Goal: Information Seeking & Learning: Find specific fact

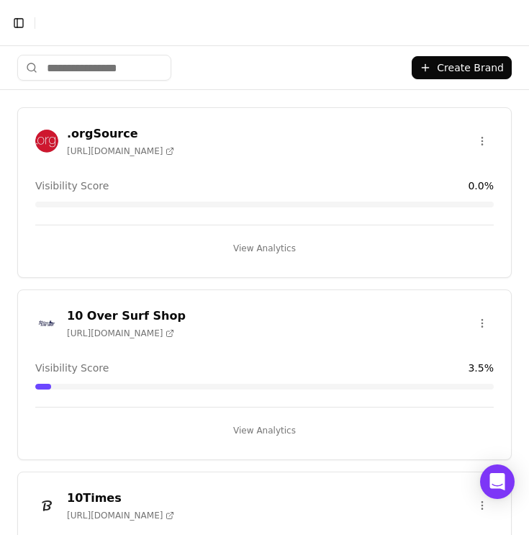
click at [120, 58] on input "search" at bounding box center [94, 68] width 154 height 26
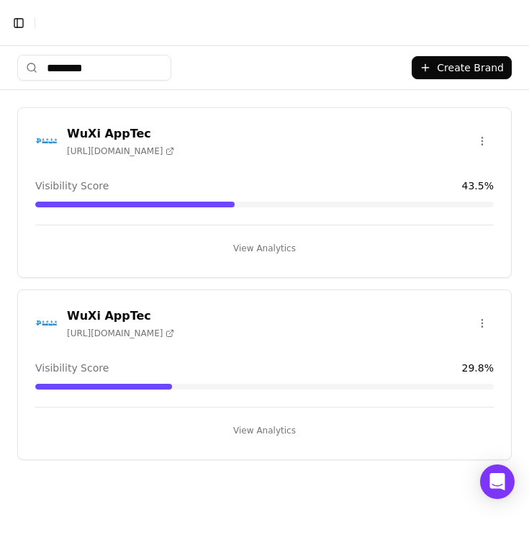
type input "********"
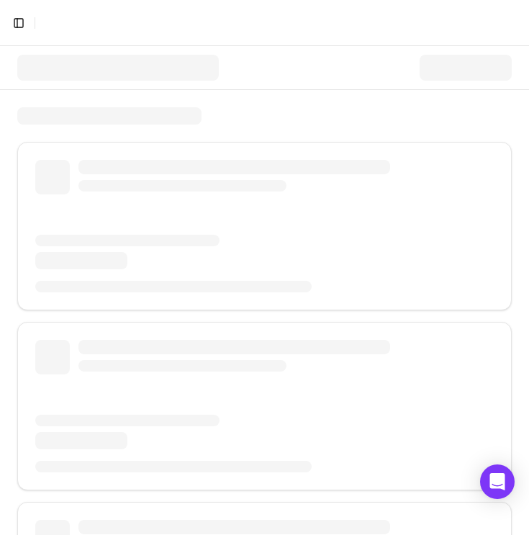
click at [166, 67] on div at bounding box center [117, 68] width 201 height 26
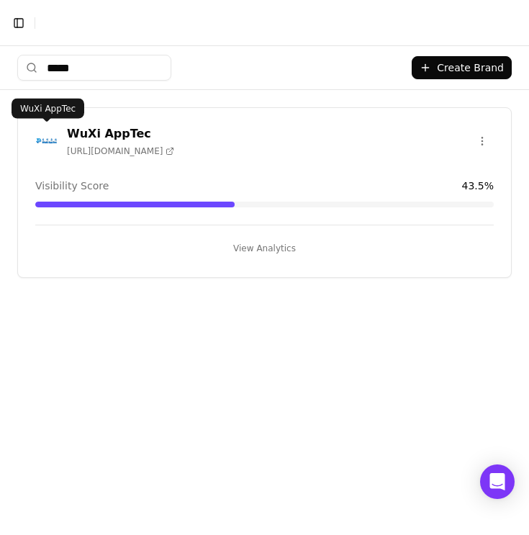
type input "****"
click at [41, 137] on img at bounding box center [46, 140] width 23 height 23
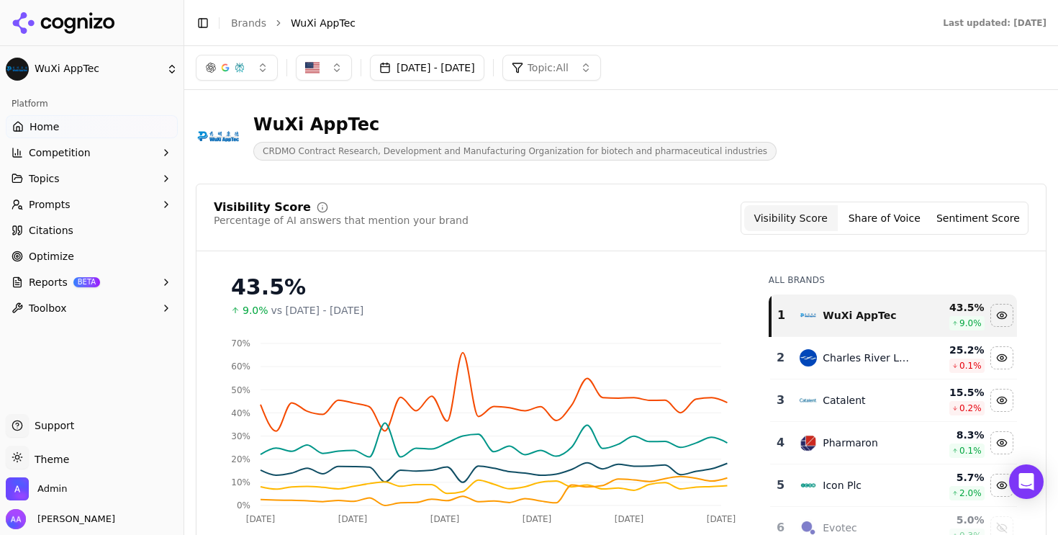
click at [63, 200] on span "Prompts" at bounding box center [50, 204] width 42 height 14
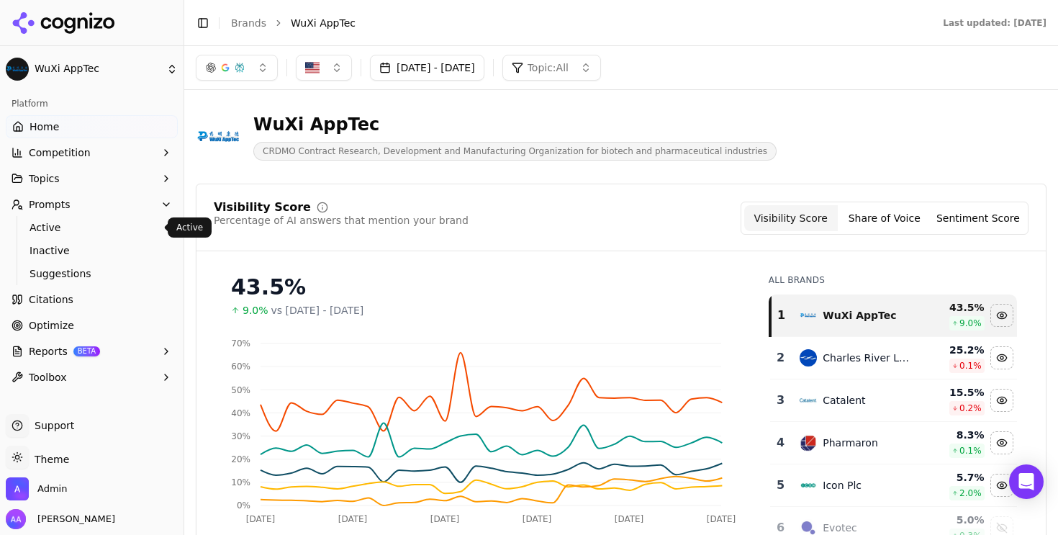
click at [64, 222] on span "Active" at bounding box center [91, 227] width 125 height 14
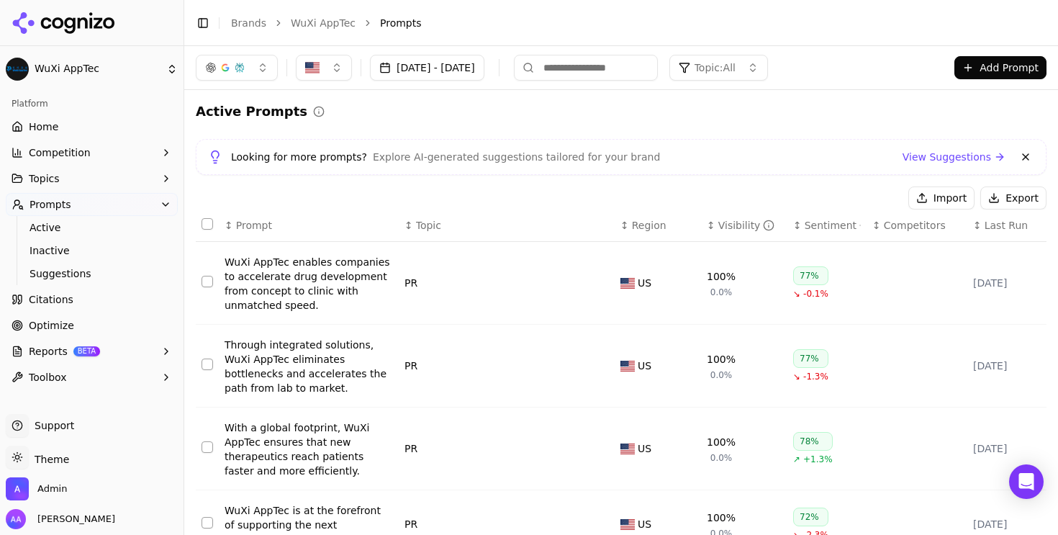
click at [528, 158] on button at bounding box center [1025, 156] width 17 height 17
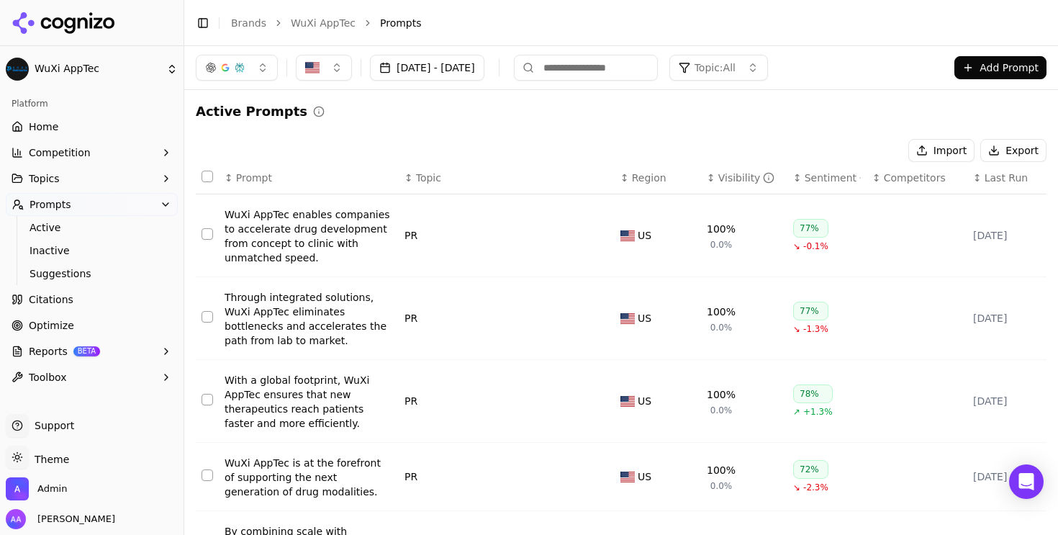
click at [528, 70] on span "Topic: All" at bounding box center [714, 67] width 41 height 14
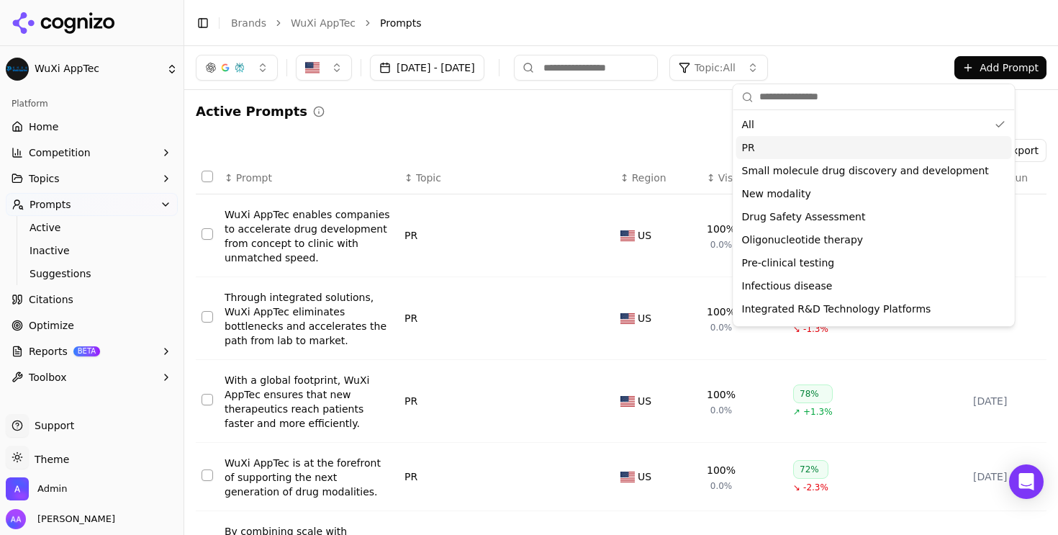
click at [528, 147] on div "PR" at bounding box center [874, 147] width 276 height 23
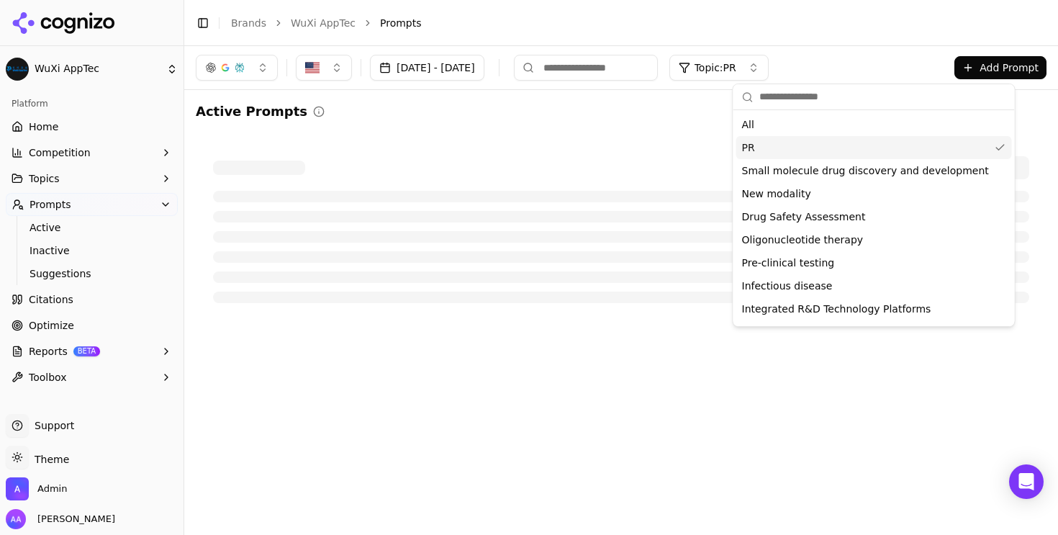
click at [528, 145] on div at bounding box center [621, 229] width 850 height 181
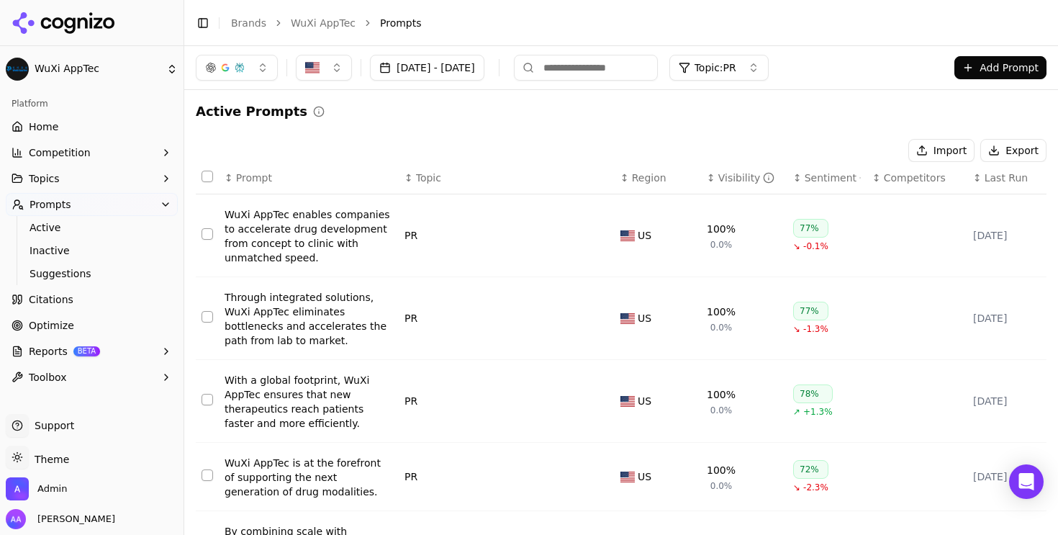
click at [324, 229] on div "WuXi AppTec enables companies to accelerate drug development from concept to cl…" at bounding box center [308, 236] width 168 height 58
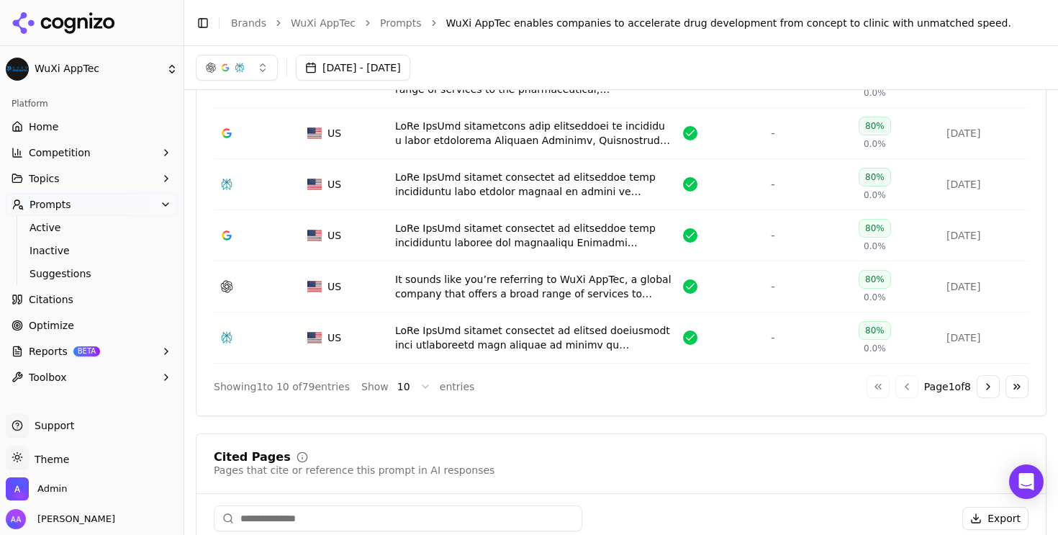
scroll to position [488, 0]
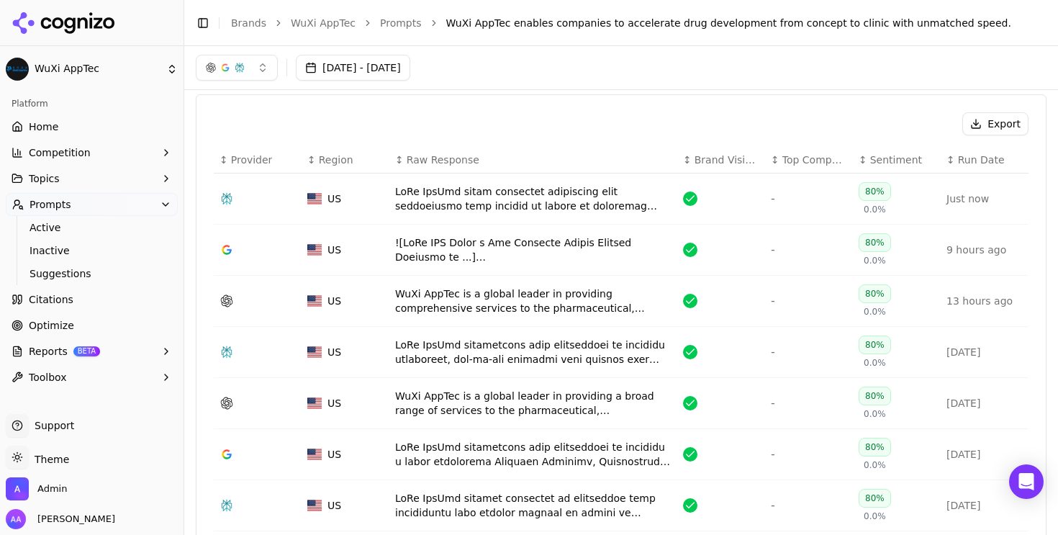
click at [406, 17] on link "Prompts" at bounding box center [401, 23] width 42 height 14
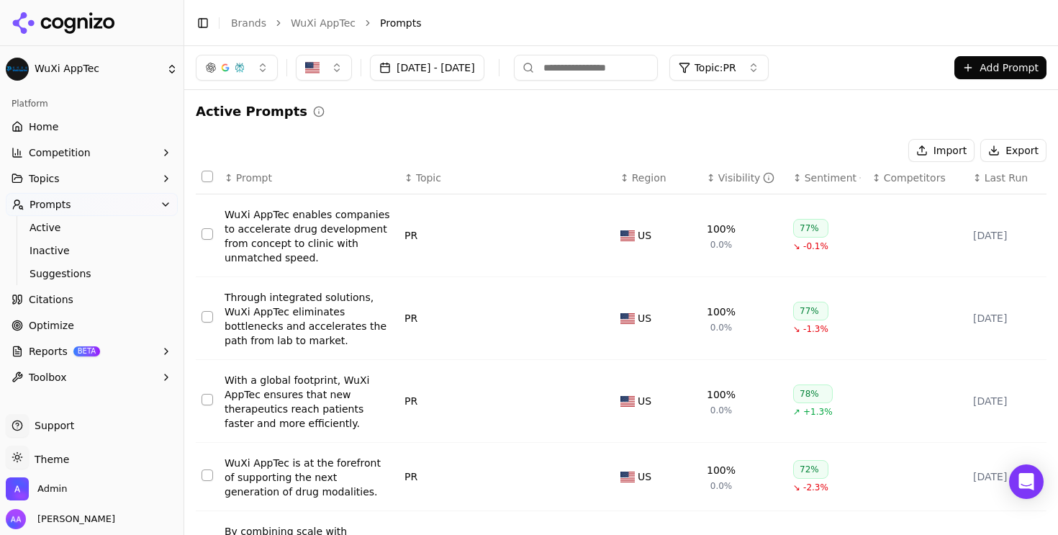
click at [528, 71] on input at bounding box center [586, 68] width 144 height 26
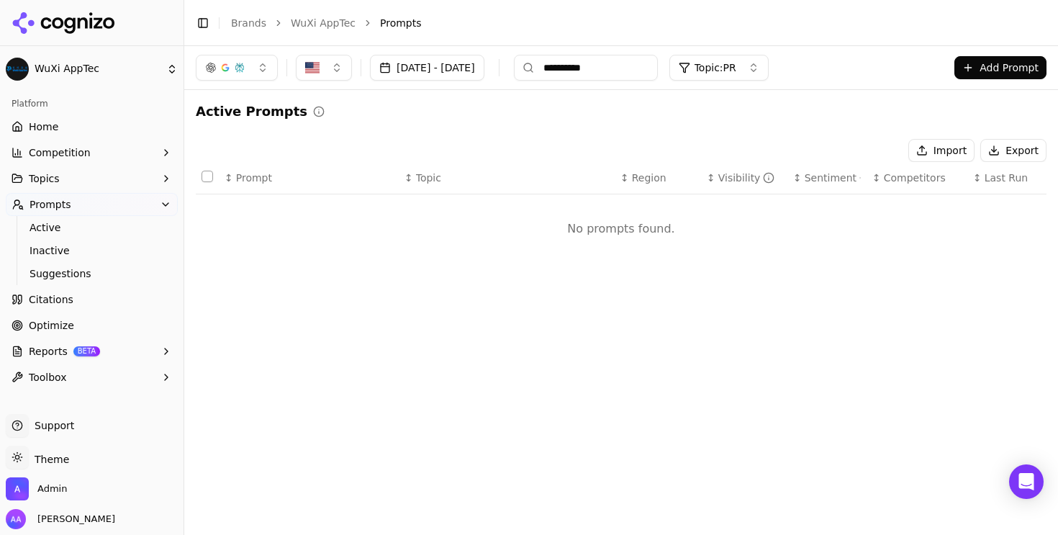
click at [528, 64] on input "**********" at bounding box center [586, 68] width 144 height 26
click at [528, 60] on input "*********" at bounding box center [586, 68] width 144 height 26
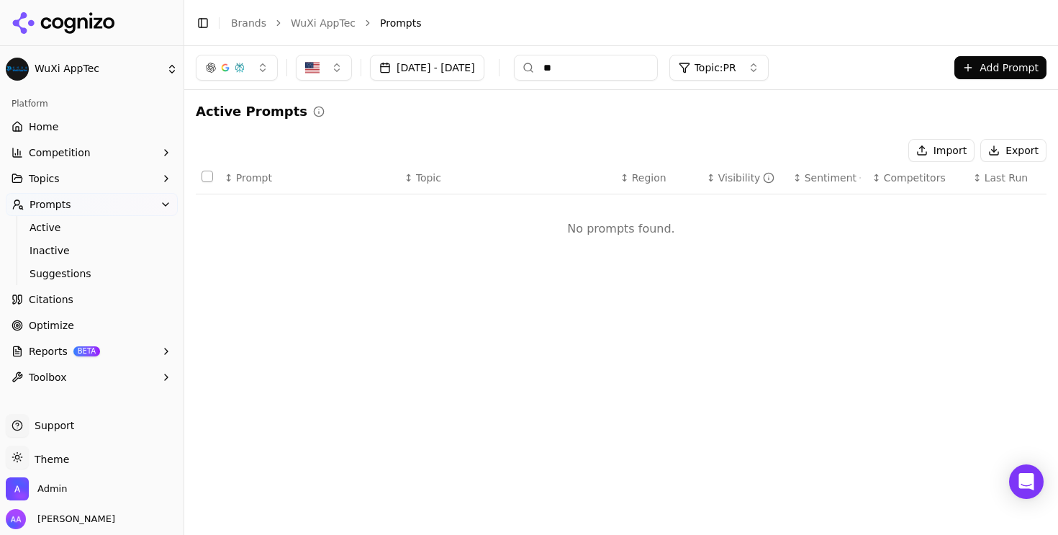
type input "*"
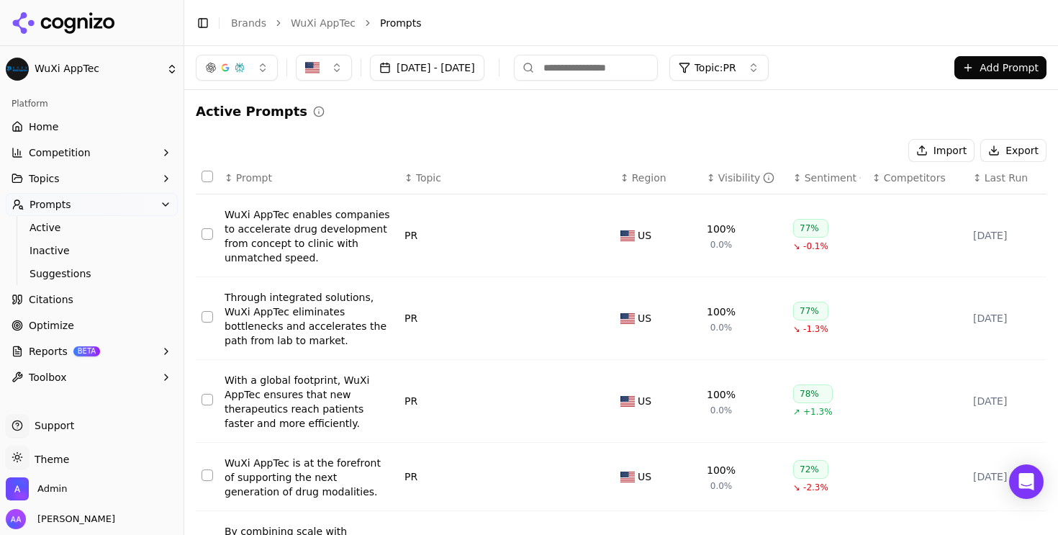
click at [528, 171] on div "Sentiment" at bounding box center [832, 177] width 56 height 14
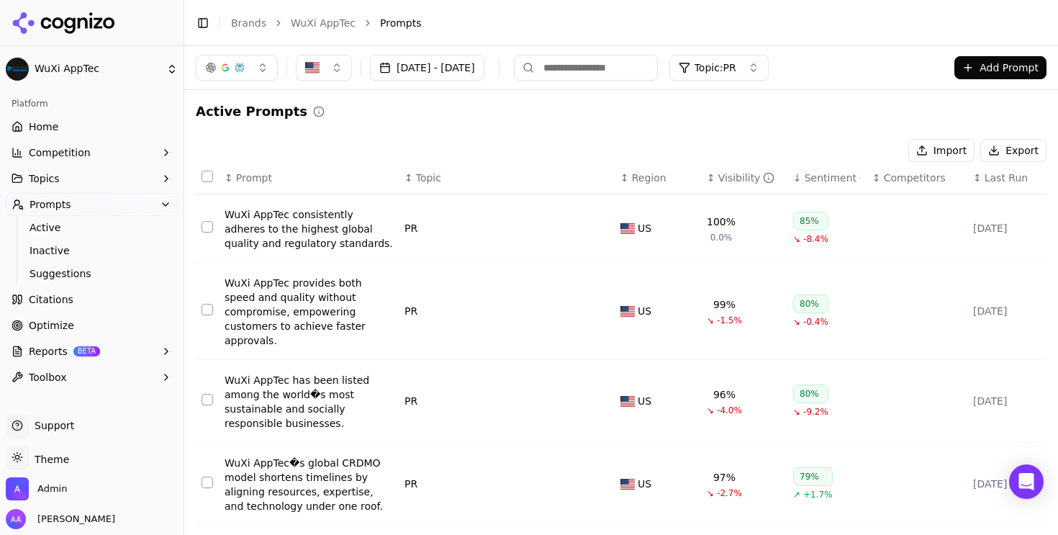
click at [528, 171] on div "Sentiment" at bounding box center [832, 177] width 56 height 14
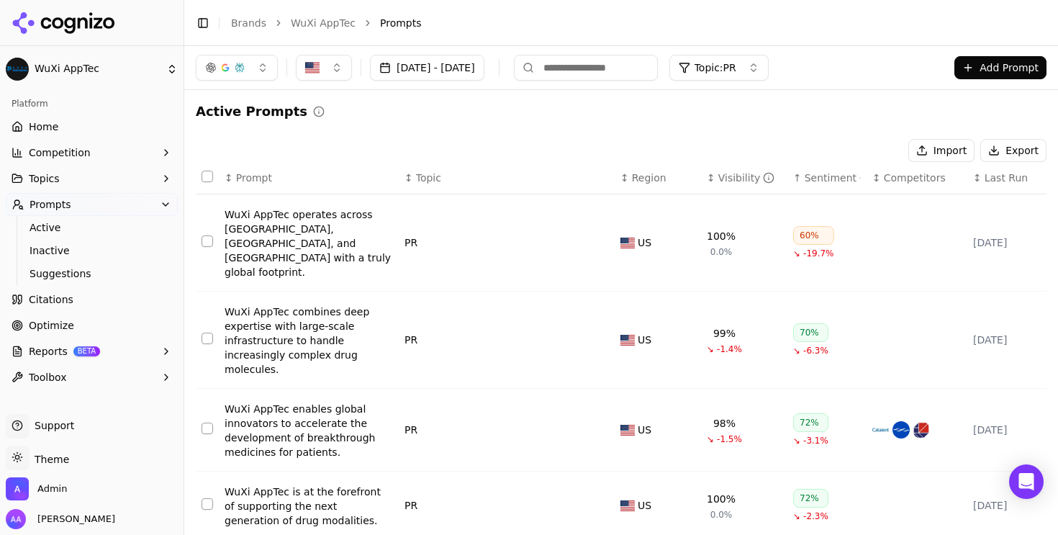
click at [528, 60] on input at bounding box center [586, 68] width 144 height 26
type input "**********"
click at [528, 72] on span "Topic: PR" at bounding box center [715, 67] width 42 height 14
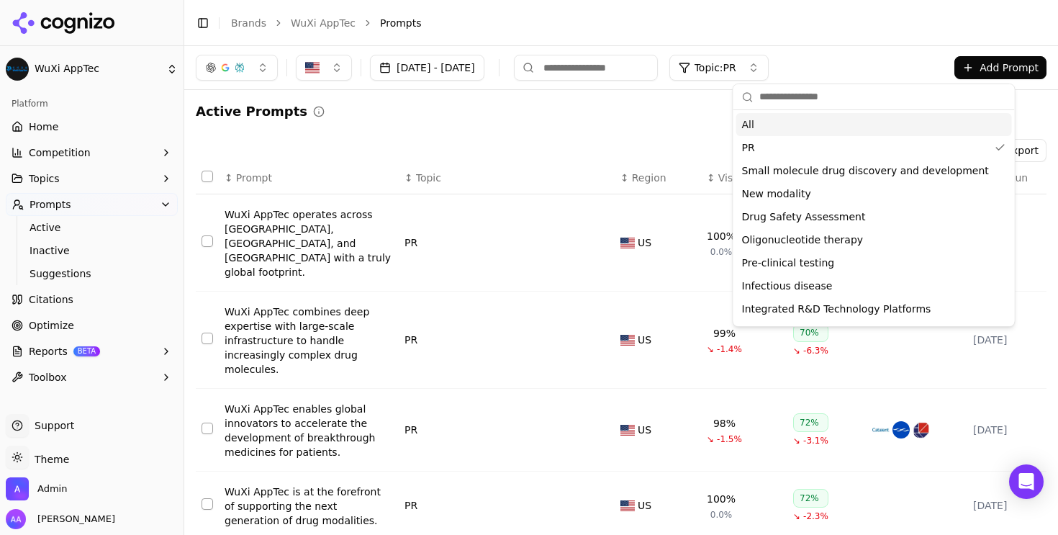
click at [528, 123] on div "All" at bounding box center [874, 124] width 276 height 23
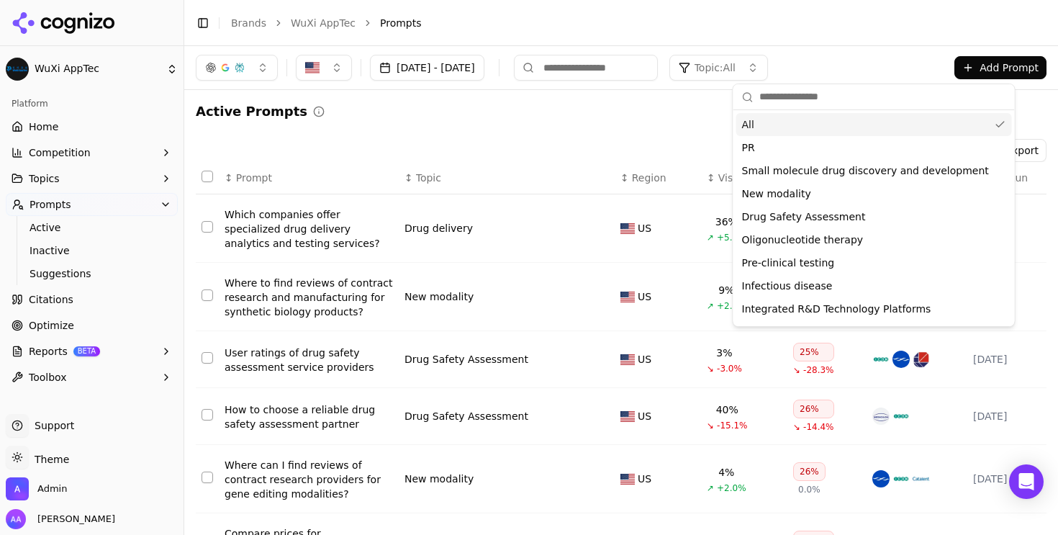
click at [528, 119] on div "Active Prompts" at bounding box center [621, 111] width 850 height 20
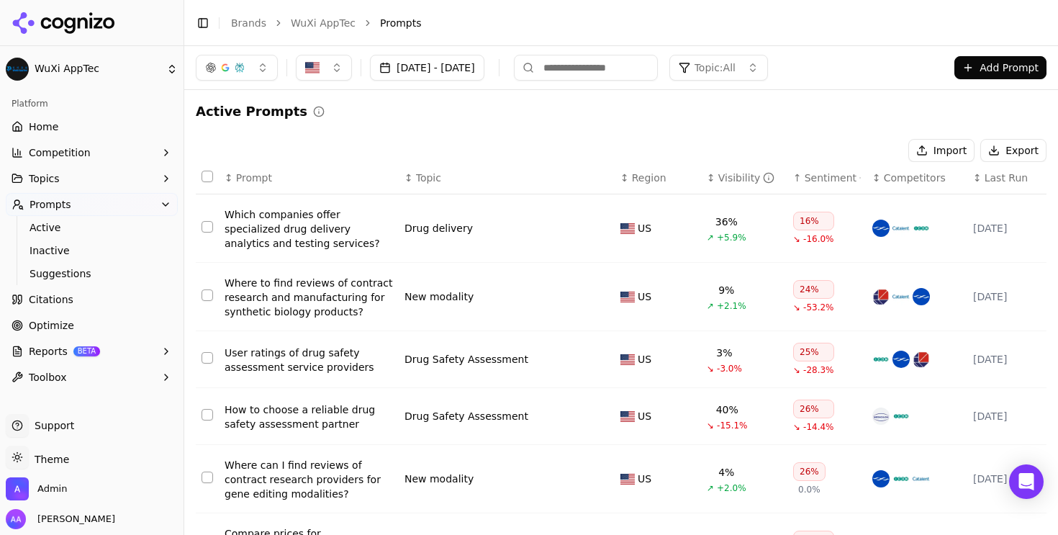
click at [528, 69] on button "Add Prompt" at bounding box center [1000, 67] width 92 height 23
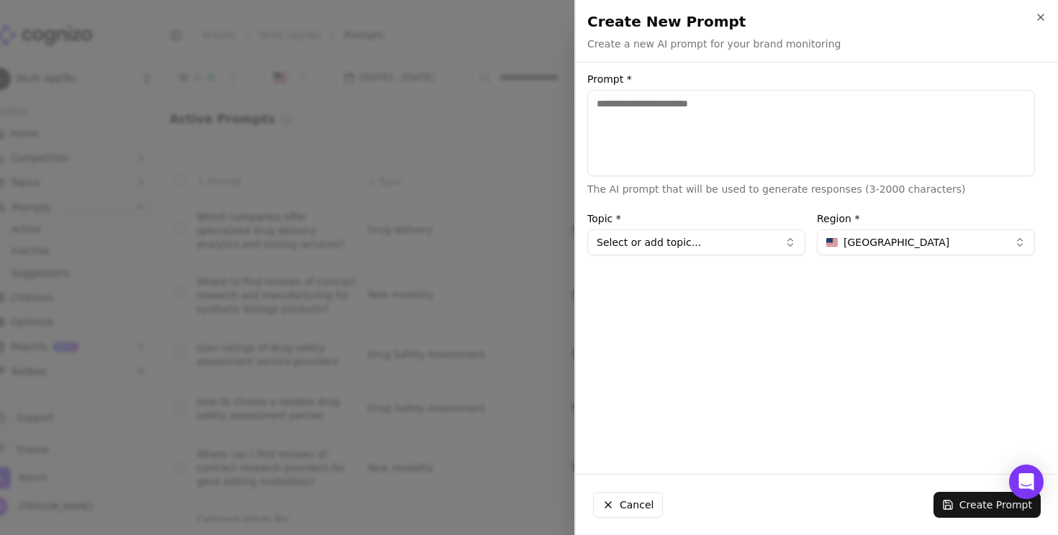
click at [528, 150] on textarea "Prompt *" at bounding box center [810, 133] width 447 height 86
click at [528, 233] on button "Select or add topic..." at bounding box center [696, 242] width 218 height 26
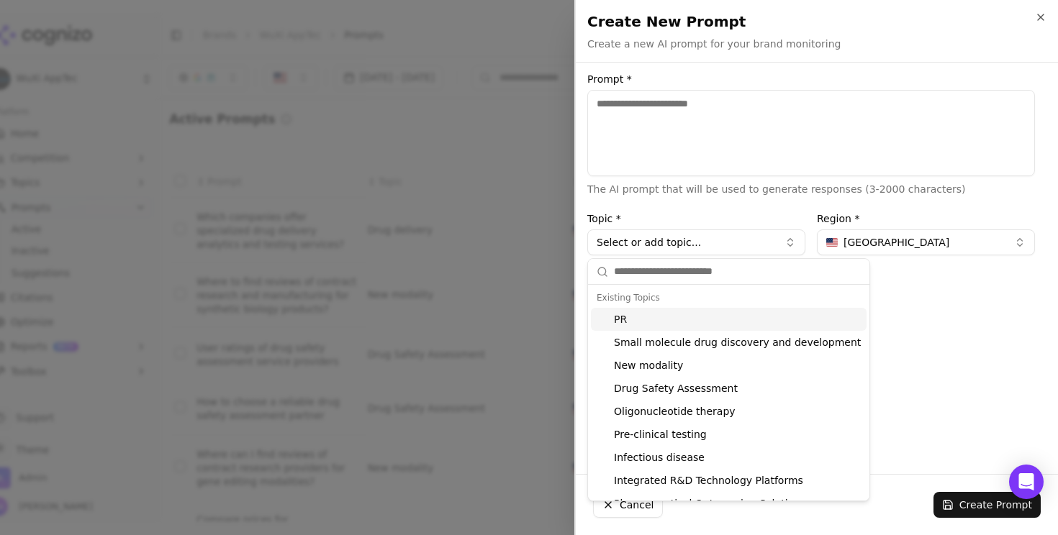
click at [528, 321] on div "PR" at bounding box center [729, 319] width 276 height 23
type input "**"
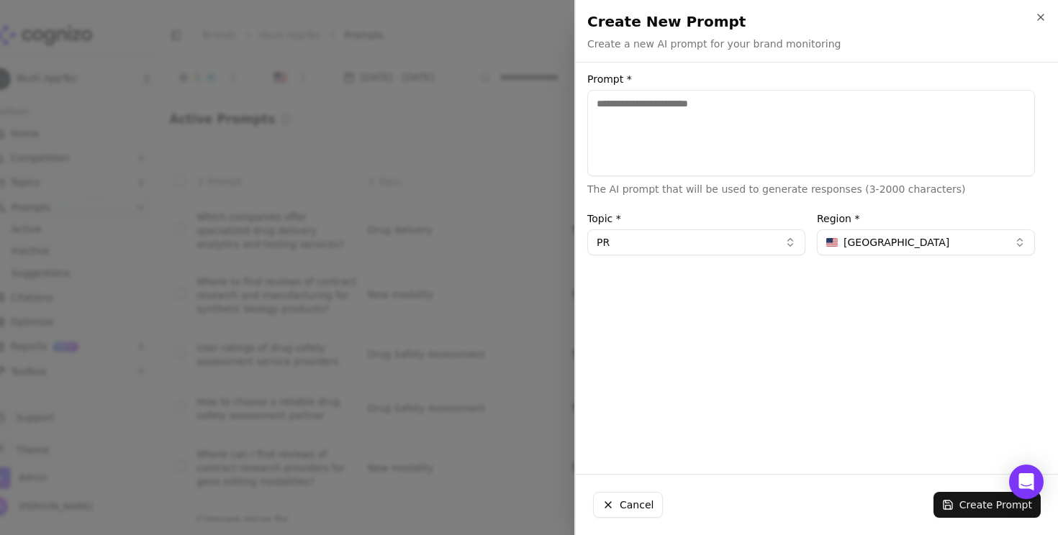
click at [528, 119] on textarea "Prompt *" at bounding box center [810, 133] width 447 height 86
type textarea "**********"
click at [528, 504] on button "Create Prompt" at bounding box center [986, 505] width 107 height 26
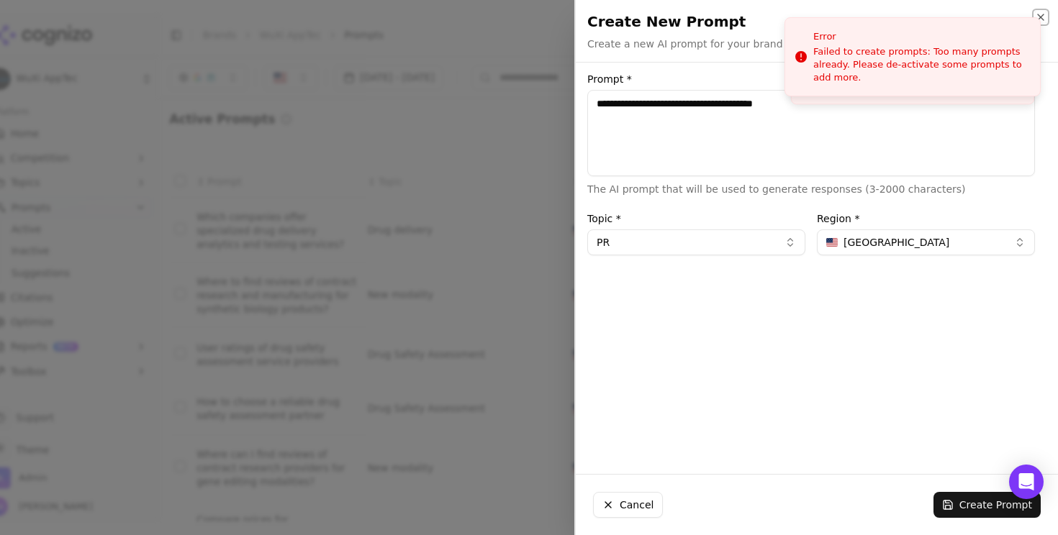
click at [528, 17] on icon "button" at bounding box center [1040, 17] width 6 height 6
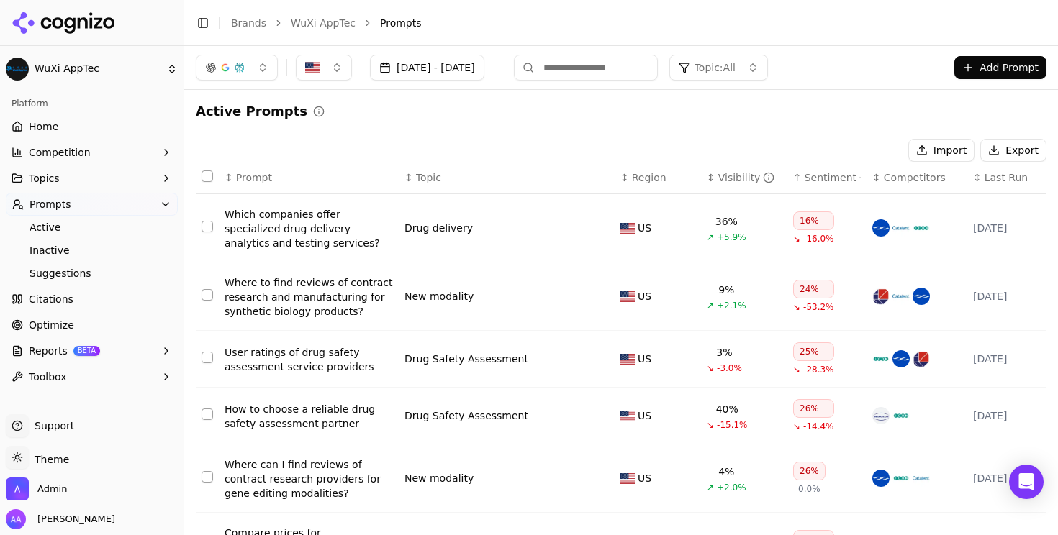
click at [528, 61] on span "Topic: All" at bounding box center [714, 67] width 41 height 14
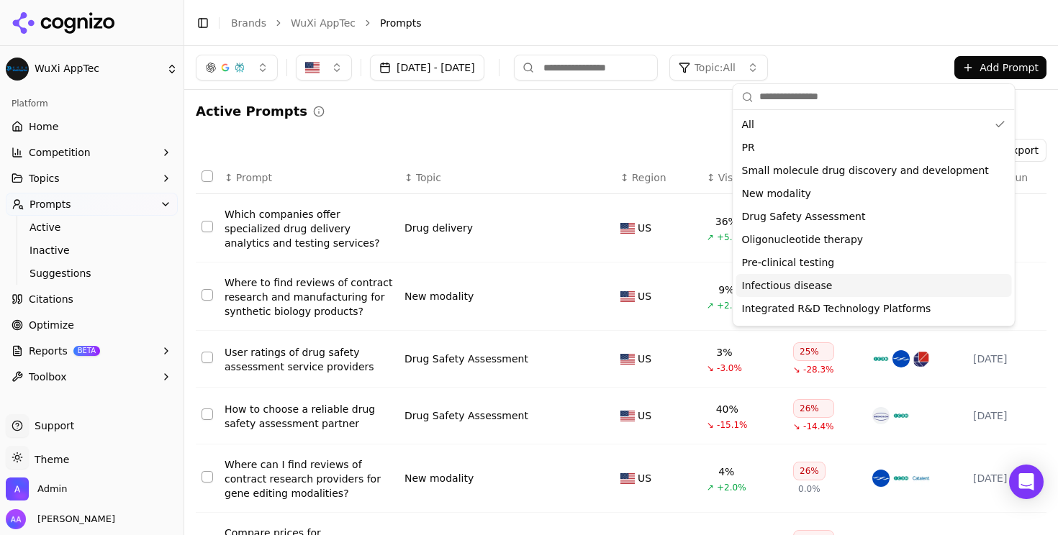
click at [528, 288] on span "Infectious disease" at bounding box center [787, 285] width 91 height 14
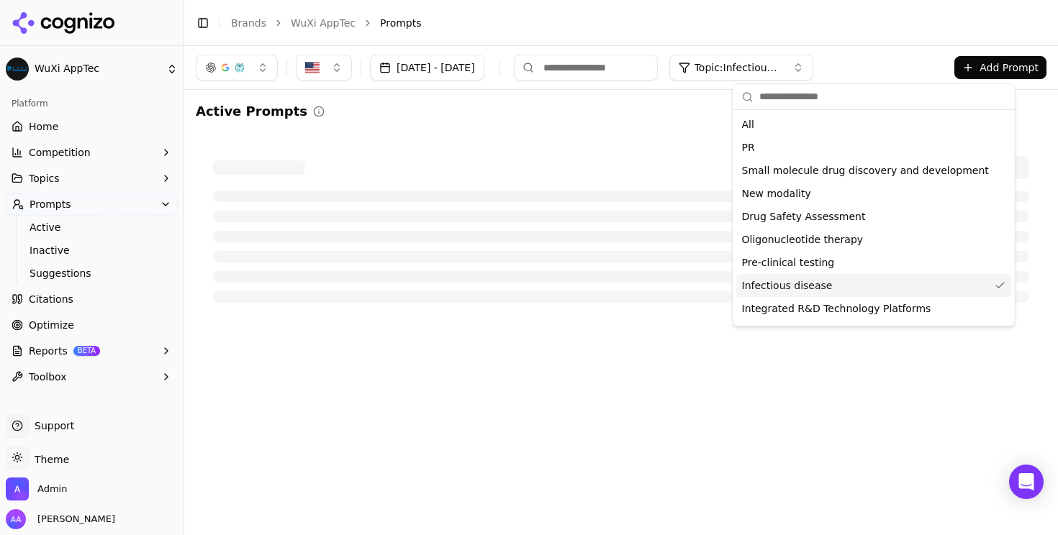
click at [528, 114] on div "Active Prompts" at bounding box center [621, 111] width 850 height 20
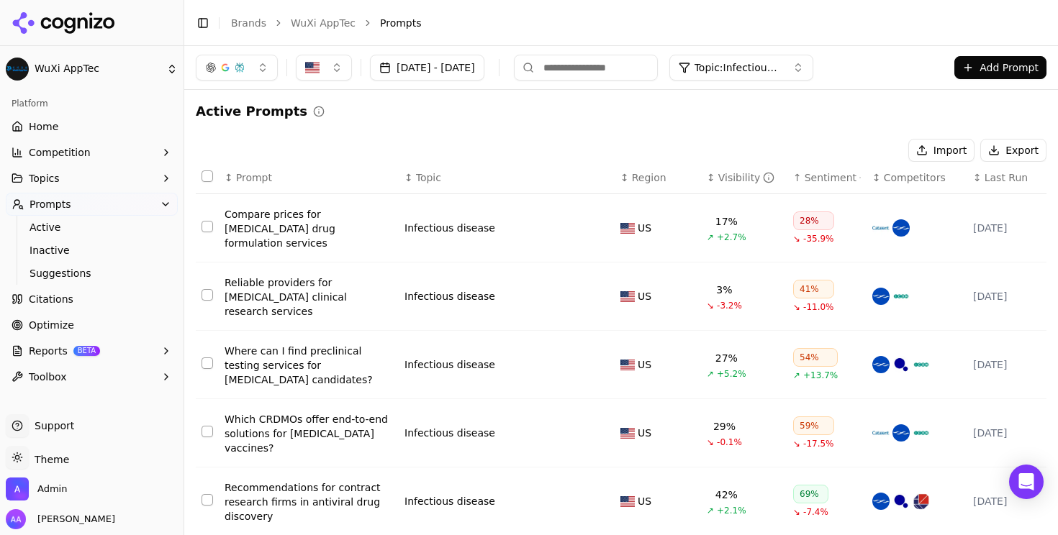
scroll to position [385, 0]
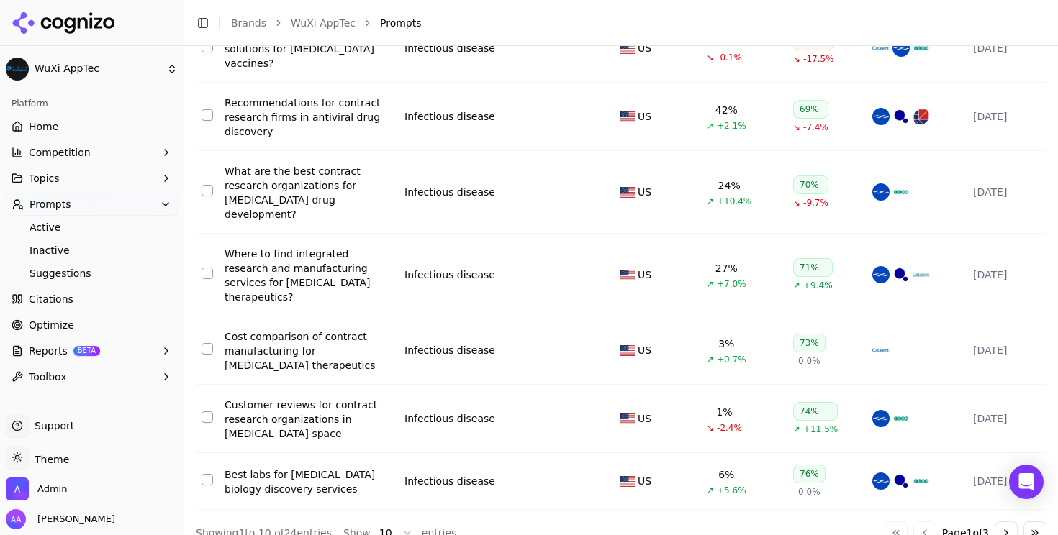
click at [205, 474] on button "Select row 18" at bounding box center [207, 480] width 12 height 12
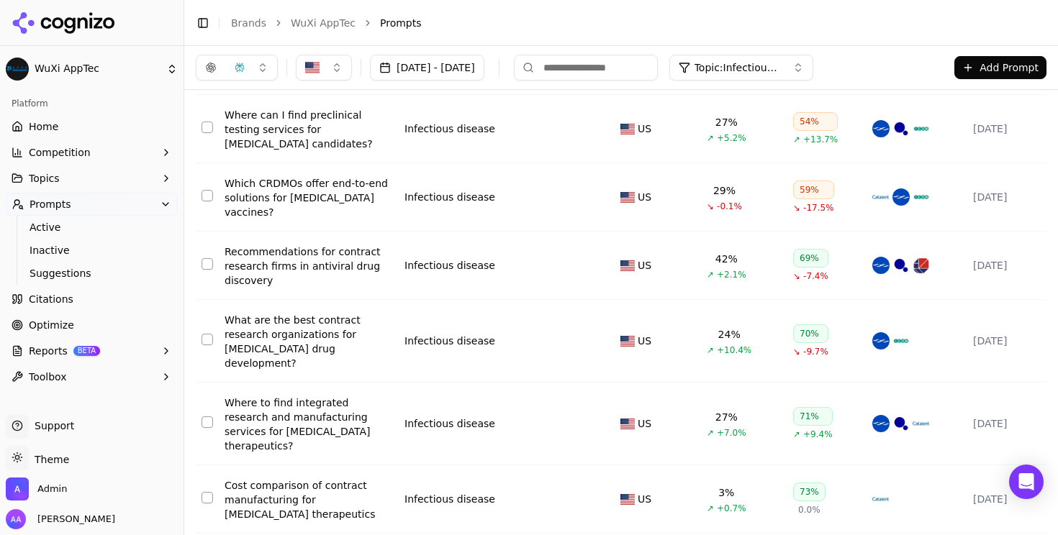
scroll to position [0, 0]
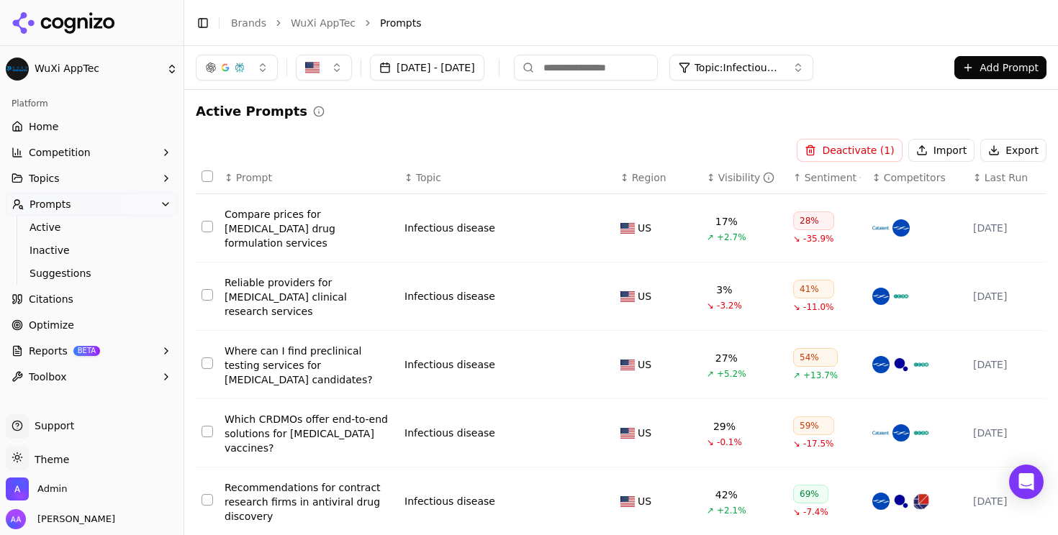
click at [528, 147] on button "Deactivate ( 1 )" at bounding box center [848, 150] width 105 height 23
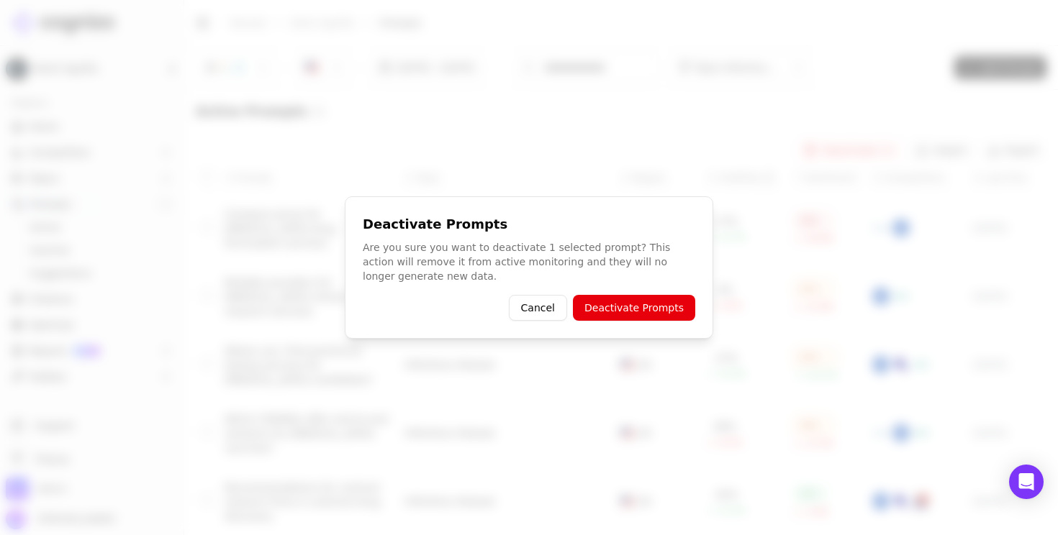
click at [528, 309] on button "Deactivate Prompts" at bounding box center [634, 308] width 122 height 26
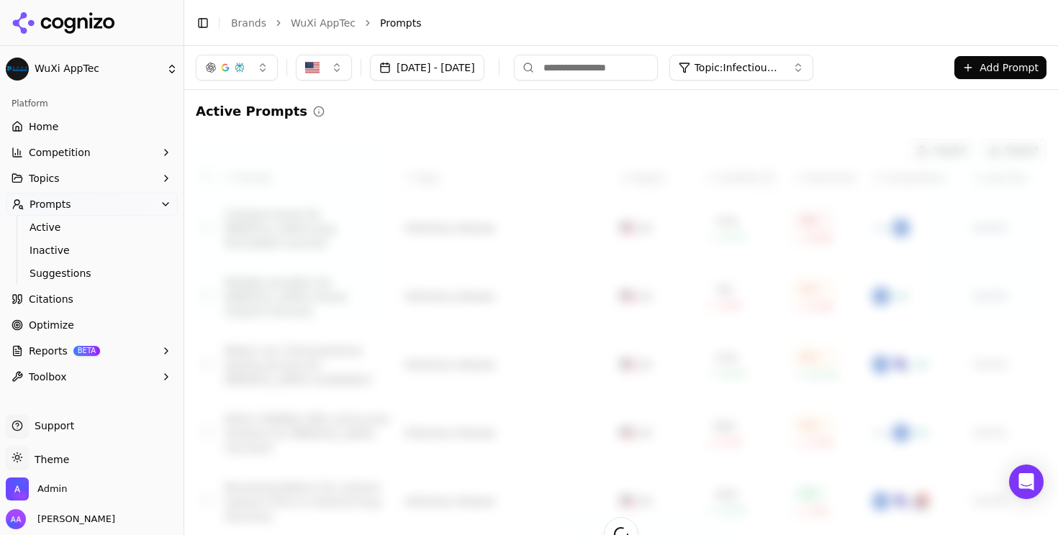
click at [528, 67] on span "Topic: Infectious disease" at bounding box center [737, 67] width 86 height 14
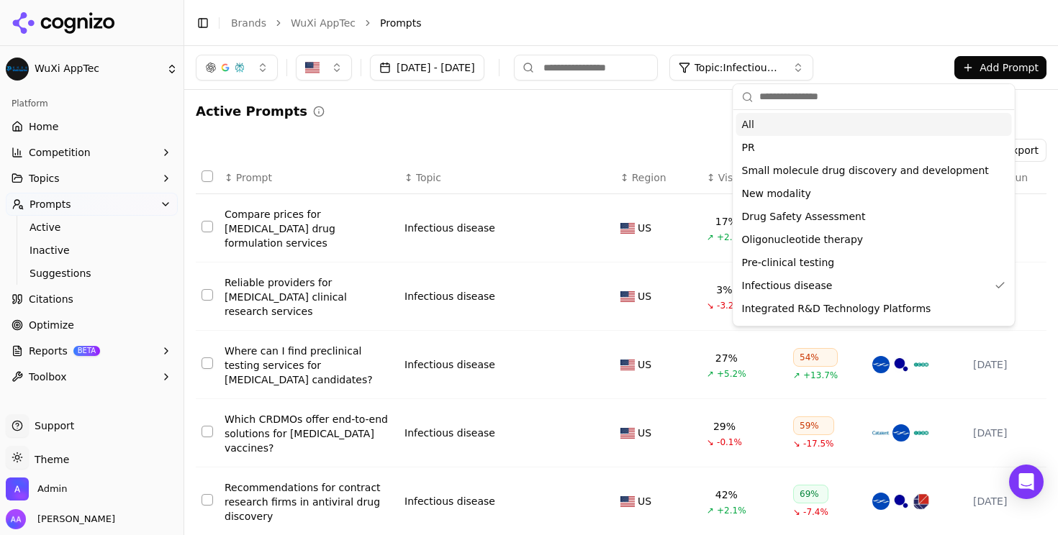
click at [528, 131] on div "All" at bounding box center [874, 124] width 276 height 23
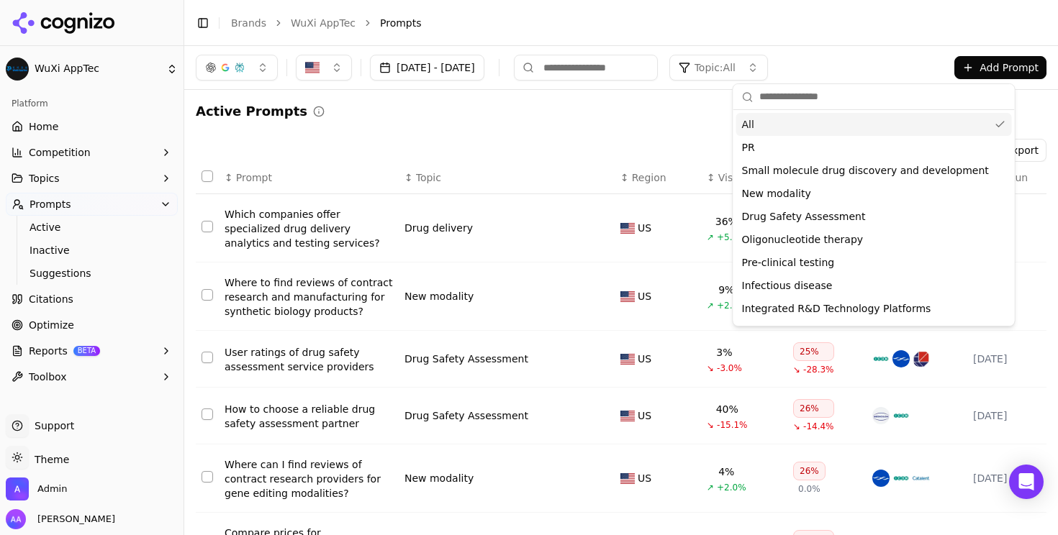
click at [528, 71] on button "Add Prompt" at bounding box center [1000, 67] width 92 height 23
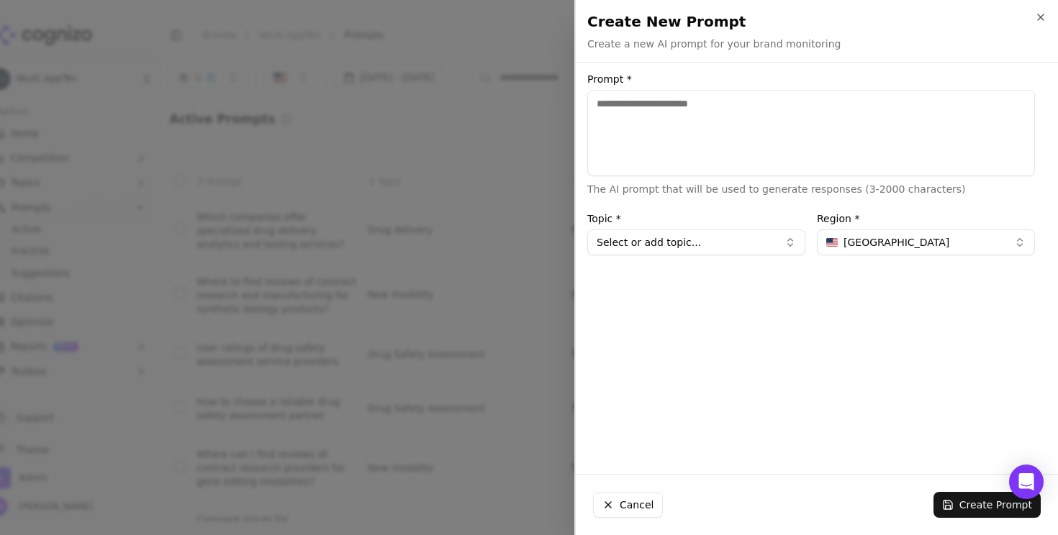
click at [528, 132] on textarea "Prompt *" at bounding box center [810, 133] width 447 height 86
type textarea "**********"
click at [528, 238] on button "Select or add topic..." at bounding box center [696, 242] width 218 height 26
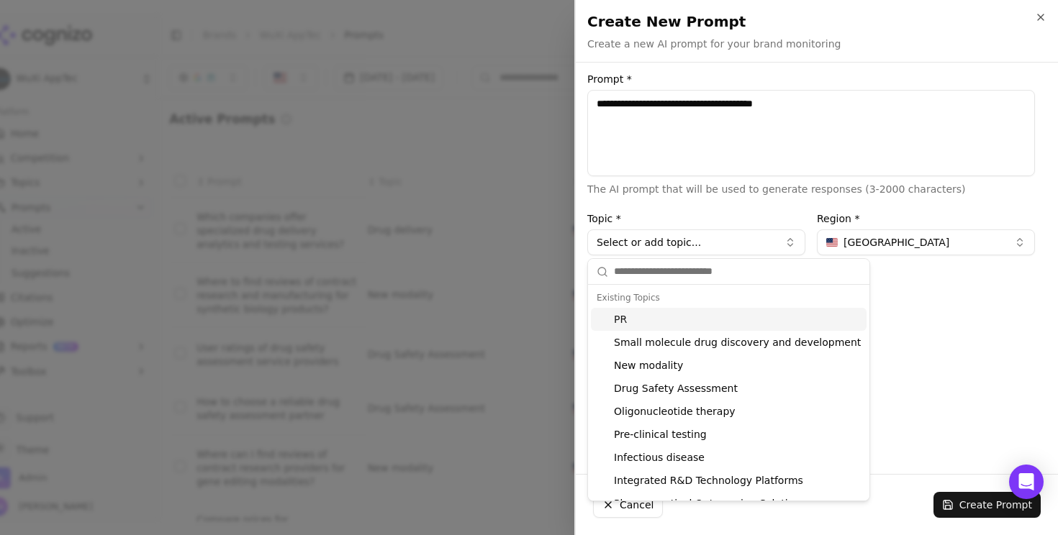
click at [528, 317] on div "PR" at bounding box center [729, 319] width 276 height 23
type input "**"
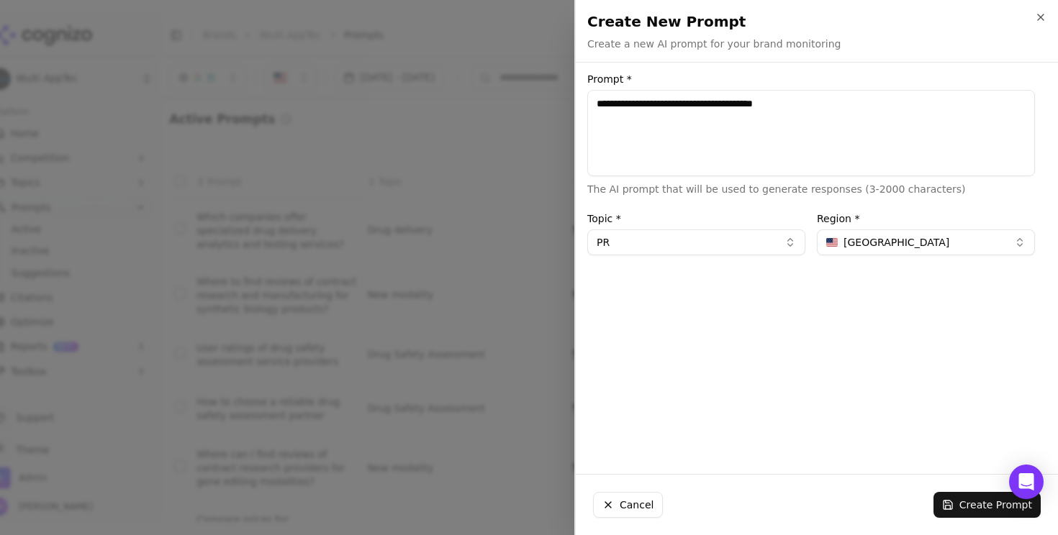
click at [528, 350] on div "**********" at bounding box center [811, 268] width 470 height 388
click at [528, 497] on button "Create Prompt" at bounding box center [986, 505] width 107 height 26
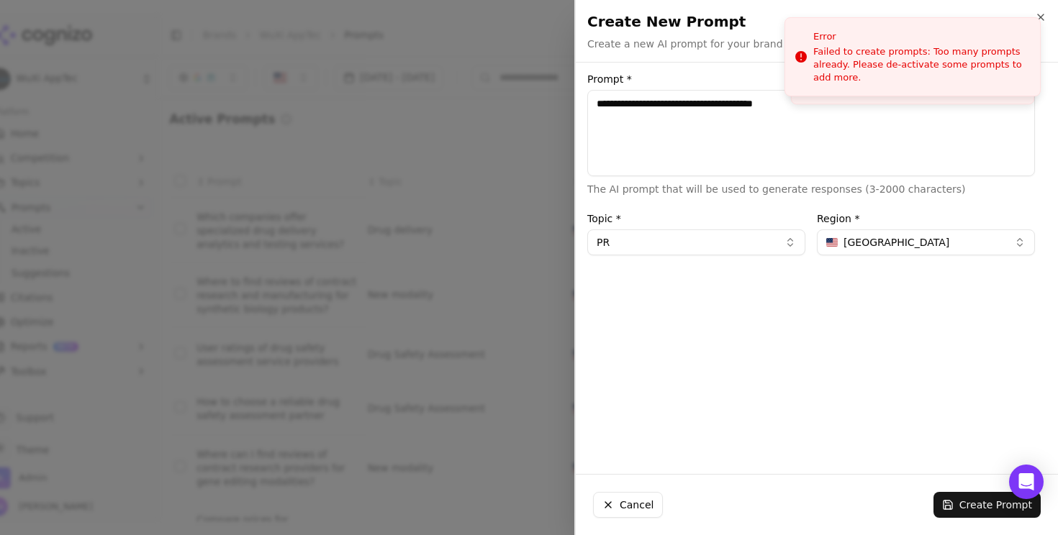
click at [528, 257] on div at bounding box center [529, 267] width 1058 height 535
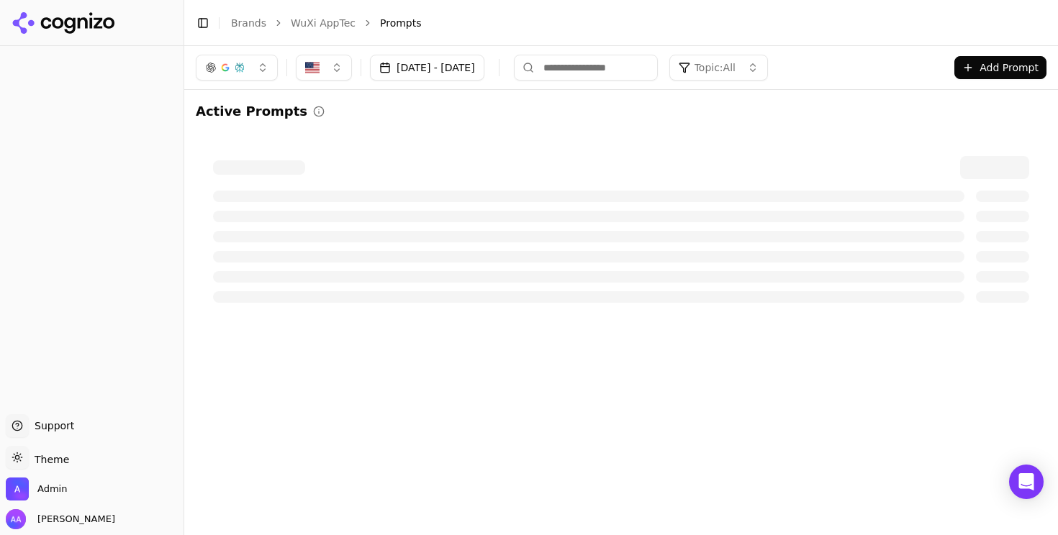
click at [980, 64] on button "Add Prompt" at bounding box center [1000, 67] width 92 height 23
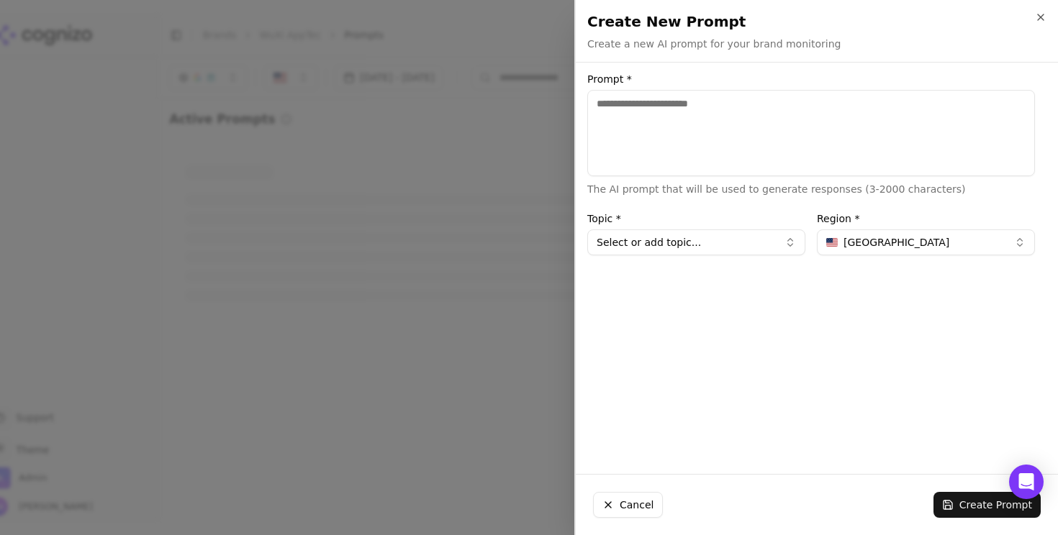
click at [758, 121] on textarea "Prompt *" at bounding box center [810, 133] width 447 height 86
click at [547, 163] on div at bounding box center [529, 267] width 1058 height 535
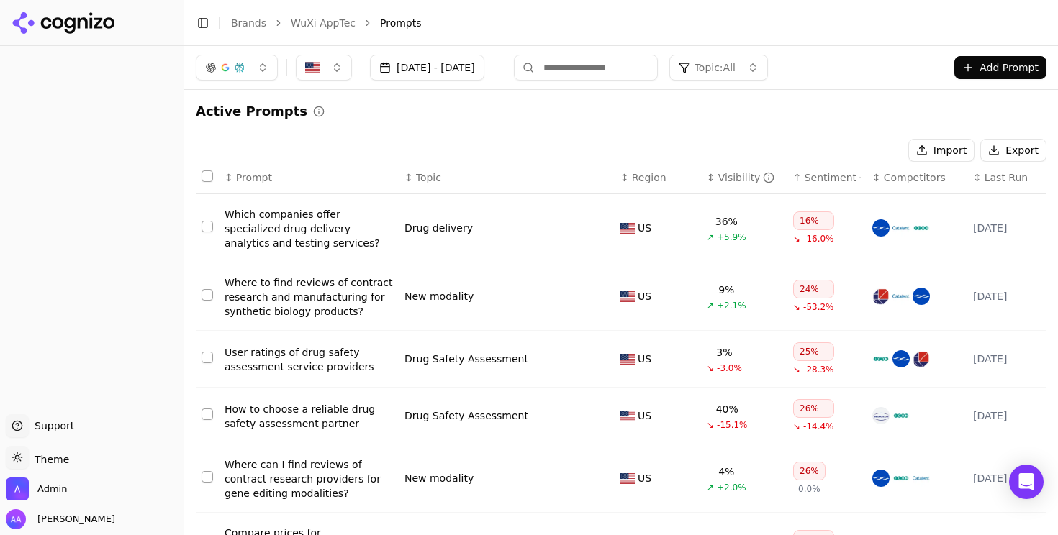
click at [793, 81] on div "Aug 27, 2025 - Sep 26, 2025 Topic: All Add Prompt" at bounding box center [620, 67] width 873 height 43
click at [1002, 66] on button "Add Prompt" at bounding box center [1000, 67] width 92 height 23
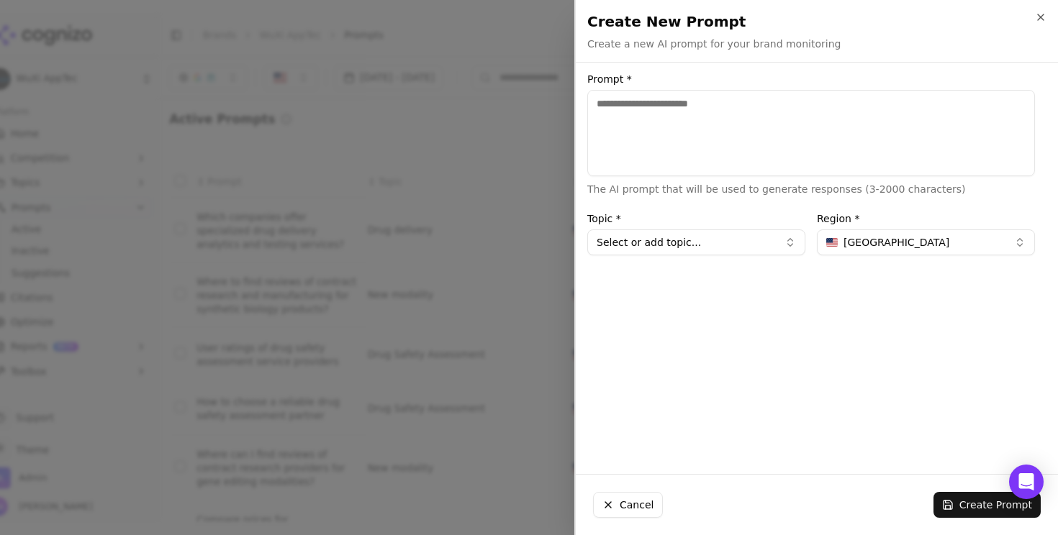
click at [731, 245] on button "Select or add topic..." at bounding box center [696, 242] width 218 height 26
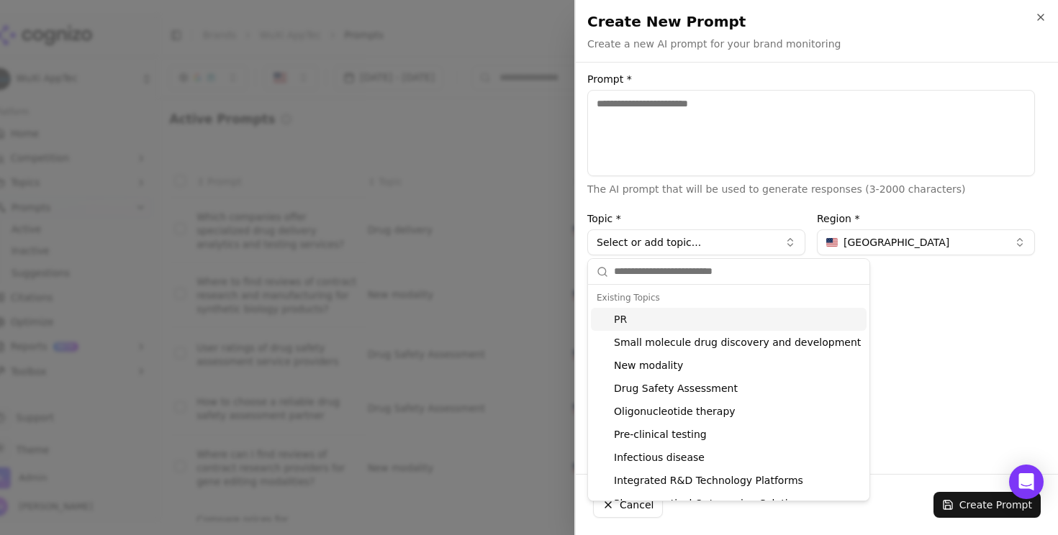
click at [677, 314] on div "PR" at bounding box center [729, 319] width 276 height 23
type input "**"
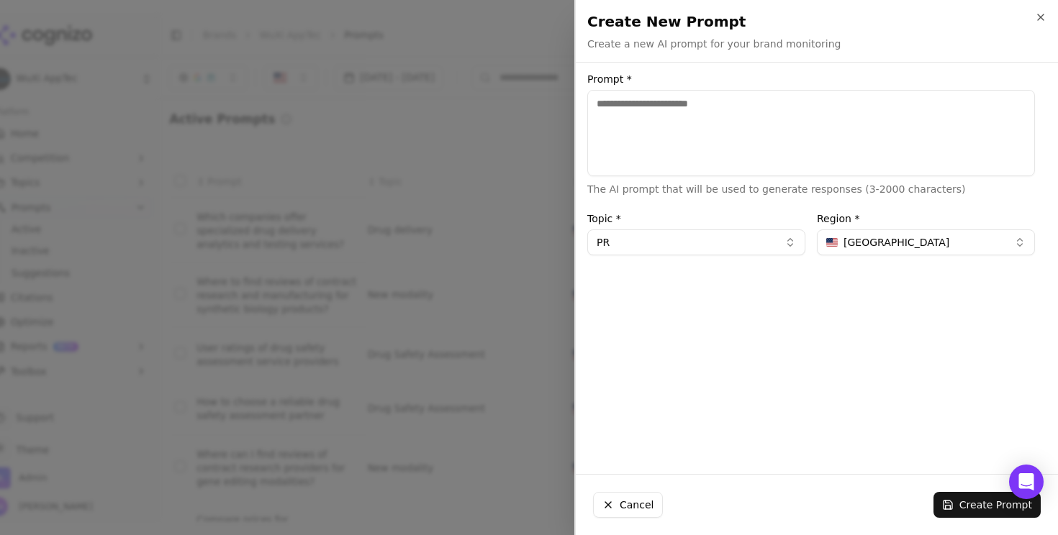
click at [655, 148] on textarea "Prompt *" at bounding box center [810, 133] width 447 height 86
type textarea "**********"
click at [989, 510] on button "Create Prompt" at bounding box center [986, 505] width 107 height 26
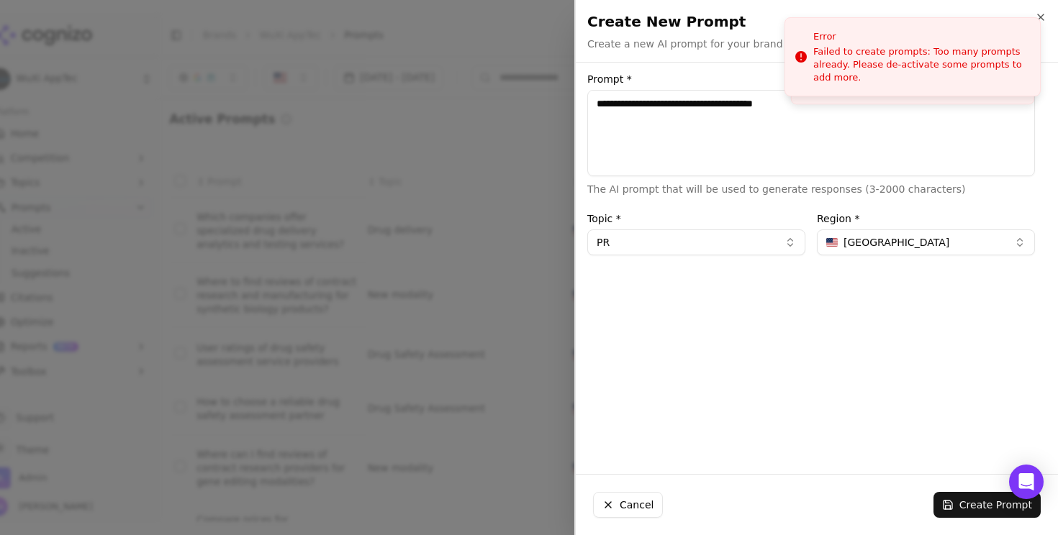
click at [522, 108] on div at bounding box center [529, 267] width 1058 height 535
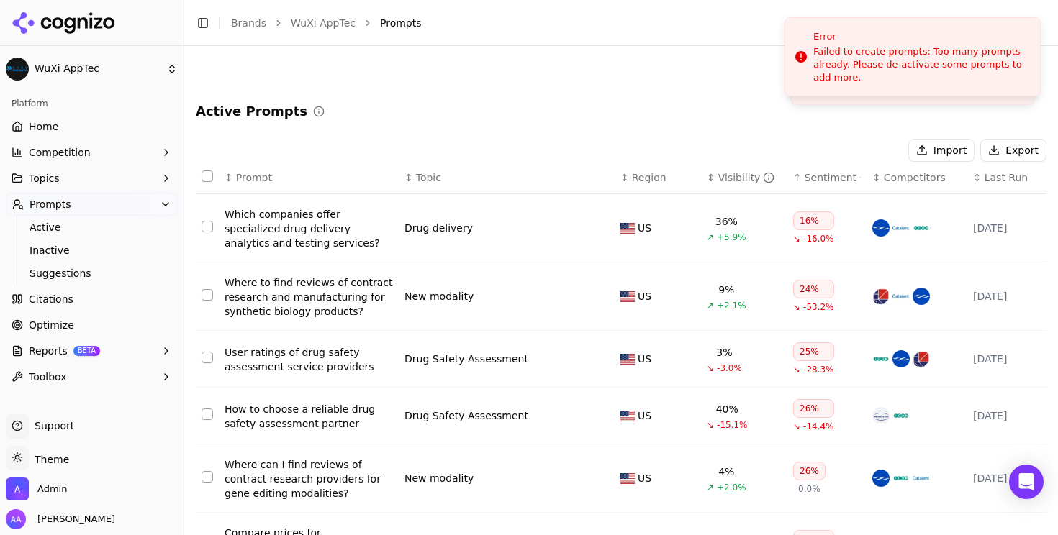
scroll to position [324, 0]
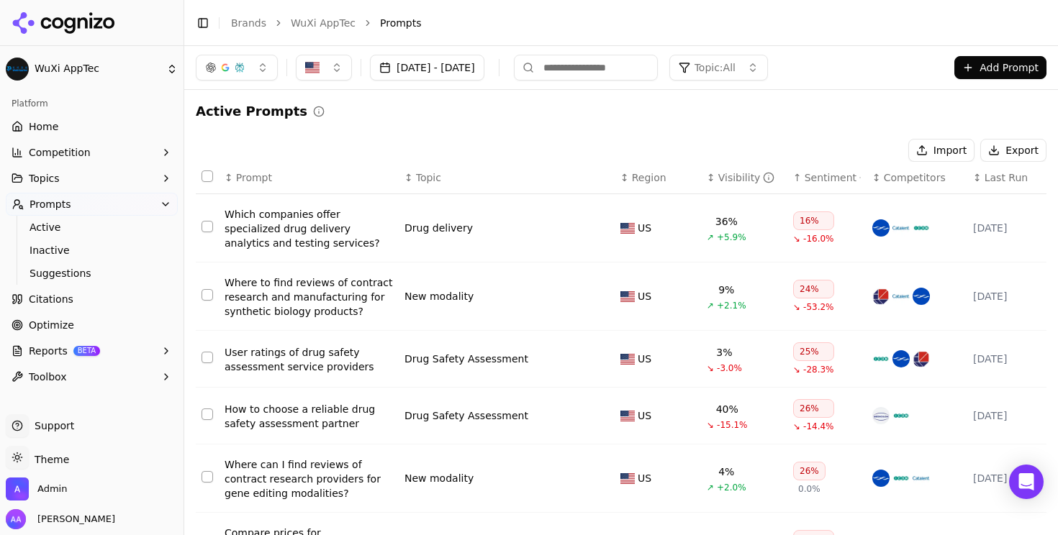
click at [984, 72] on button "Add Prompt" at bounding box center [1000, 67] width 92 height 23
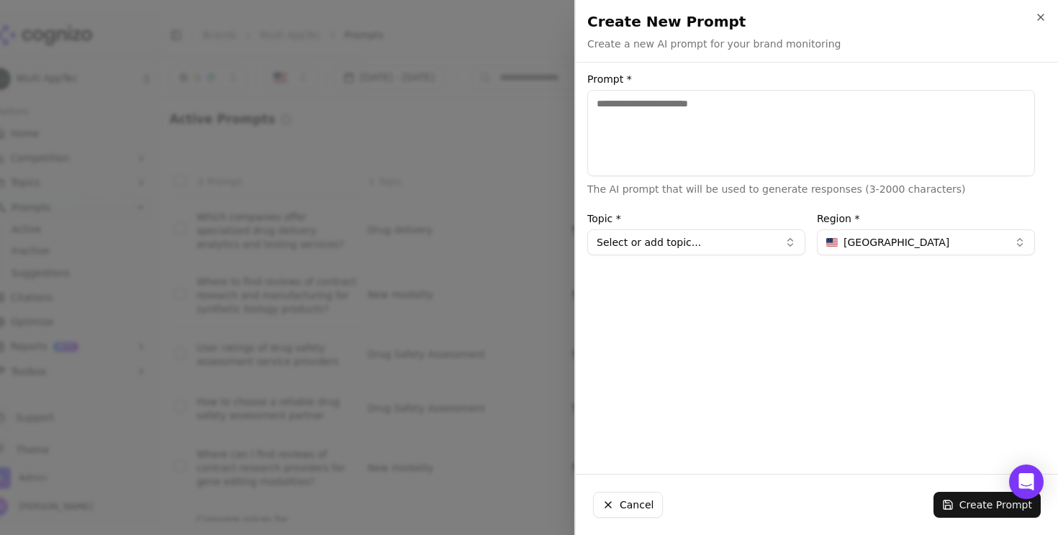
click at [867, 150] on textarea "Prompt *" at bounding box center [810, 133] width 447 height 86
type textarea "**********"
click at [663, 255] on button "Select or add topic..." at bounding box center [696, 242] width 218 height 26
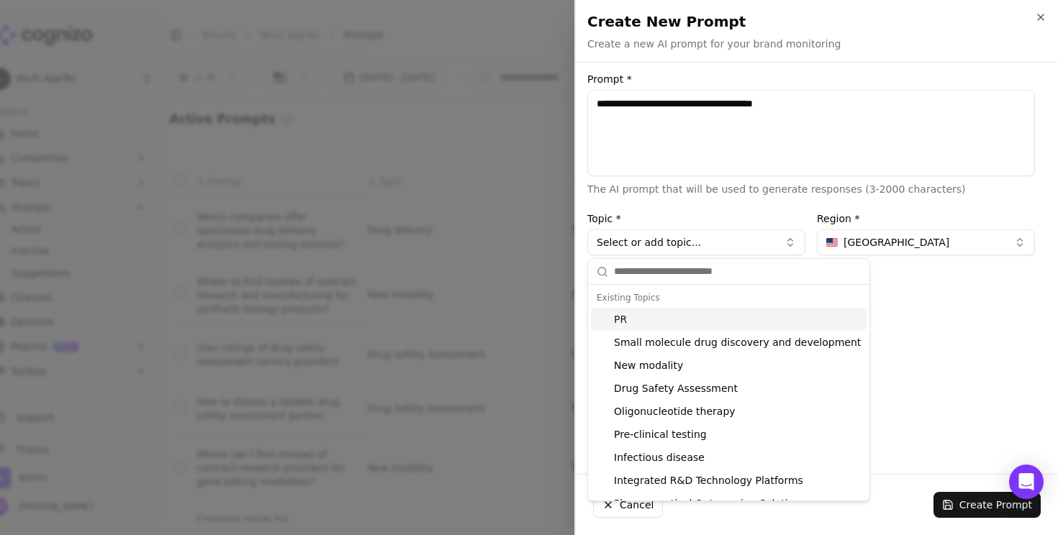
click at [660, 317] on div "PR" at bounding box center [729, 319] width 276 height 23
type input "**"
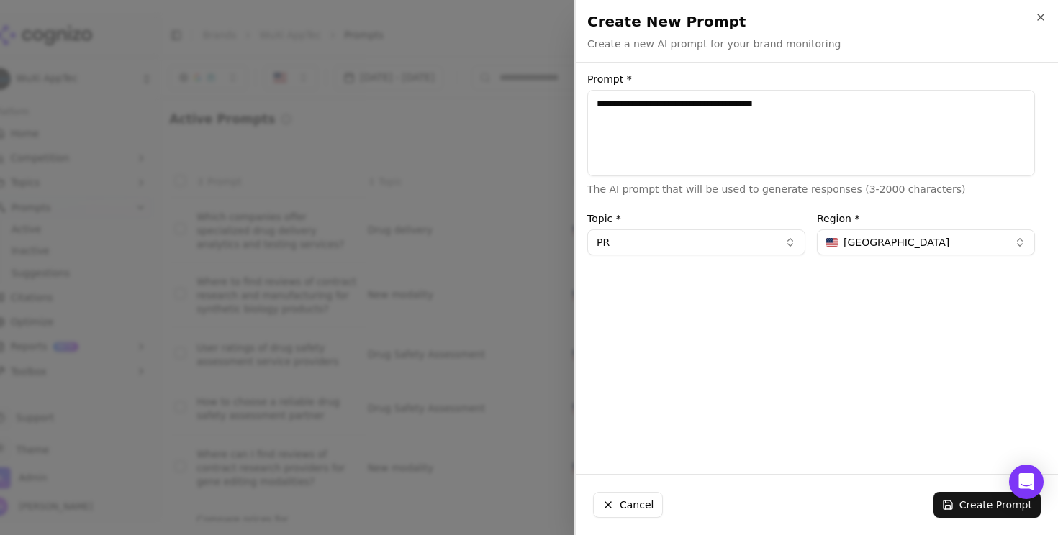
click at [918, 332] on div "**********" at bounding box center [811, 268] width 470 height 388
click at [977, 509] on button "Create Prompt" at bounding box center [986, 505] width 107 height 26
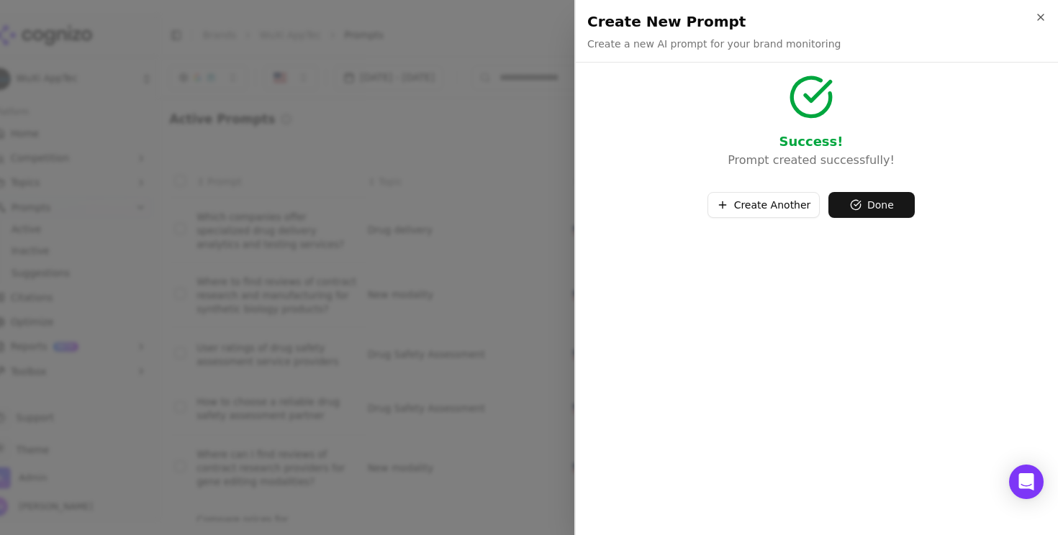
click at [886, 221] on div "Success! Prompt created successfully! Create Another Done" at bounding box center [811, 304] width 470 height 461
click at [886, 205] on button "Done" at bounding box center [871, 205] width 86 height 26
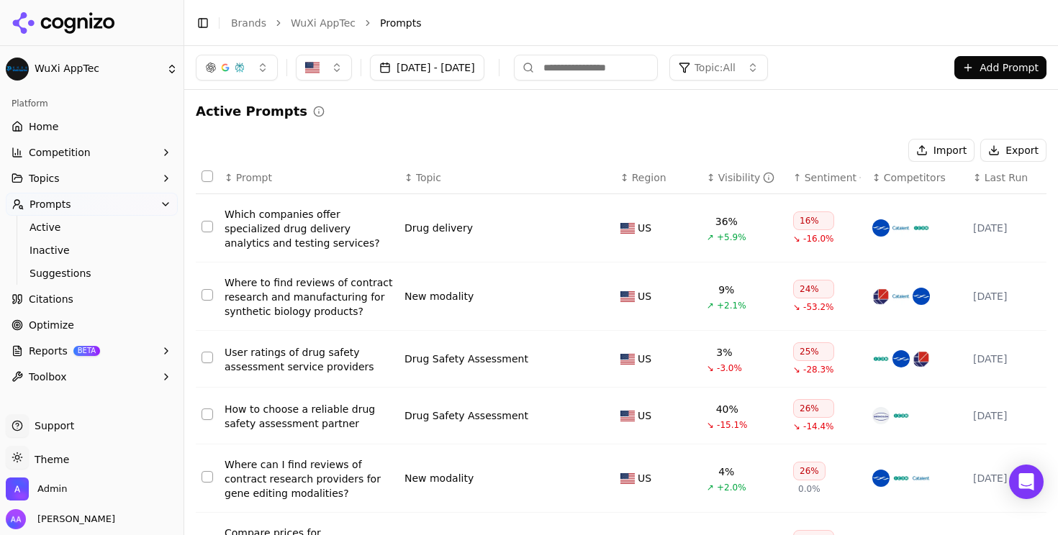
click at [363, 122] on div "Active Prompts Import Export ↕ Prompt ↕ Topic ↕ Region ↕ Visibility ↑ Sentiment…" at bounding box center [621, 483] width 850 height 765
click at [1004, 177] on span "Last Run" at bounding box center [1005, 177] width 43 height 14
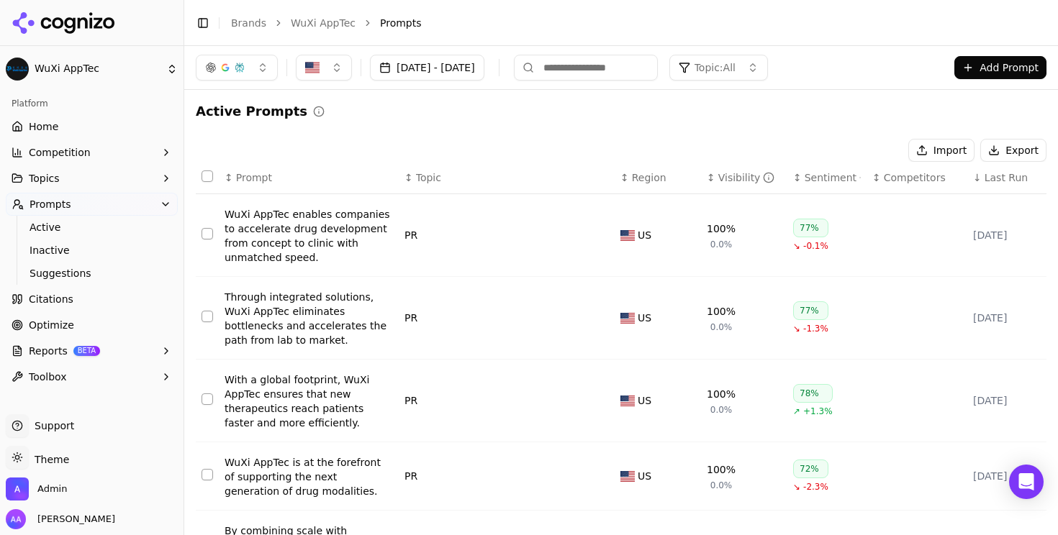
click at [1004, 176] on span "Last Run" at bounding box center [1005, 177] width 43 height 14
click at [1005, 175] on span "Last Run" at bounding box center [1005, 177] width 43 height 14
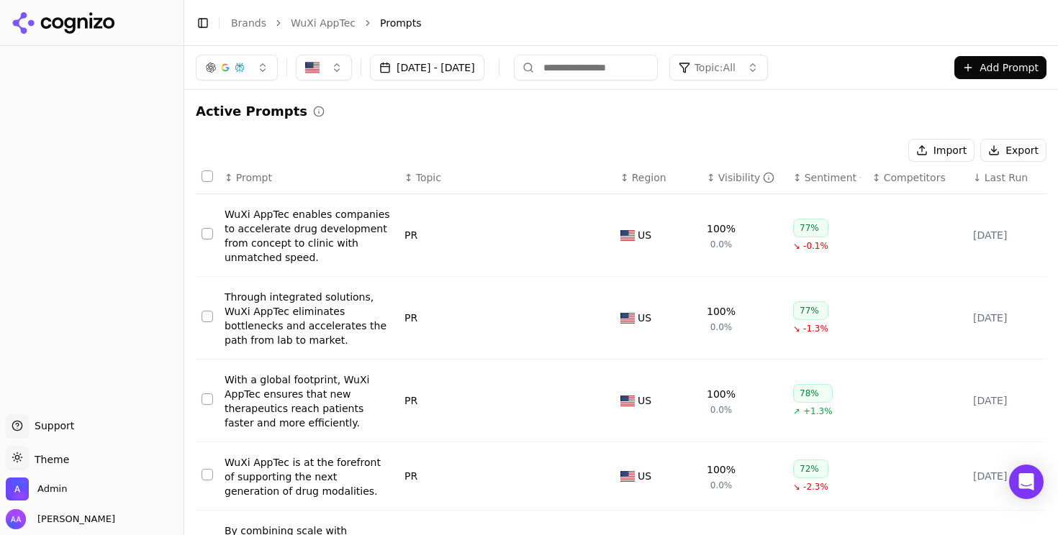
click at [1017, 181] on span "Last Run" at bounding box center [1005, 177] width 43 height 14
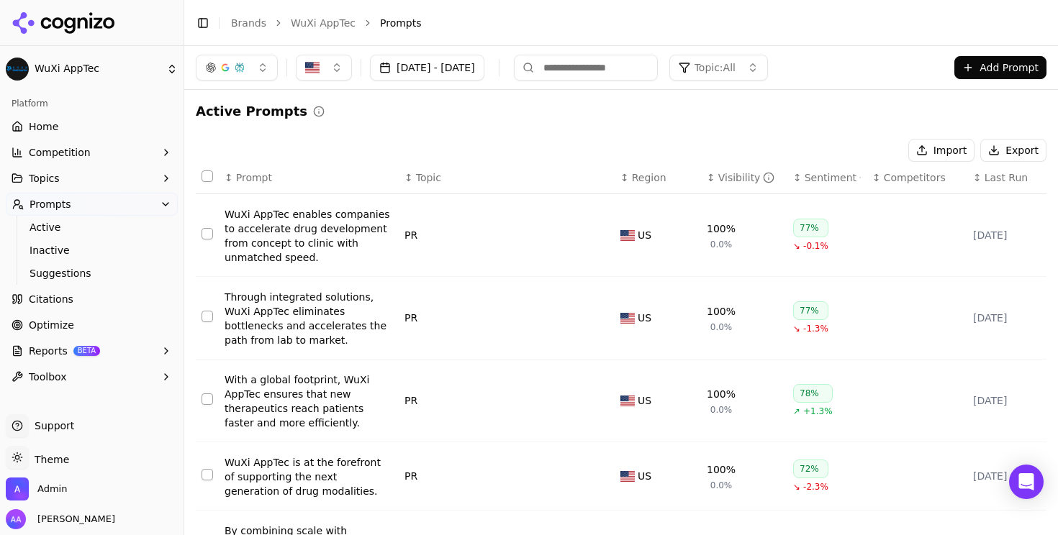
click at [645, 68] on input at bounding box center [586, 68] width 144 height 26
type input "******"
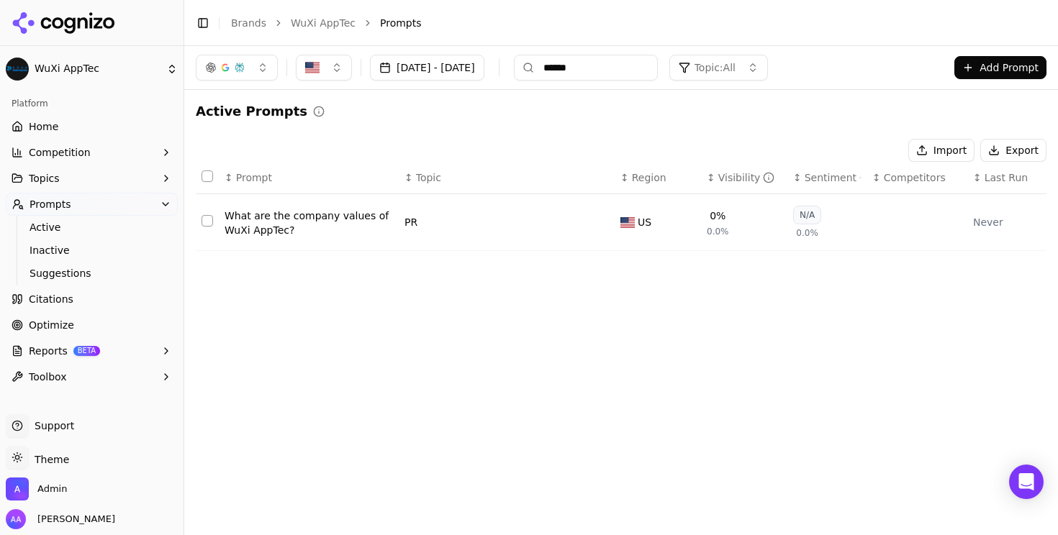
click at [660, 134] on div "Active Prompts Import Export ↕ Prompt ↕ Topic ↕ Region ↕ Visibility ↕ Sentiment…" at bounding box center [621, 181] width 850 height 161
click at [658, 60] on input "******" at bounding box center [586, 68] width 144 height 26
click at [658, 61] on input "******" at bounding box center [586, 68] width 144 height 26
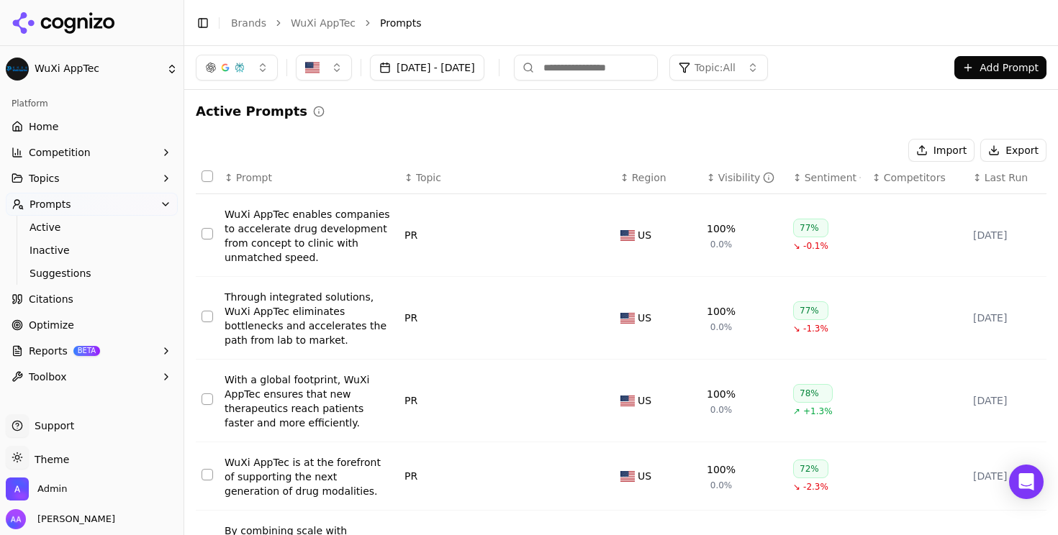
click at [186, 233] on button "Toggle Sidebar" at bounding box center [184, 267] width 12 height 535
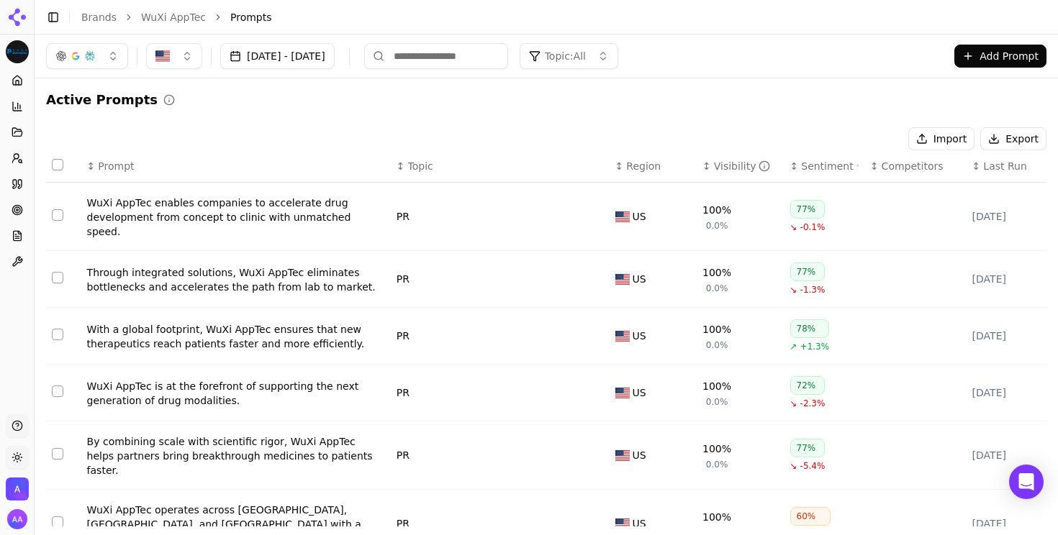
click at [991, 173] on span "Last Run" at bounding box center [1004, 166] width 43 height 14
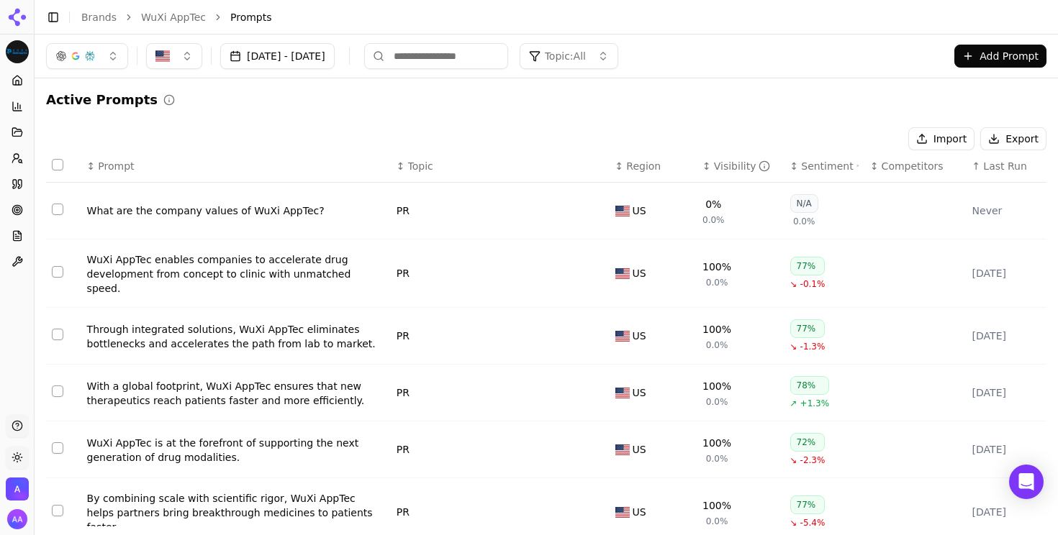
click at [991, 173] on span "Last Run" at bounding box center [1004, 166] width 43 height 14
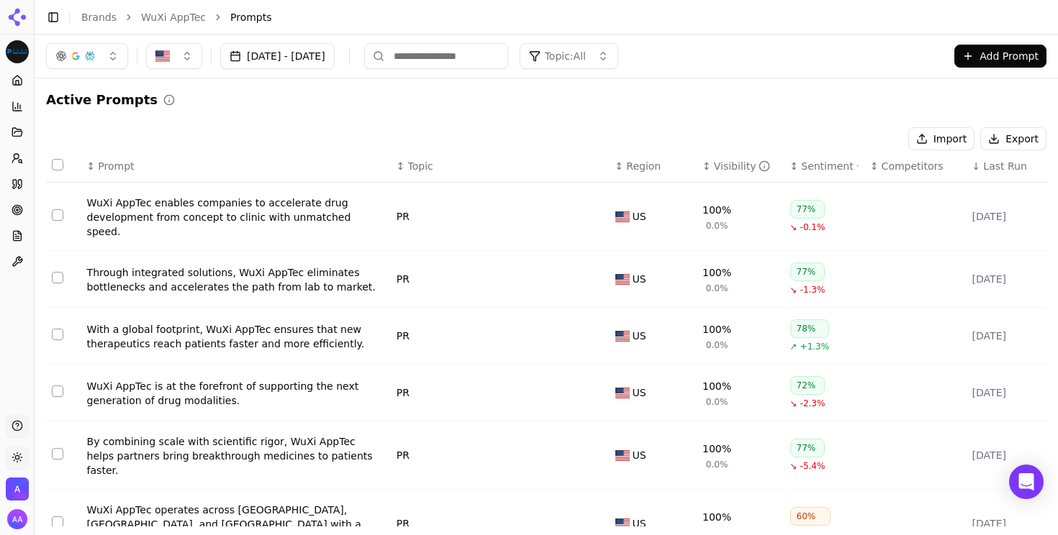
click at [993, 165] on span "Last Run" at bounding box center [1004, 166] width 43 height 14
click at [994, 165] on span "Last Run" at bounding box center [1004, 166] width 43 height 14
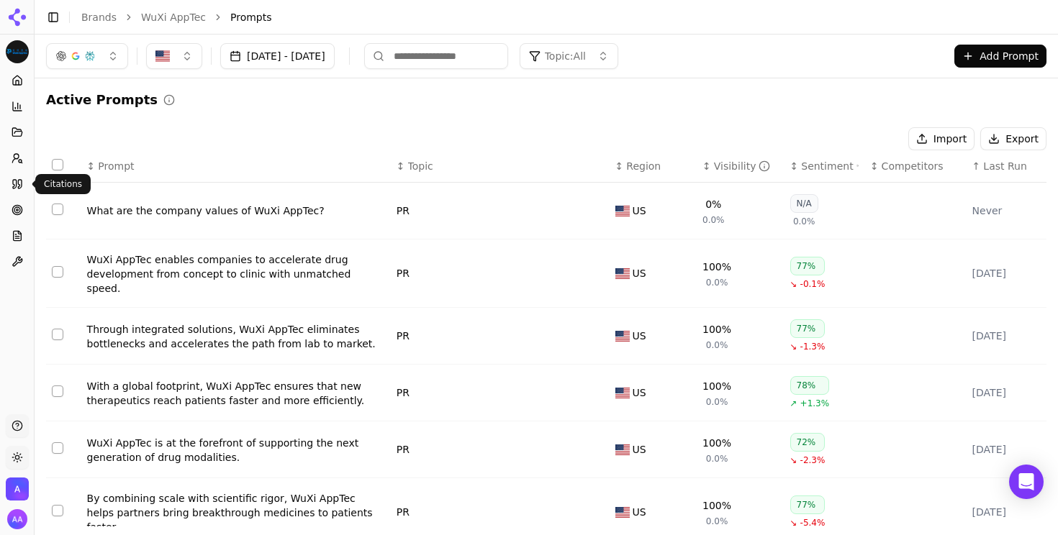
click at [20, 182] on icon at bounding box center [18, 184] width 12 height 12
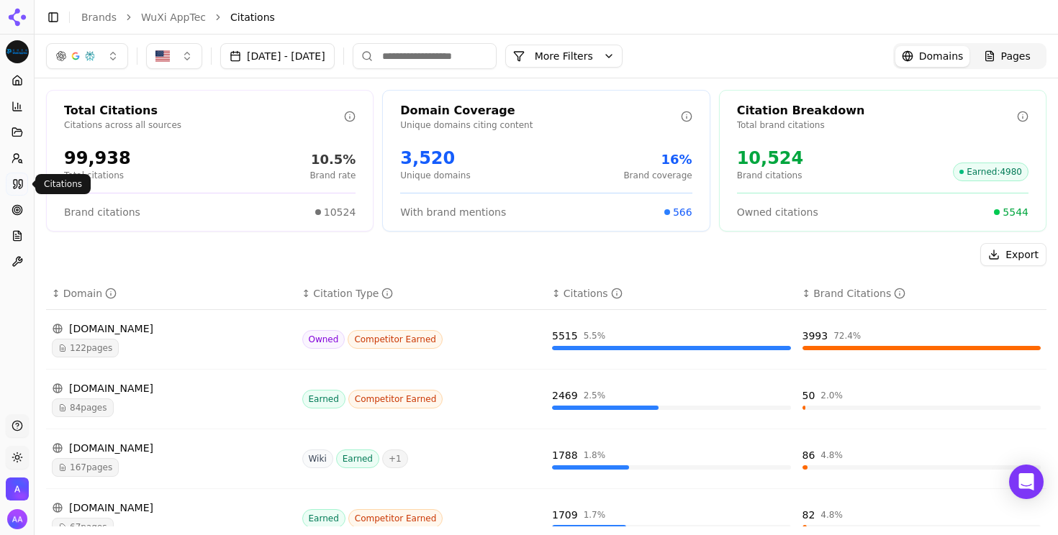
click at [106, 345] on span "122 pages" at bounding box center [85, 348] width 67 height 19
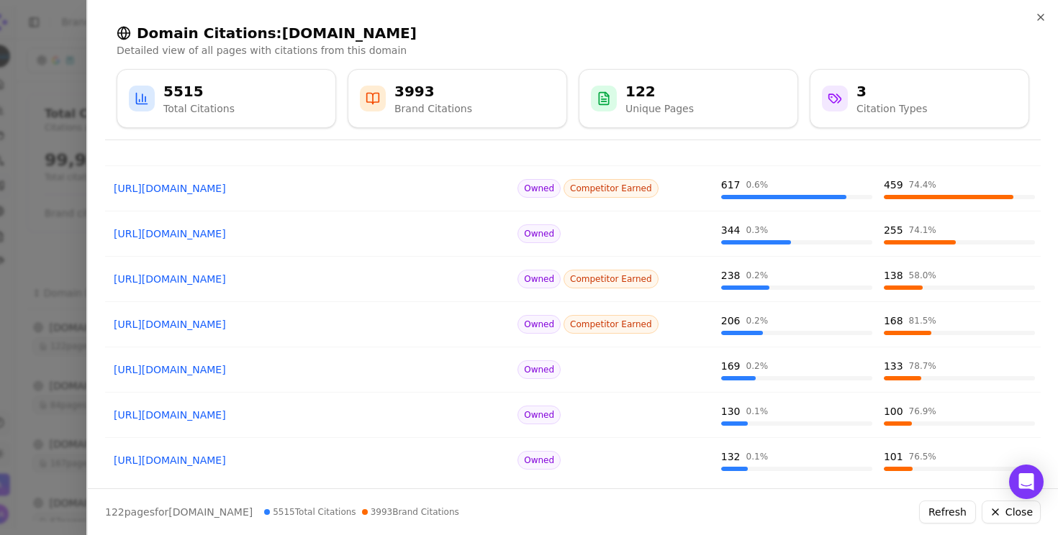
scroll to position [255, 0]
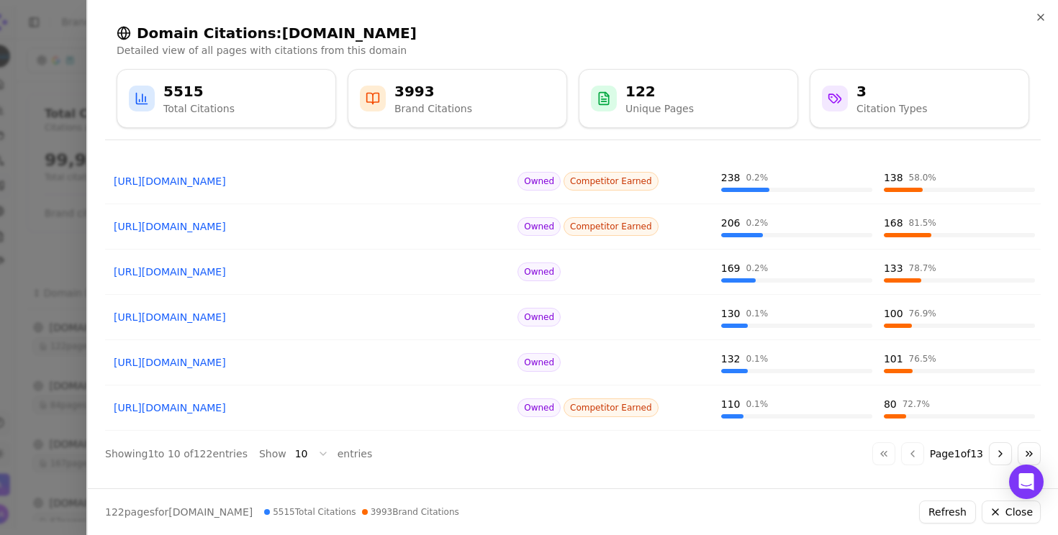
click at [991, 449] on button "Go to next page" at bounding box center [999, 453] width 23 height 23
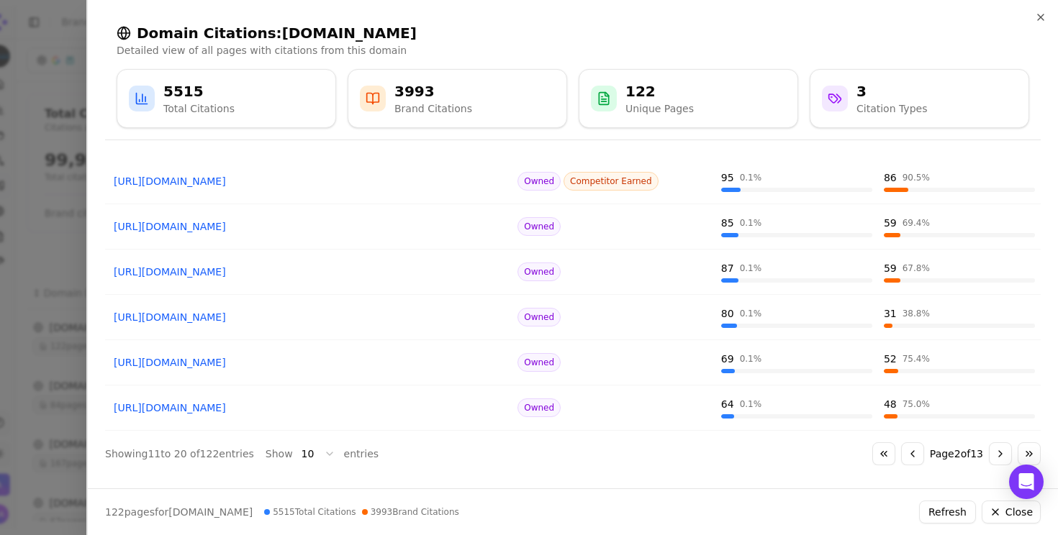
click at [53, 365] on div at bounding box center [529, 267] width 1058 height 535
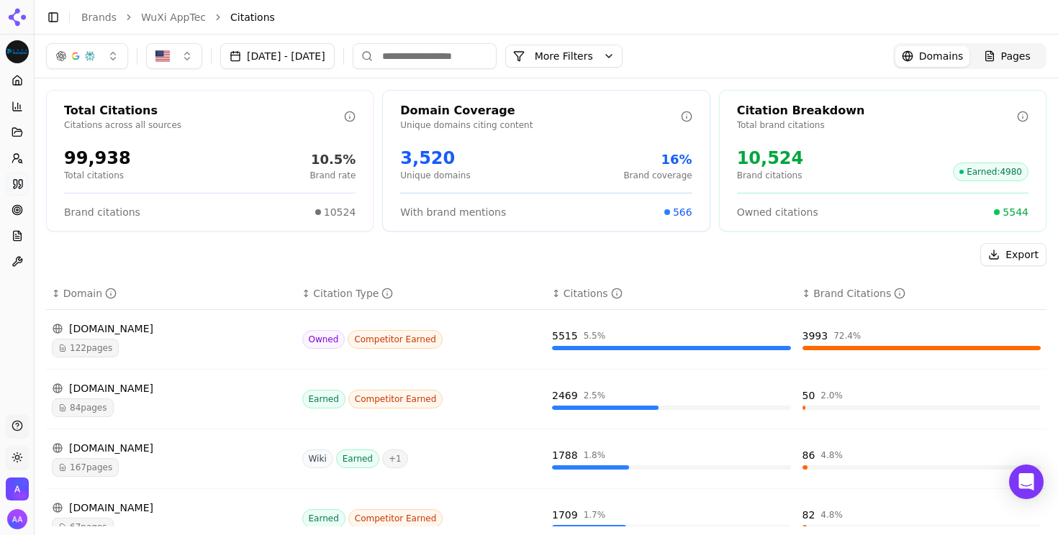
click at [335, 59] on button "[DATE] - [DATE]" at bounding box center [277, 56] width 114 height 26
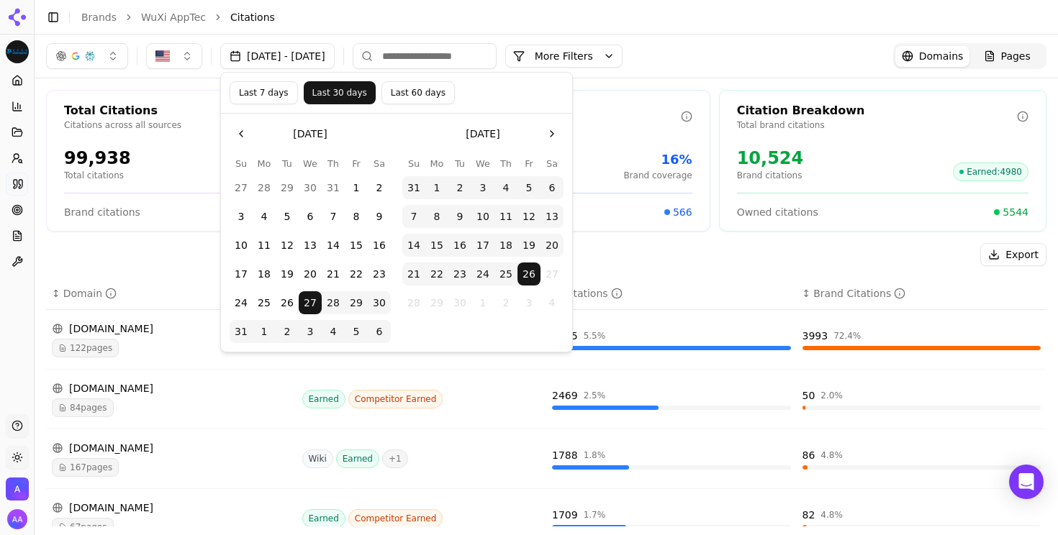
click at [237, 96] on button "Last 7 days" at bounding box center [263, 92] width 68 height 23
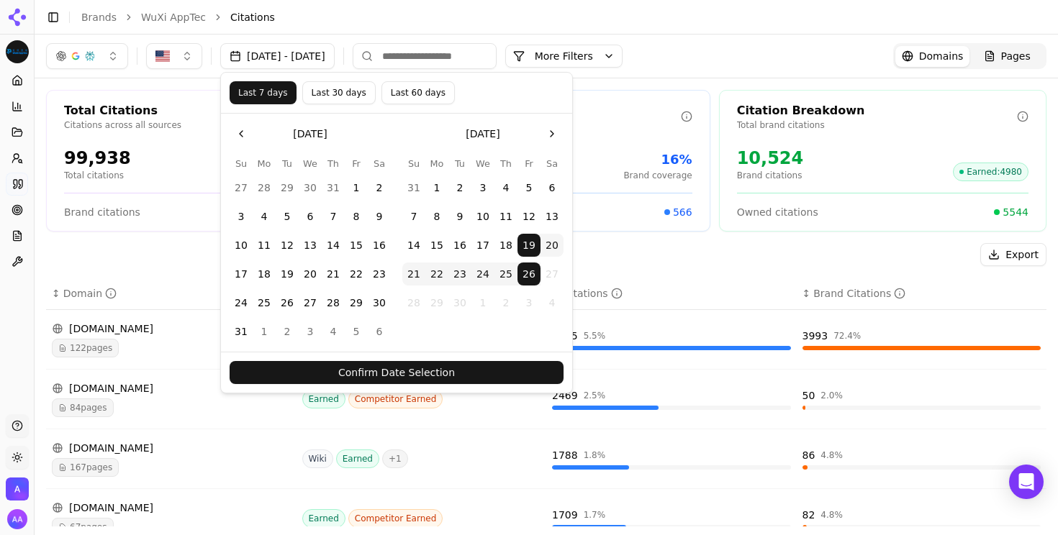
click at [354, 373] on button "Confirm Date Selection" at bounding box center [396, 372] width 334 height 23
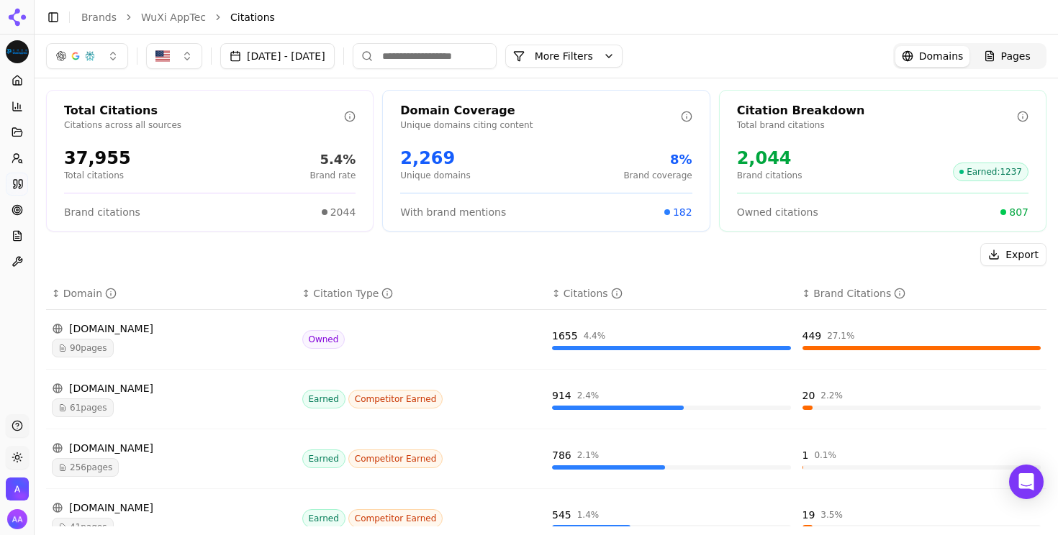
click at [622, 53] on button "More Filters" at bounding box center [563, 56] width 117 height 23
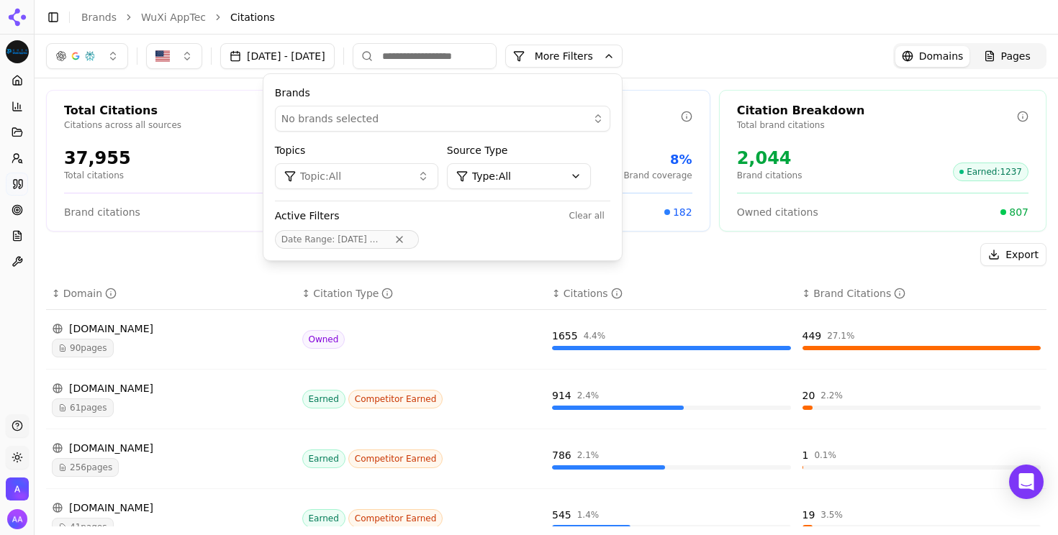
click at [583, 117] on div "No brands selected" at bounding box center [432, 119] width 302 height 14
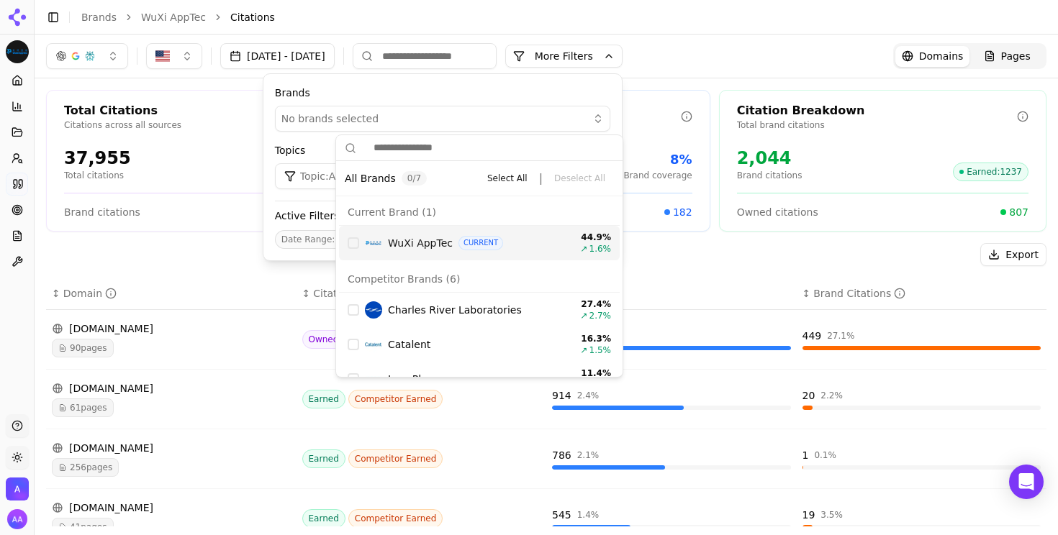
click at [352, 243] on div "Suggestions" at bounding box center [353, 243] width 12 height 12
drag, startPoint x: 352, startPoint y: 243, endPoint x: 360, endPoint y: 250, distance: 10.7
click at [352, 244] on div "Suggestions" at bounding box center [353, 243] width 12 height 12
click at [357, 243] on div "Suggestions" at bounding box center [353, 243] width 12 height 12
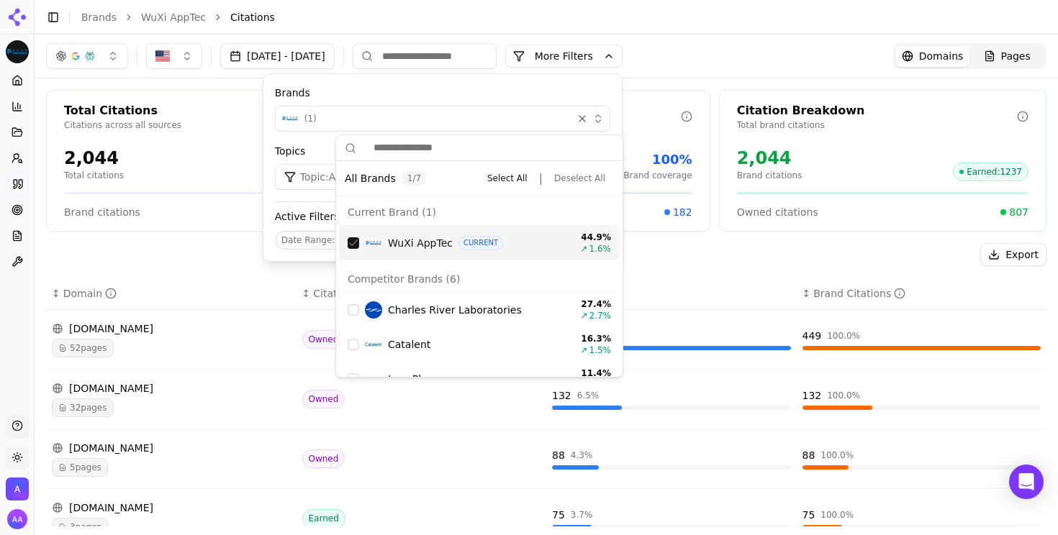
click at [763, 230] on div "Citation Breakdown Total brand citations 2,044 Brand citations Earned : 1237 Ow…" at bounding box center [882, 161] width 327 height 142
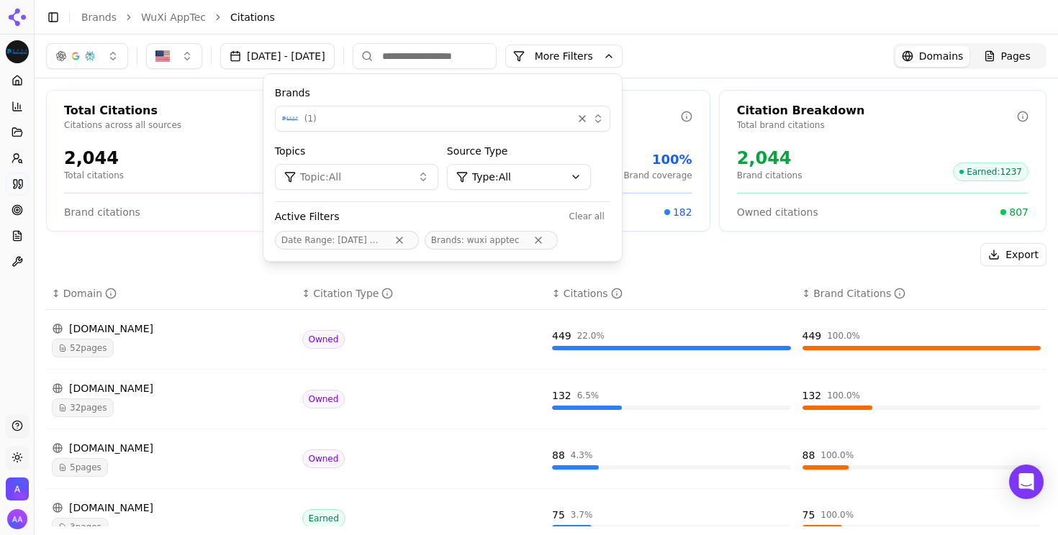
click at [770, 235] on div "Total Citations Citations across all sources 2,044 Total citations 100% Brand r…" at bounding box center [546, 515] width 1023 height 875
click at [622, 50] on button "More Filters" at bounding box center [563, 56] width 117 height 23
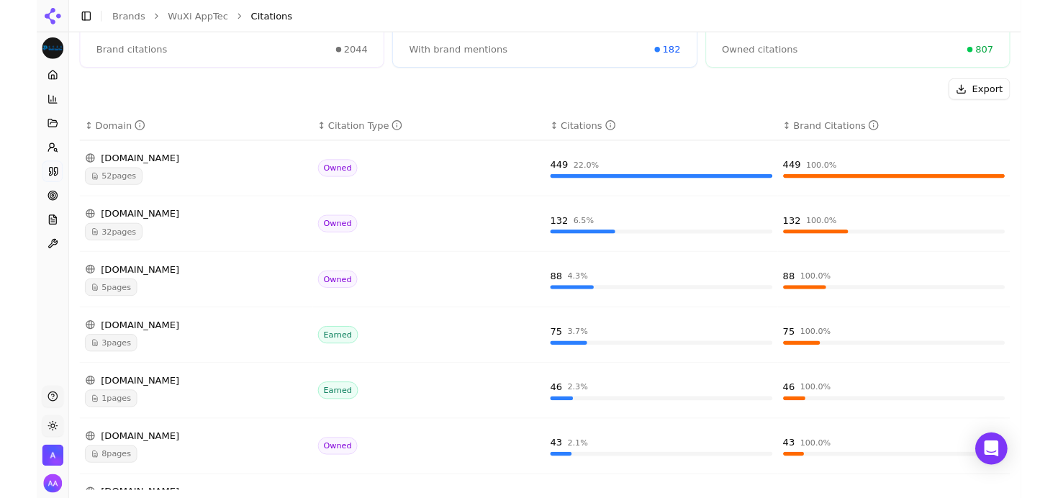
scroll to position [160, 0]
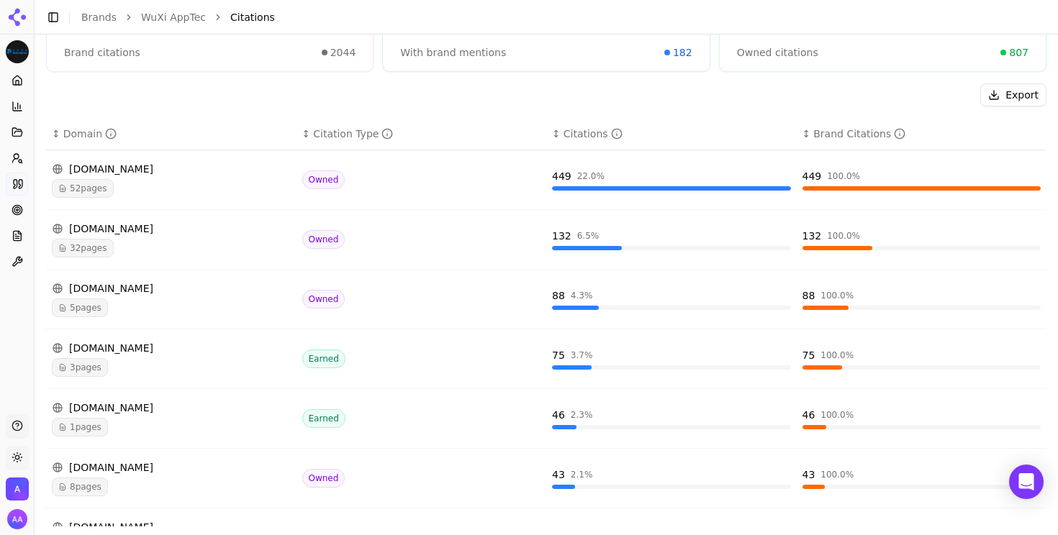
click at [65, 364] on icon "Data table" at bounding box center [62, 367] width 9 height 9
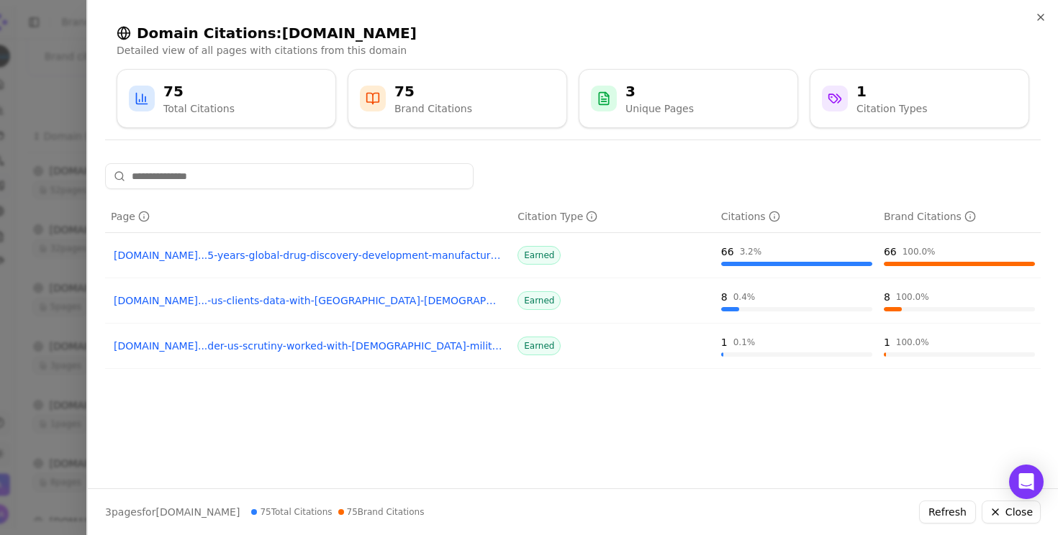
click at [51, 231] on div at bounding box center [529, 267] width 1058 height 535
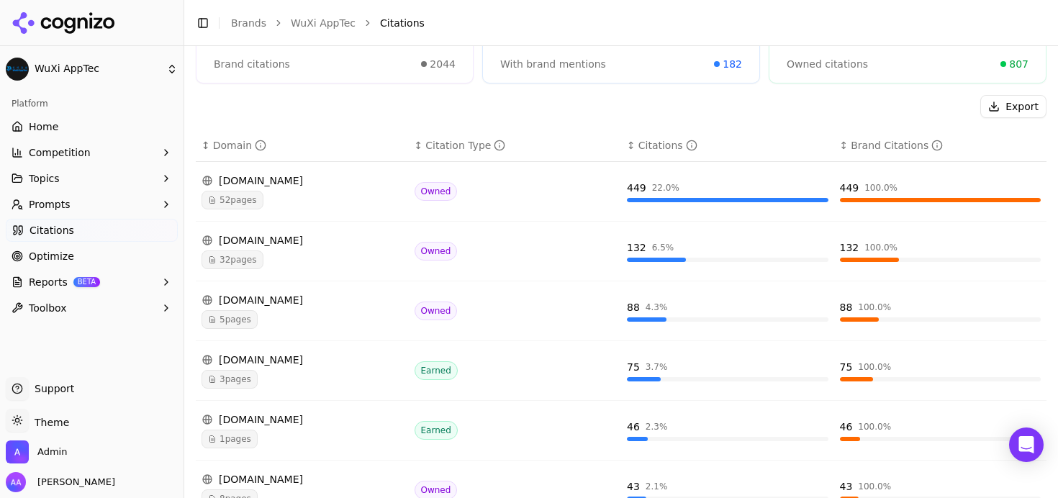
click at [176, 102] on div "Platform" at bounding box center [92, 103] width 172 height 23
click at [184, 107] on button "Toggle Sidebar" at bounding box center [184, 249] width 12 height 498
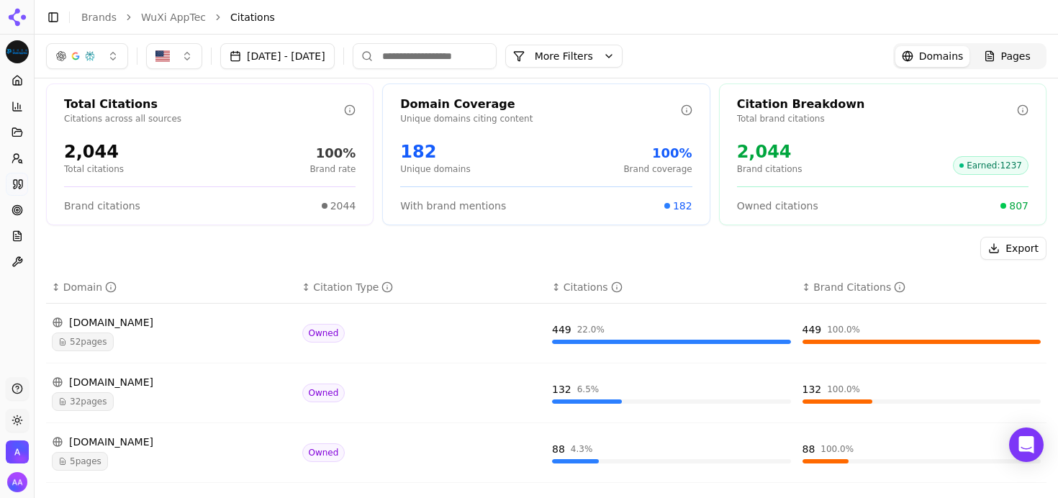
scroll to position [0, 0]
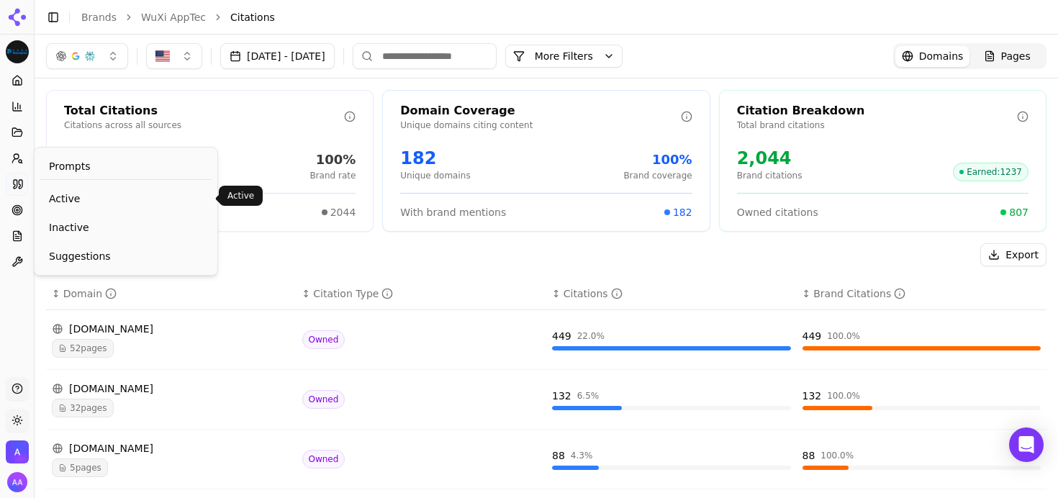
click at [51, 199] on span "Active" at bounding box center [126, 198] width 154 height 14
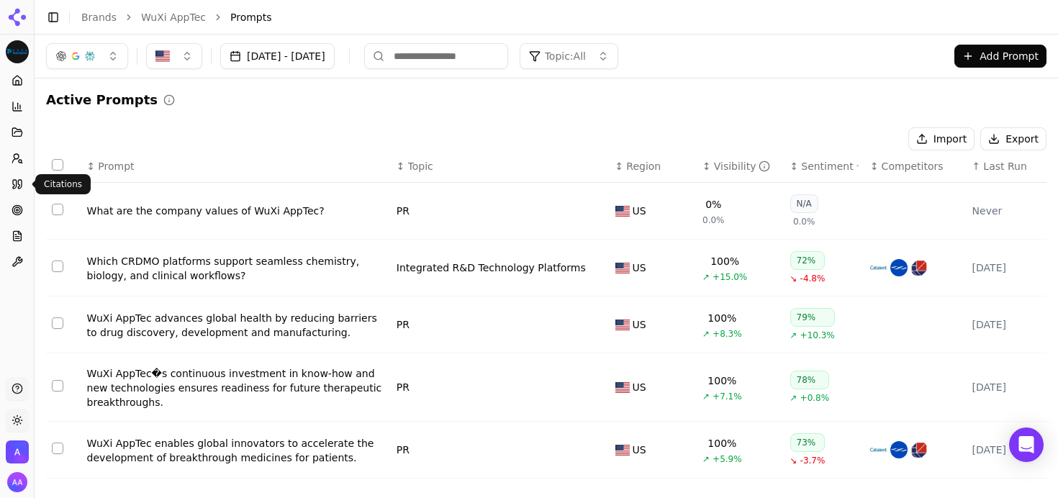
click at [17, 190] on link "Citations" at bounding box center [17, 184] width 22 height 23
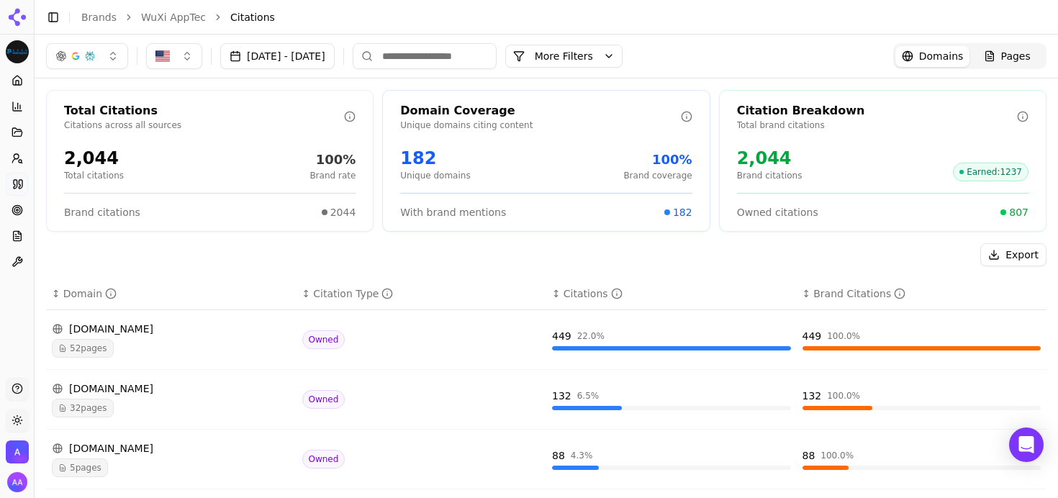
click at [622, 51] on button "More Filters" at bounding box center [563, 56] width 117 height 23
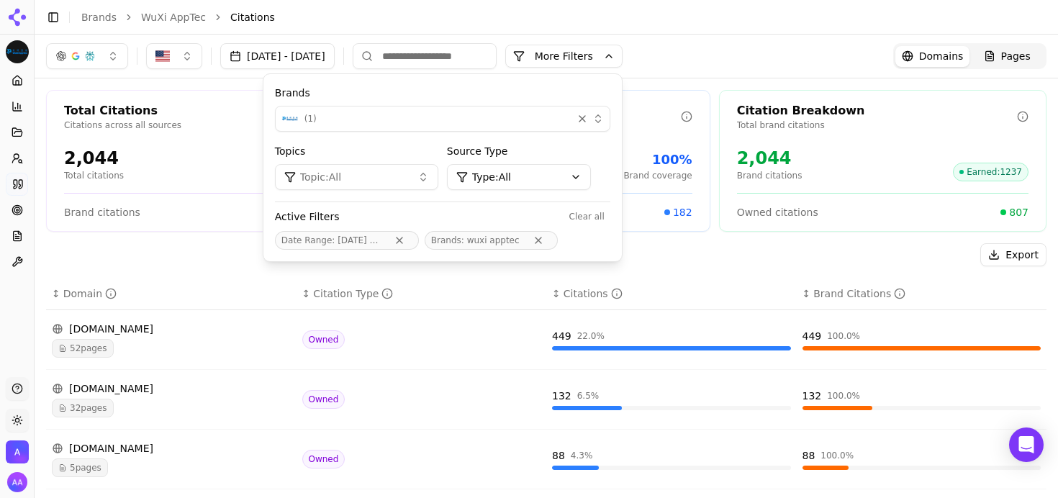
click at [589, 117] on div "button" at bounding box center [582, 119] width 14 height 14
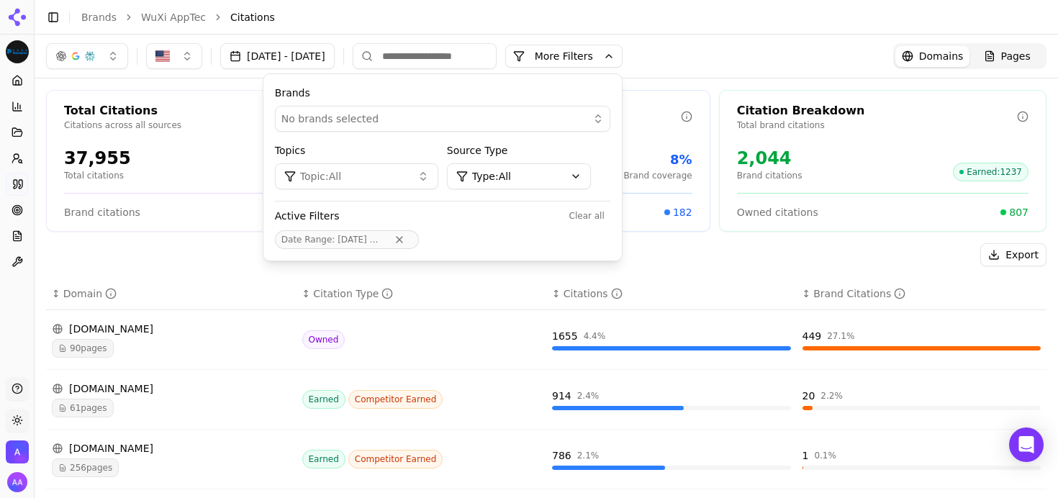
drag, startPoint x: 790, startPoint y: 252, endPoint x: 770, endPoint y: 255, distance: 20.3
click at [790, 253] on div "Export" at bounding box center [546, 254] width 1000 height 23
click at [449, 111] on button "No brands selected" at bounding box center [442, 119] width 335 height 26
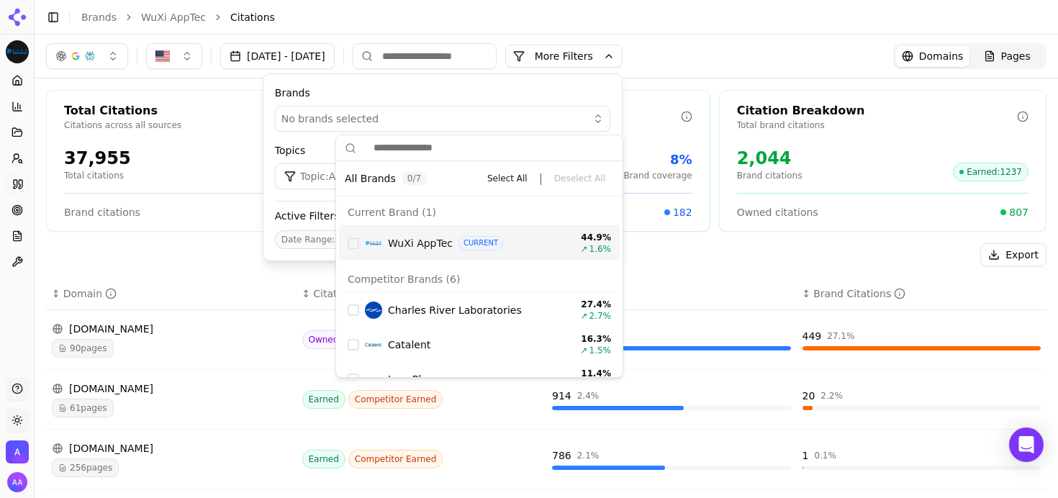
click at [354, 242] on div "Suggestions" at bounding box center [353, 243] width 12 height 12
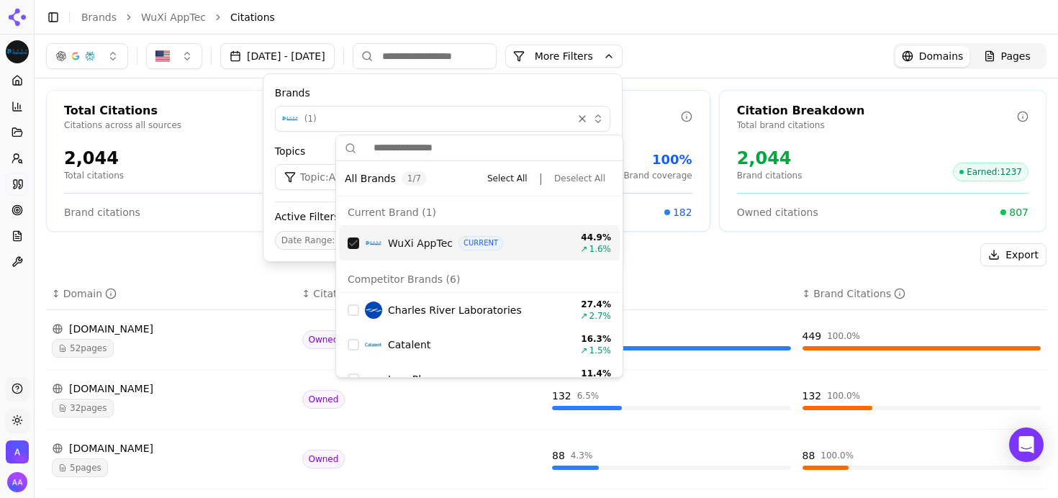
click at [766, 53] on div "Sep 19, 2025 - Sep 26, 2025 More More Filters Brands ( 1 ) Topics Topic: All So…" at bounding box center [546, 56] width 1000 height 26
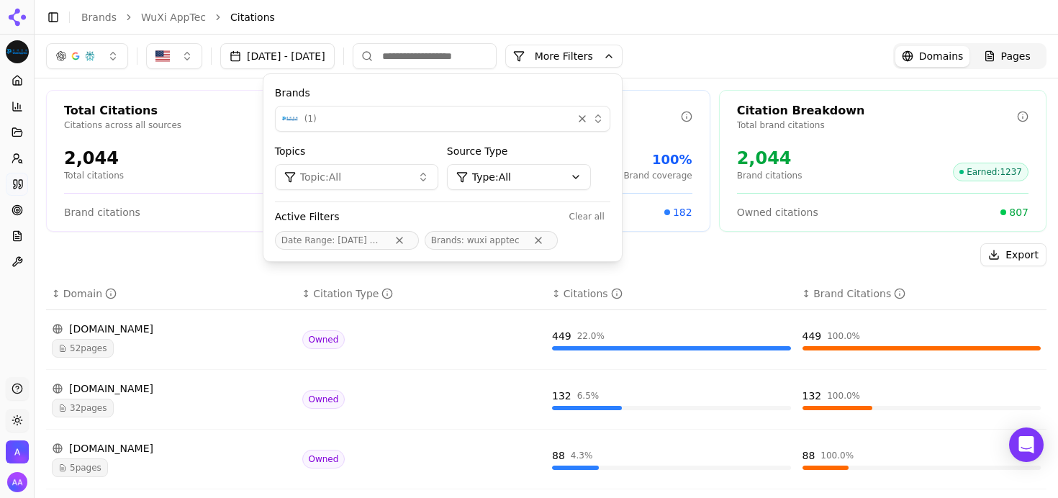
click at [622, 61] on button "More Filters" at bounding box center [563, 56] width 117 height 23
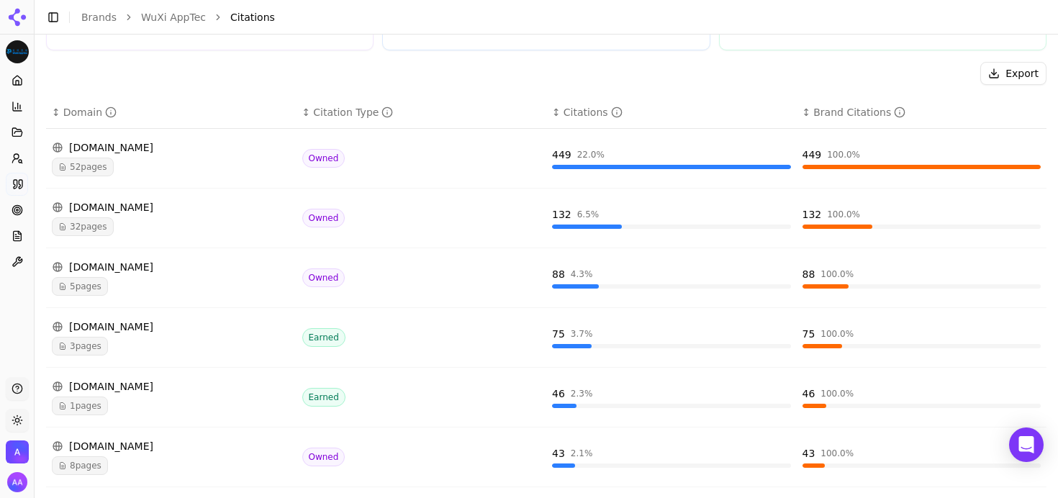
scroll to position [183, 0]
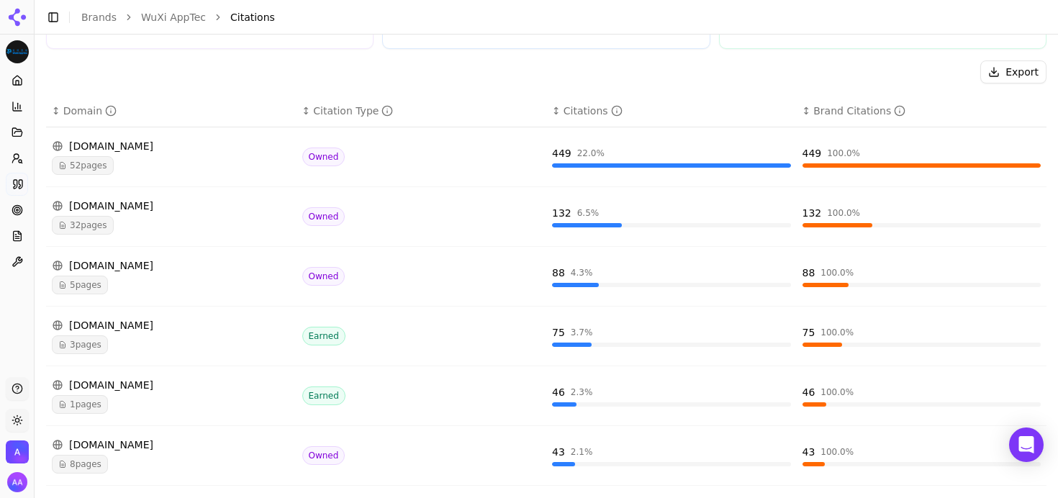
click at [88, 350] on span "3 pages" at bounding box center [80, 344] width 56 height 19
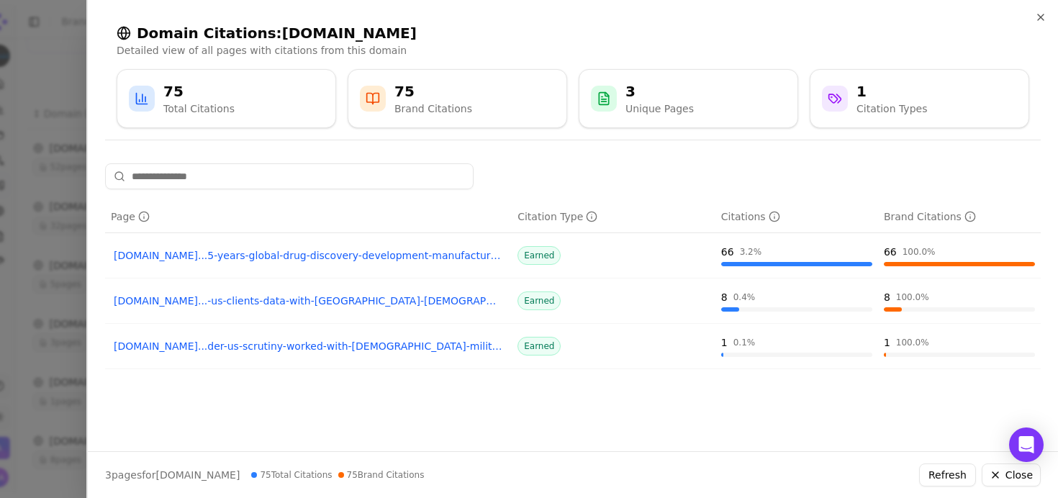
click at [292, 253] on link "reuters.com...5-years-global-drug-discovery-development-manufacturing-2025-09-22" at bounding box center [308, 255] width 389 height 14
click at [65, 173] on div at bounding box center [529, 249] width 1058 height 498
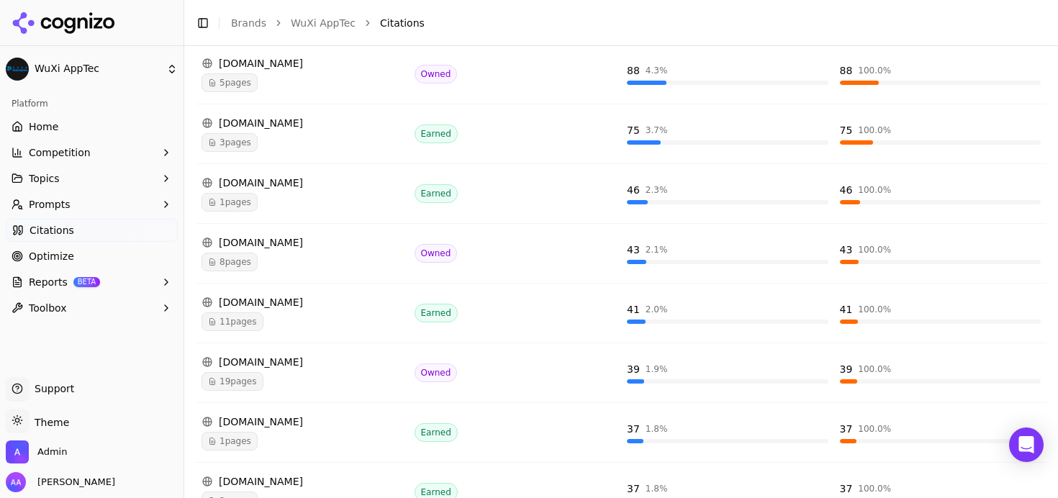
scroll to position [455, 0]
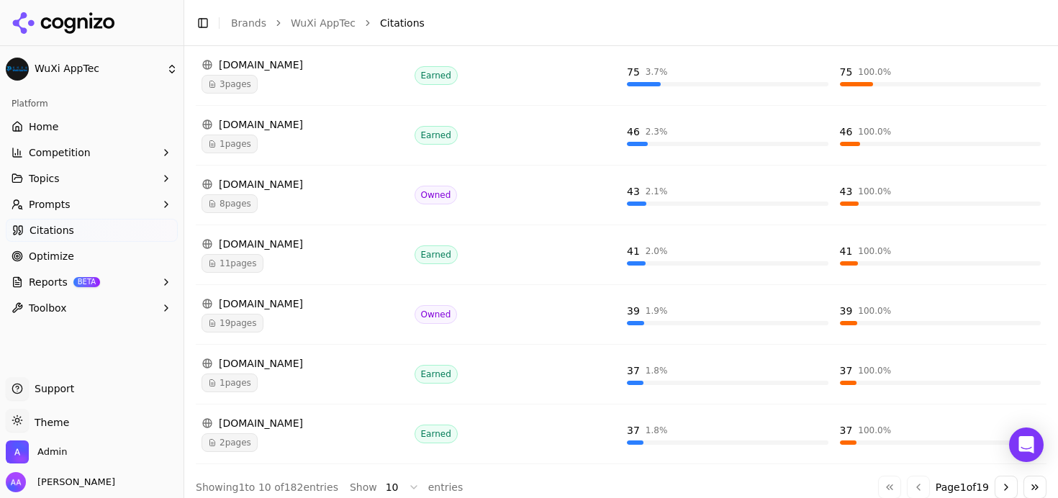
click at [253, 260] on span "11 pages" at bounding box center [232, 263] width 62 height 19
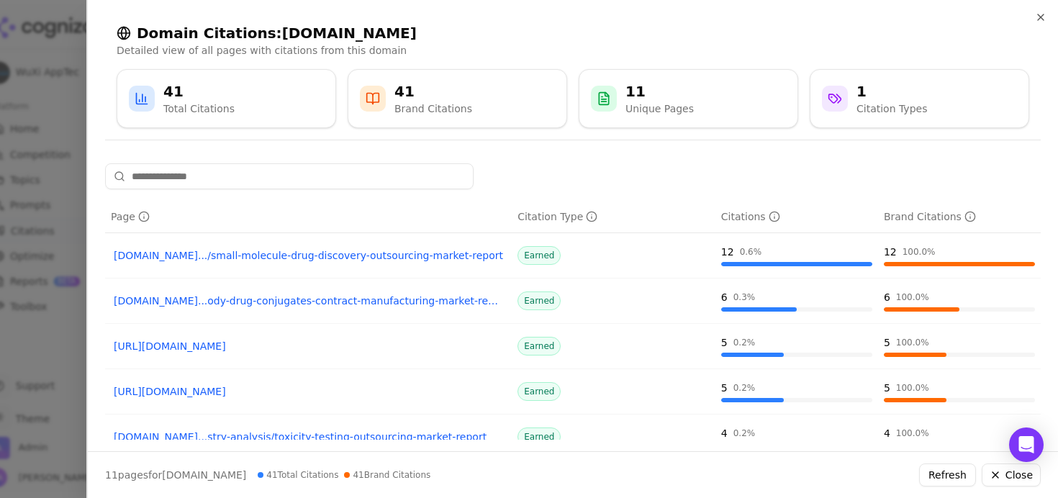
click at [58, 334] on div at bounding box center [529, 249] width 1058 height 498
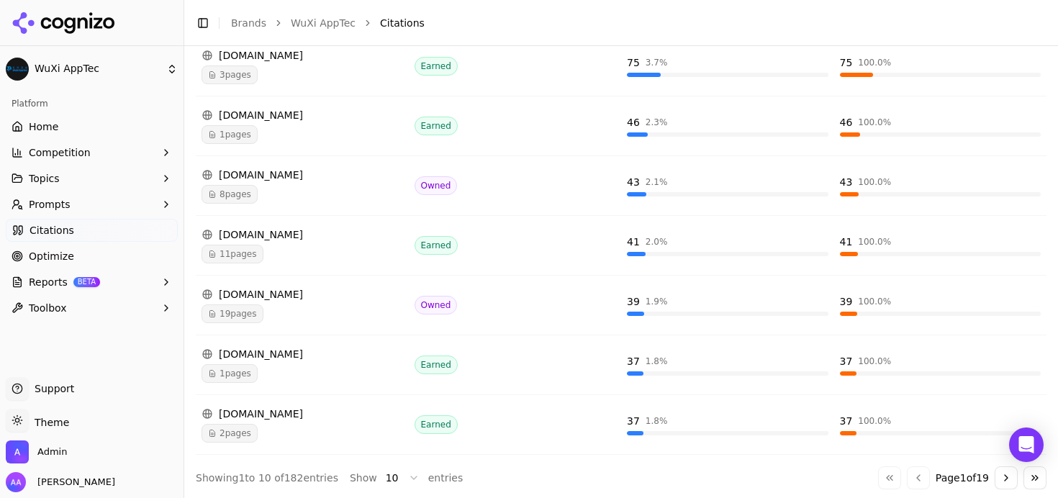
scroll to position [467, 0]
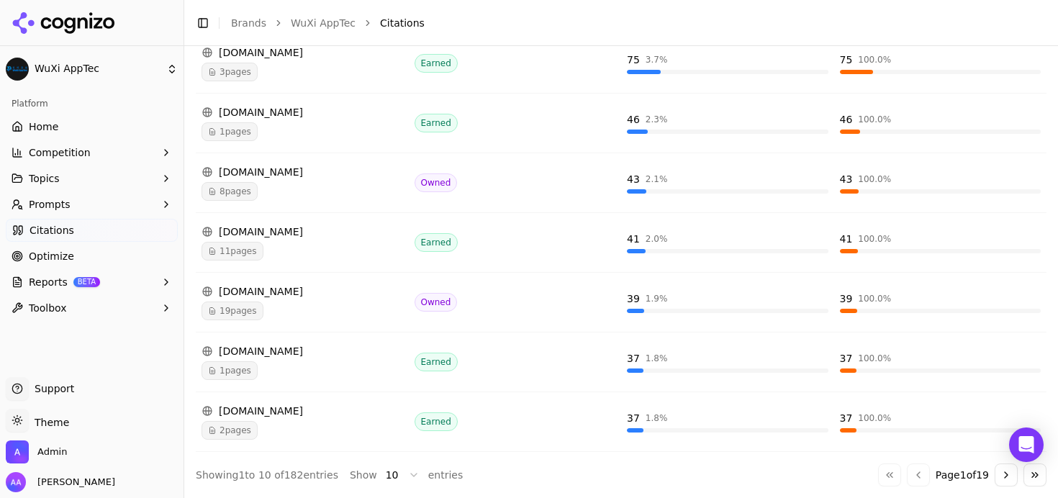
click at [242, 373] on span "1 pages" at bounding box center [229, 370] width 56 height 19
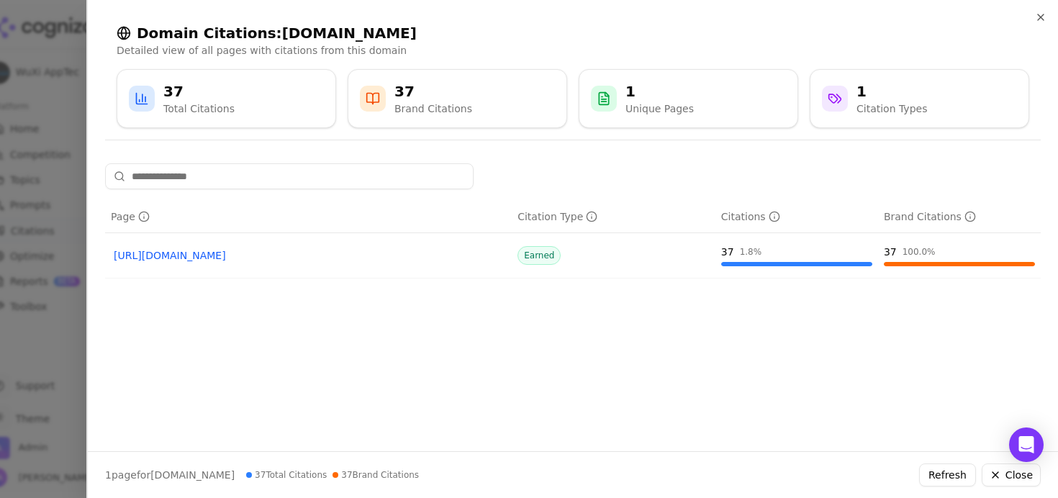
click at [64, 332] on div at bounding box center [529, 249] width 1058 height 498
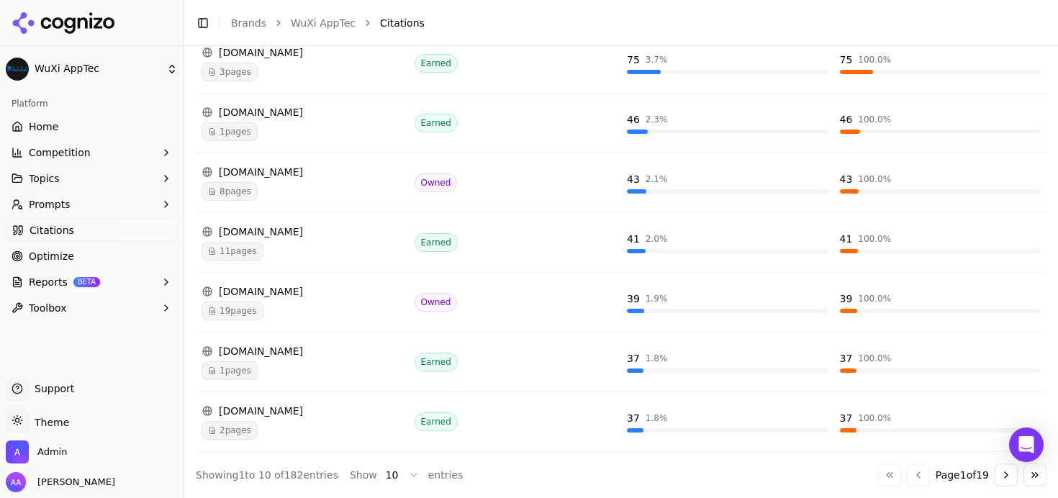
click at [258, 422] on div "2 pages" at bounding box center [301, 430] width 201 height 19
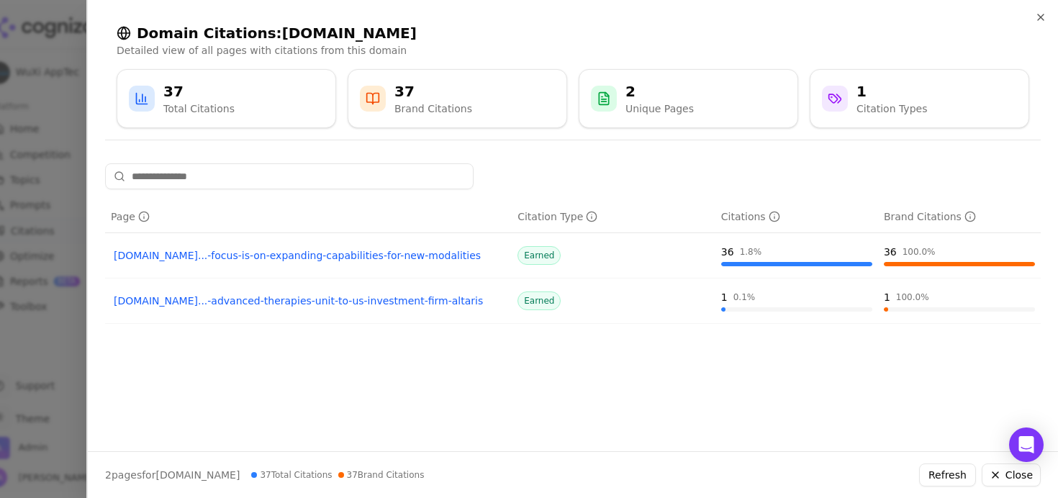
click at [327, 259] on link "pharmamanufacturing.com...-focus-is-on-expanding-capabilities-for-new-modalities" at bounding box center [308, 255] width 389 height 14
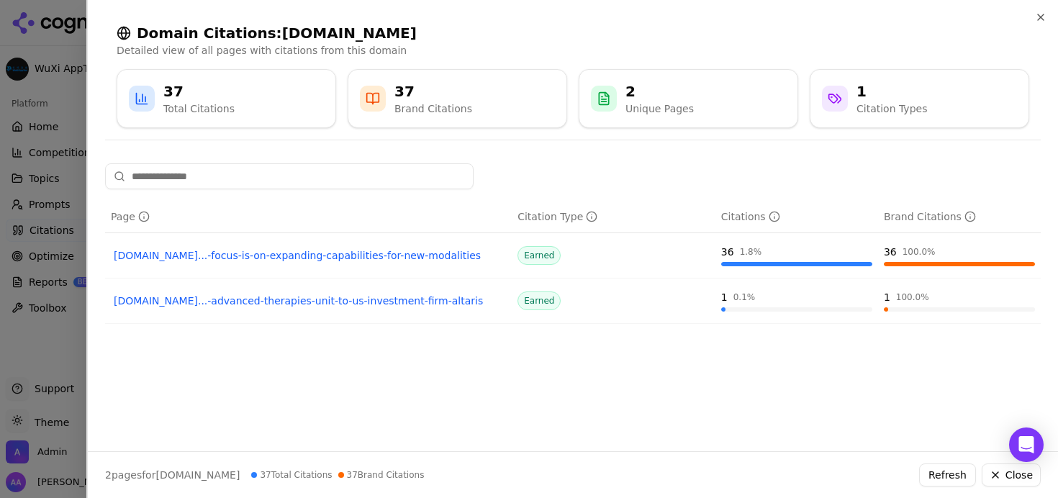
click at [47, 221] on div at bounding box center [529, 249] width 1058 height 498
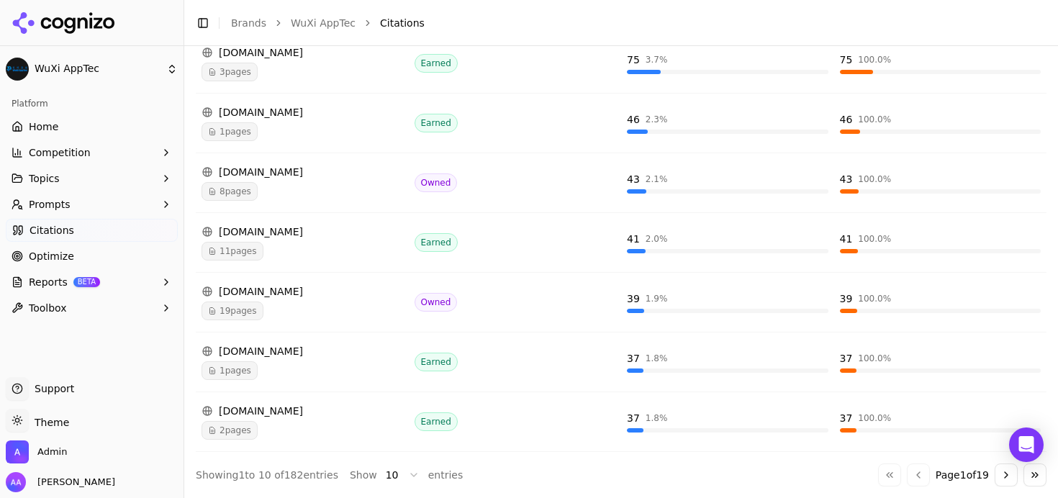
click at [187, 257] on button "Toggle Sidebar" at bounding box center [184, 249] width 12 height 498
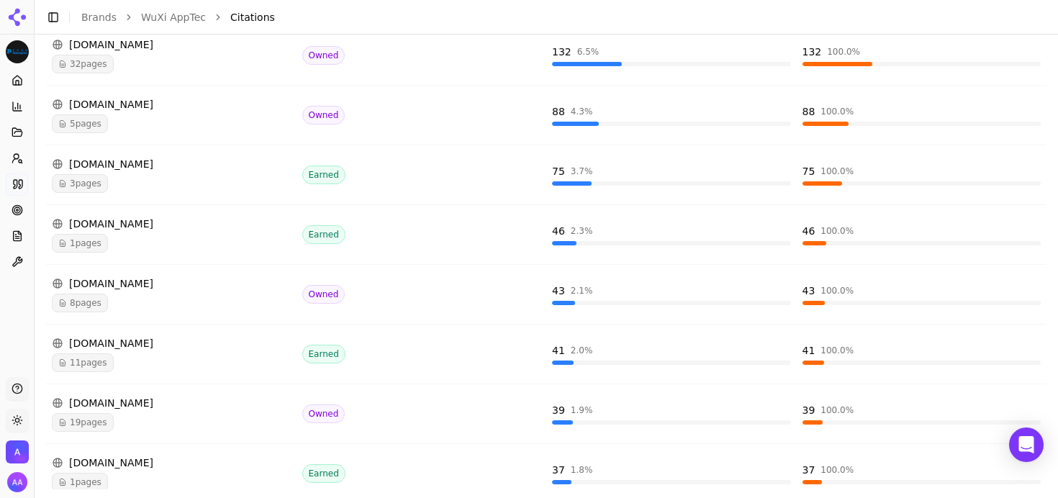
scroll to position [464, 0]
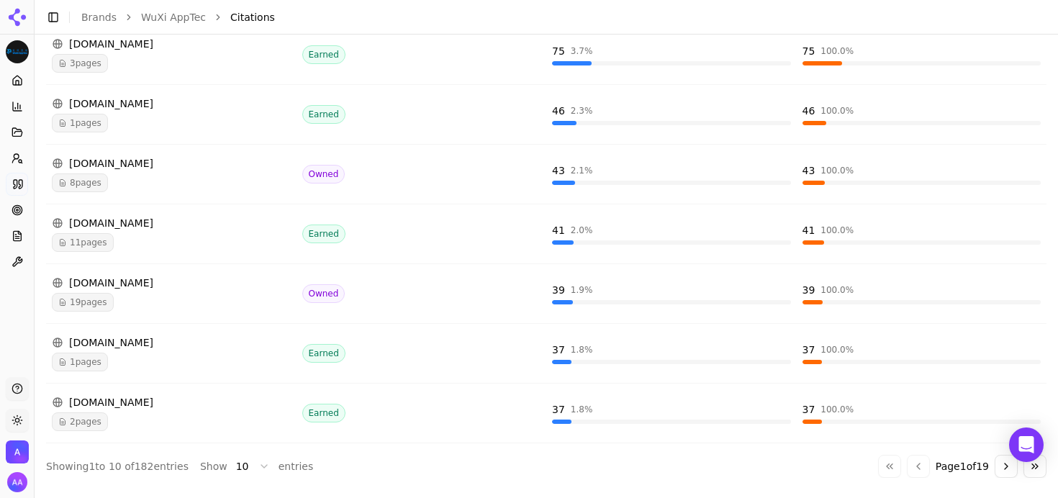
click at [994, 467] on button "Go to next page" at bounding box center [1005, 466] width 23 height 23
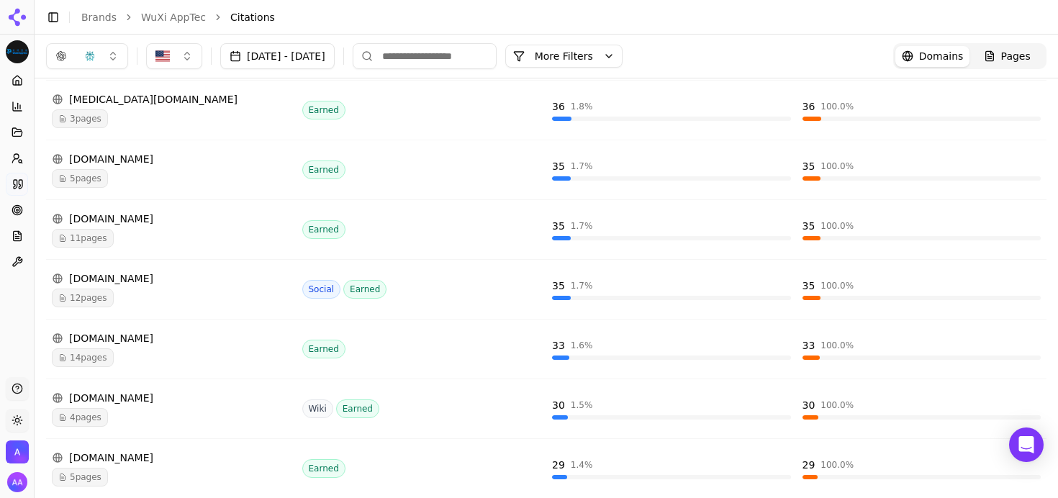
scroll to position [288, 0]
click at [117, 305] on div "12 pages" at bounding box center [171, 299] width 239 height 19
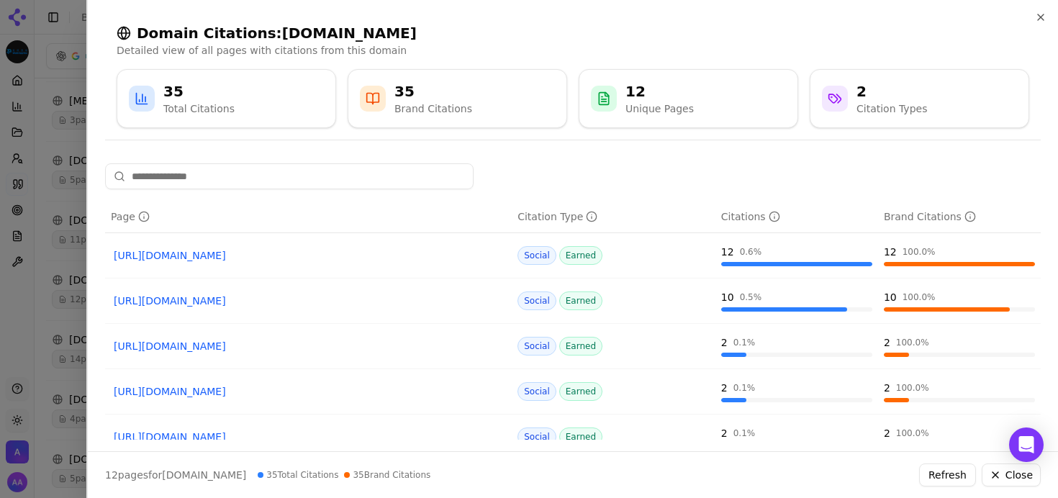
click at [45, 302] on div at bounding box center [529, 249] width 1058 height 498
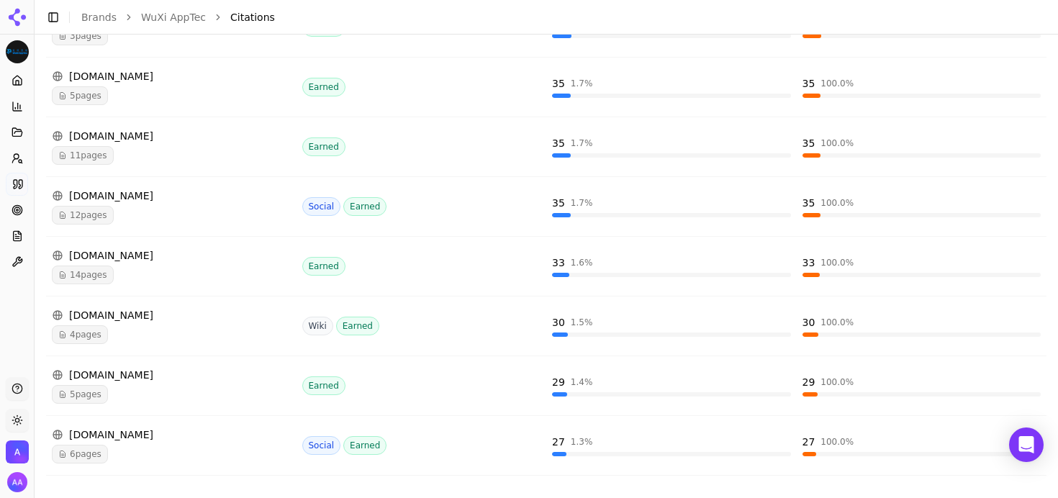
scroll to position [464, 0]
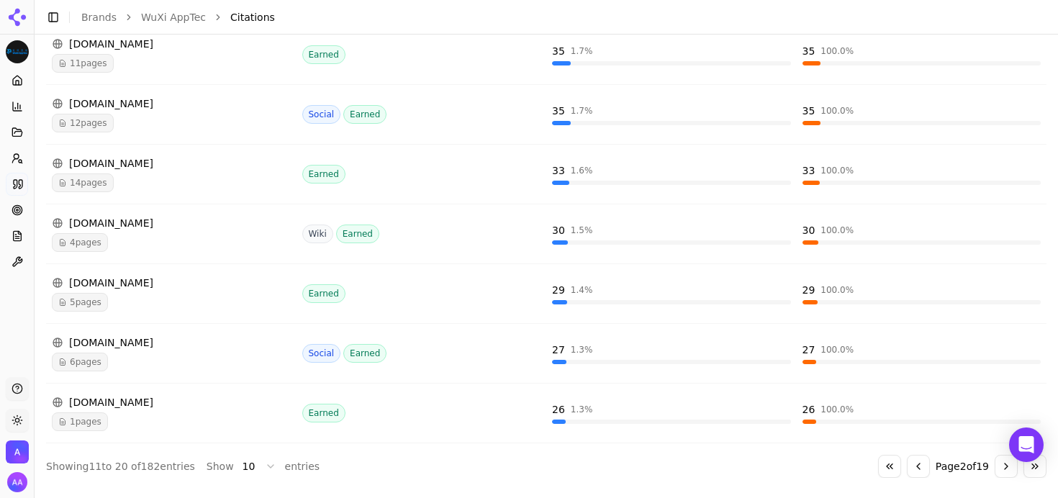
drag, startPoint x: 908, startPoint y: 465, endPoint x: 917, endPoint y: 468, distance: 8.9
click at [908, 473] on button "Go to previous page" at bounding box center [917, 466] width 23 height 23
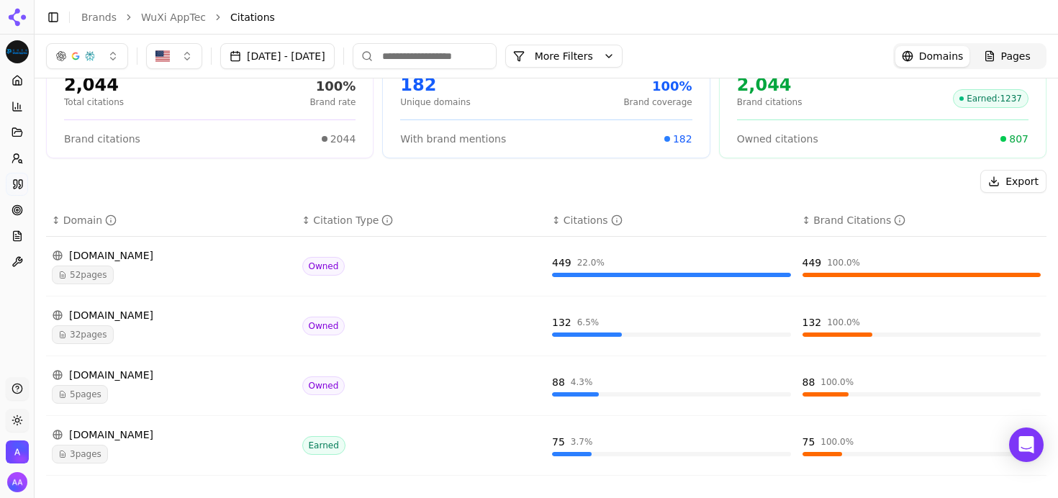
scroll to position [0, 0]
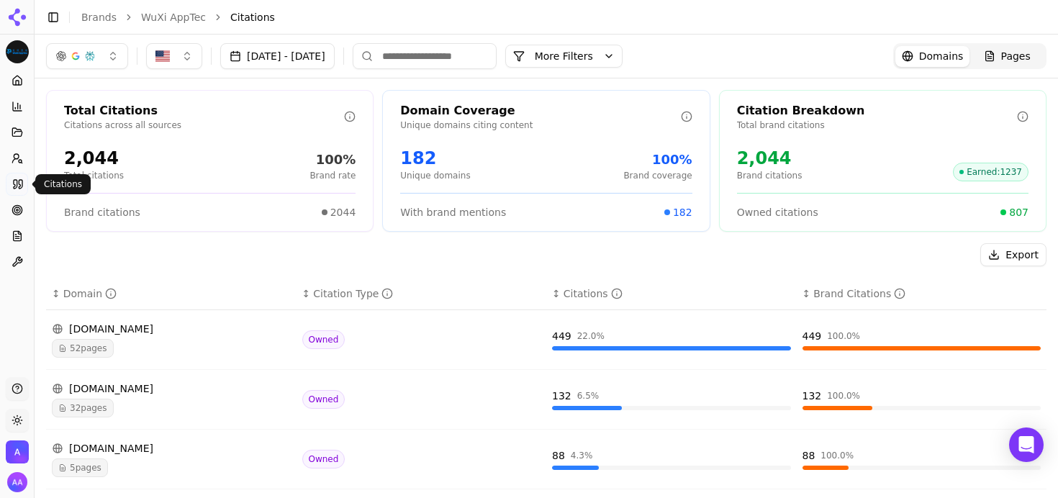
click at [14, 186] on icon at bounding box center [16, 184] width 4 height 9
click at [622, 46] on button "More Filters" at bounding box center [563, 56] width 117 height 23
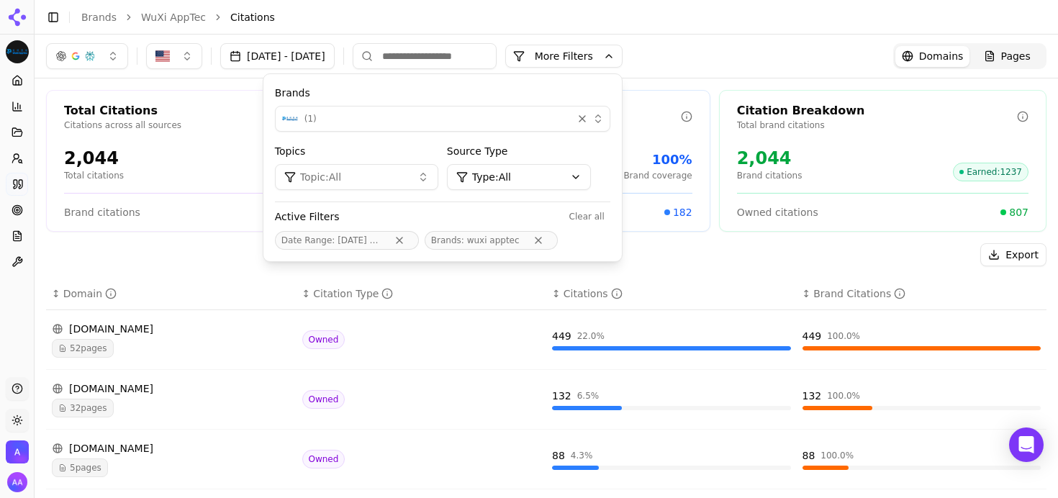
click at [422, 119] on div "( 1 )" at bounding box center [423, 118] width 285 height 17
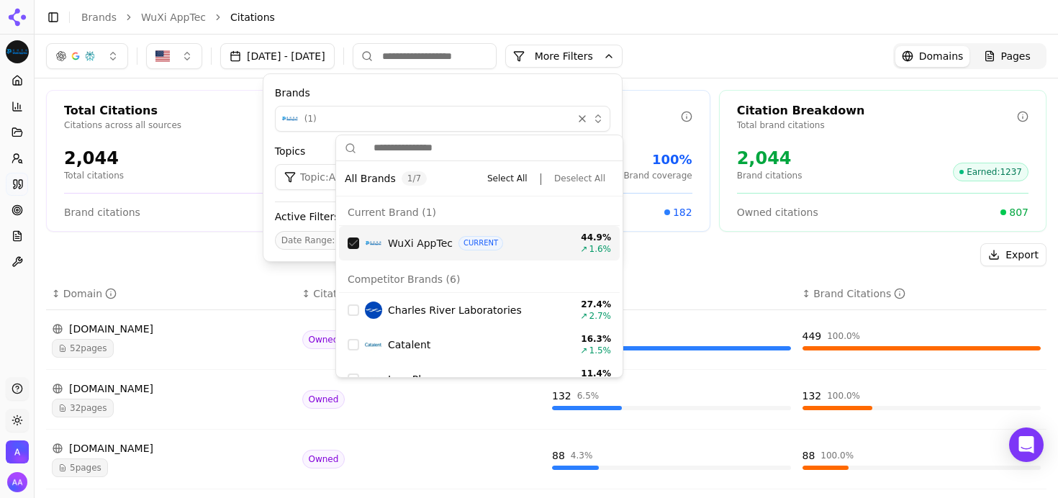
click at [356, 247] on div "Suggestions" at bounding box center [353, 243] width 12 height 12
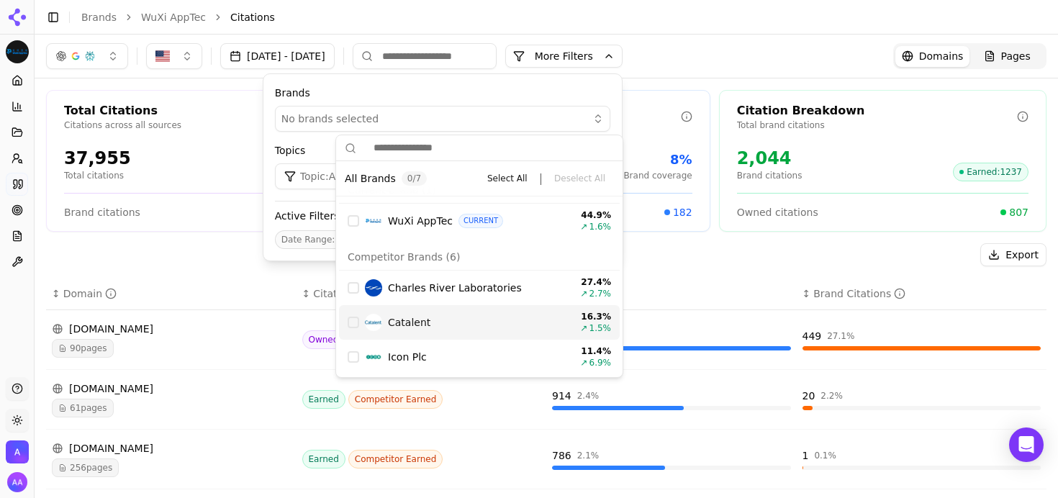
scroll to position [60, 0]
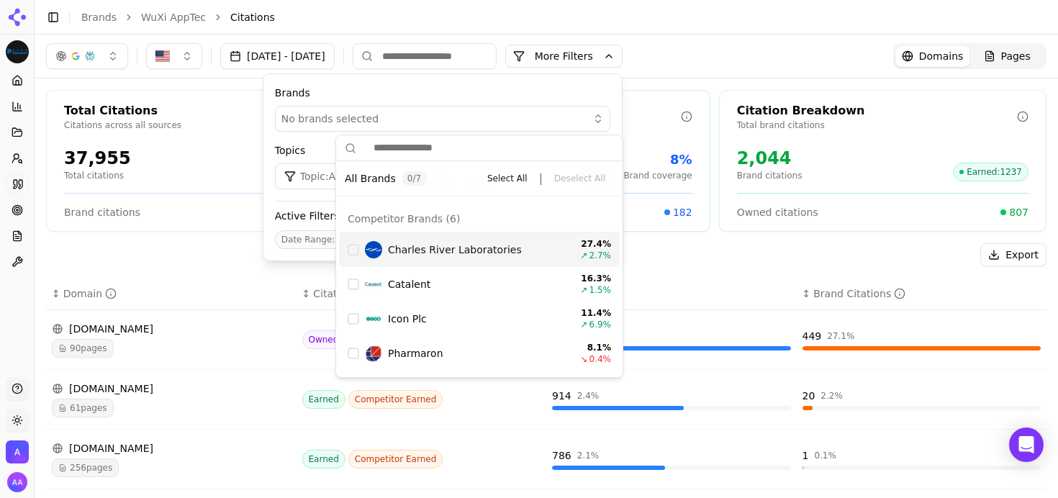
click at [353, 253] on div "Suggestions" at bounding box center [353, 250] width 12 height 12
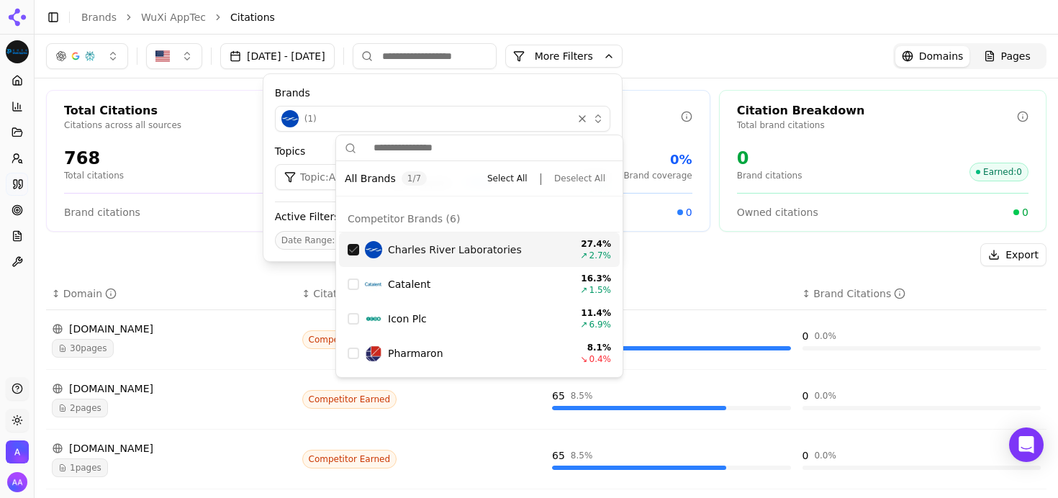
click at [622, 53] on button "More Filters" at bounding box center [563, 56] width 117 height 23
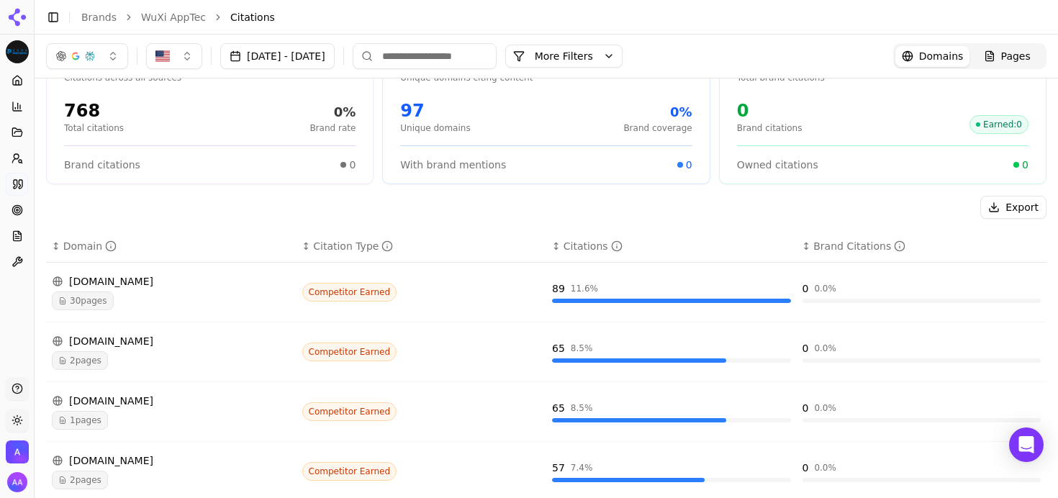
scroll to position [27, 0]
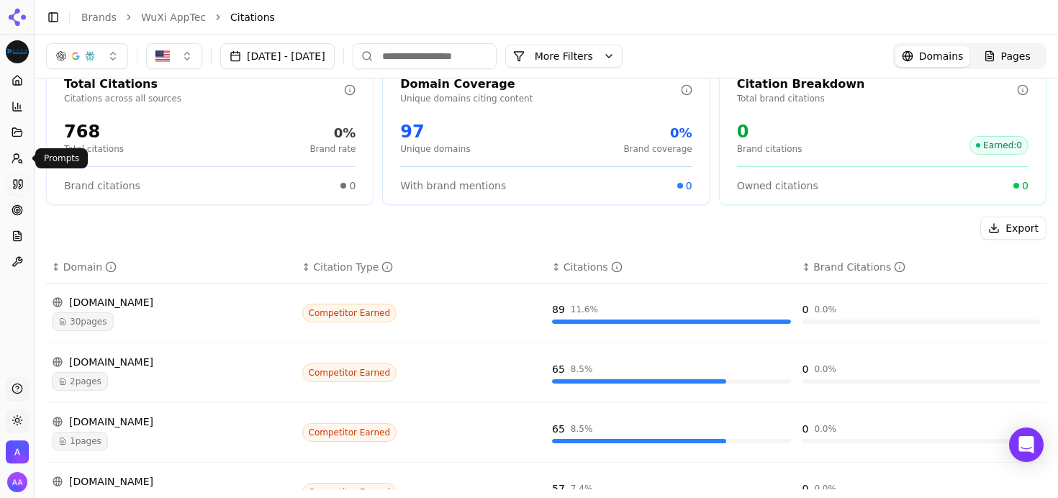
click at [18, 155] on circle at bounding box center [16, 156] width 5 height 5
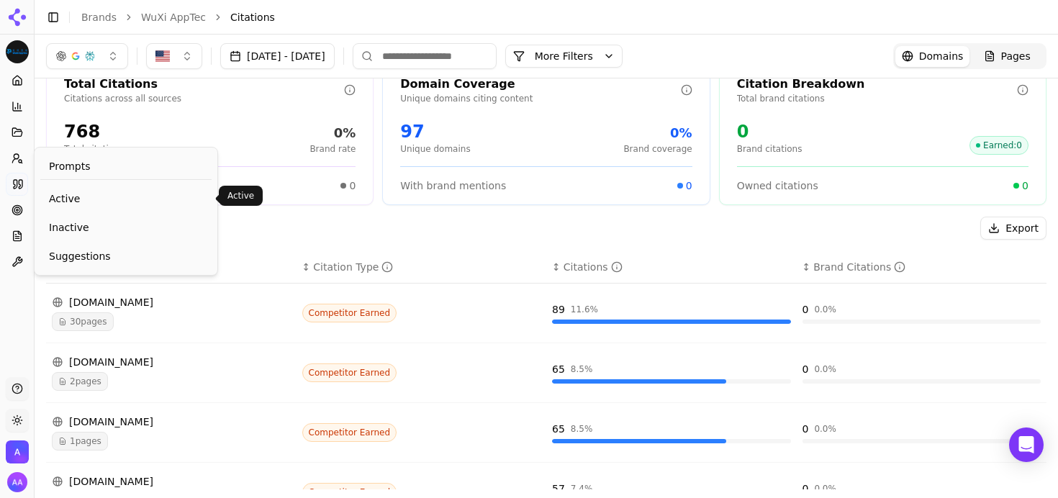
click at [55, 192] on span "Active" at bounding box center [126, 198] width 154 height 14
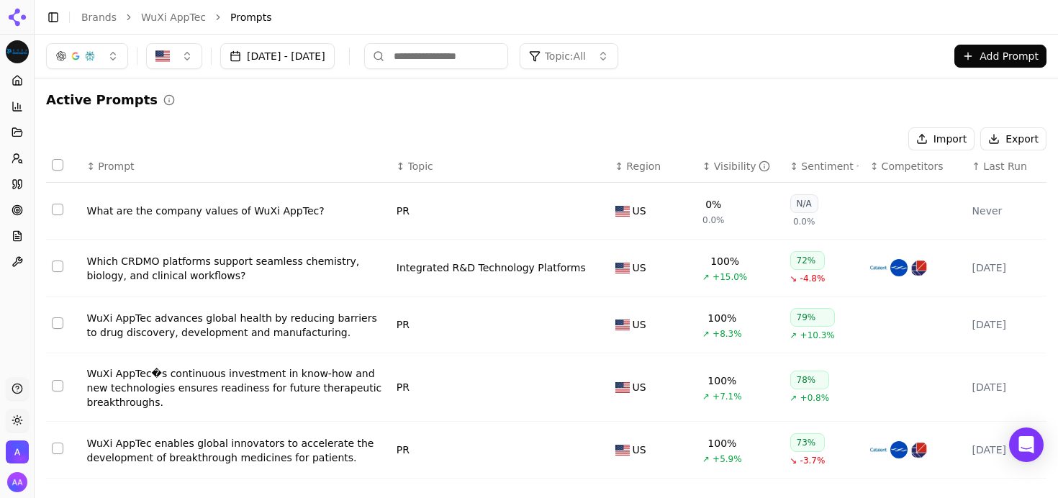
click at [963, 68] on div "Sep 19, 2025 - Sep 26, 2025 Topic: All Add Prompt" at bounding box center [546, 56] width 1000 height 26
click at [973, 65] on button "Add Prompt" at bounding box center [1000, 56] width 92 height 23
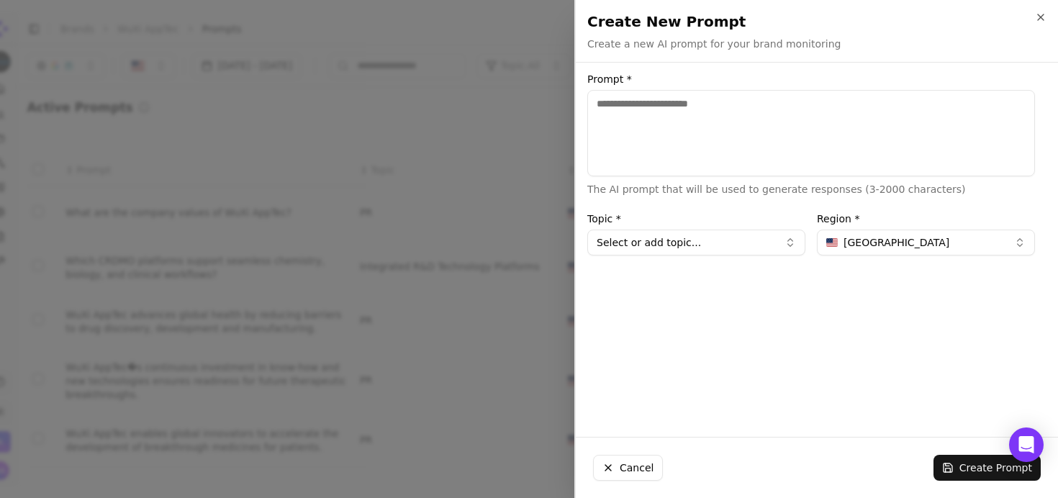
click at [827, 138] on textarea "Prompt *" at bounding box center [810, 133] width 447 height 86
type textarea "**********"
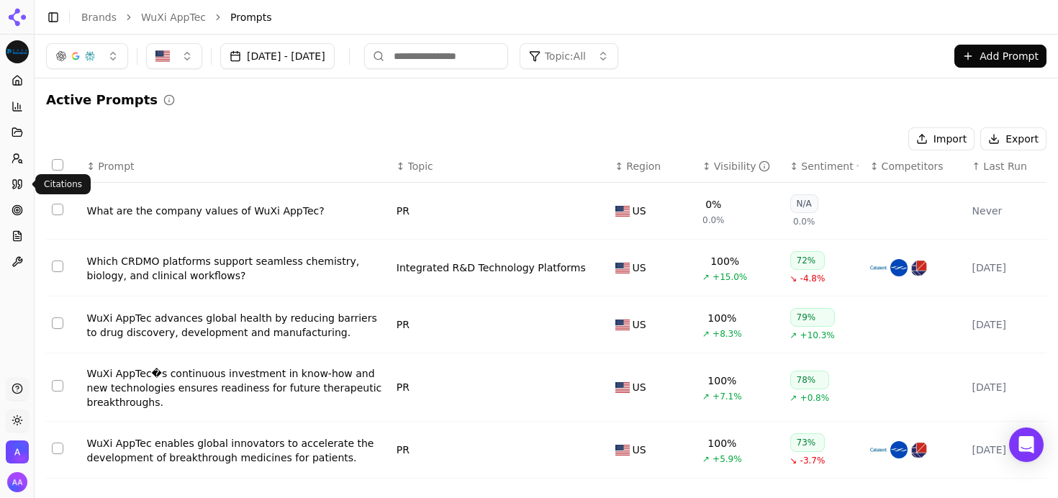
click at [11, 183] on link "Citations" at bounding box center [17, 184] width 22 height 23
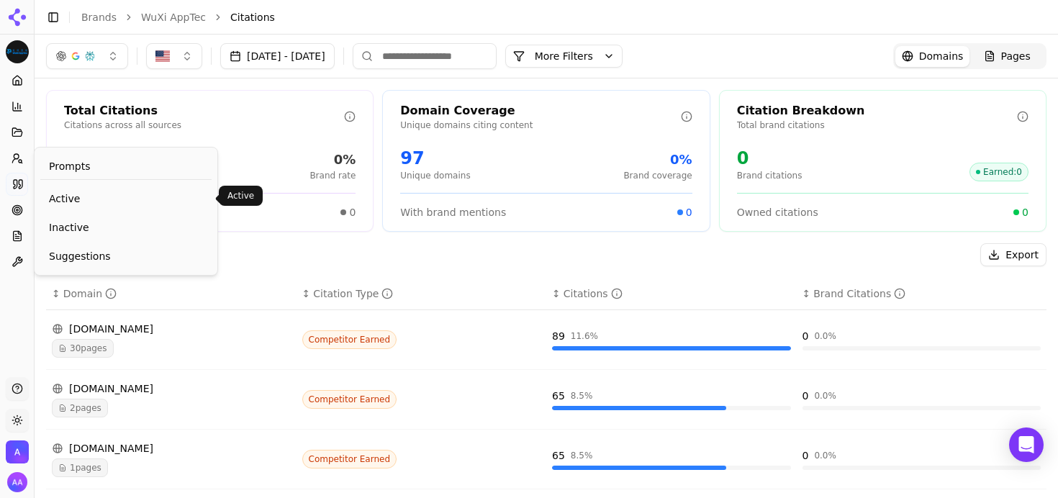
click at [70, 193] on span "Active" at bounding box center [126, 198] width 154 height 14
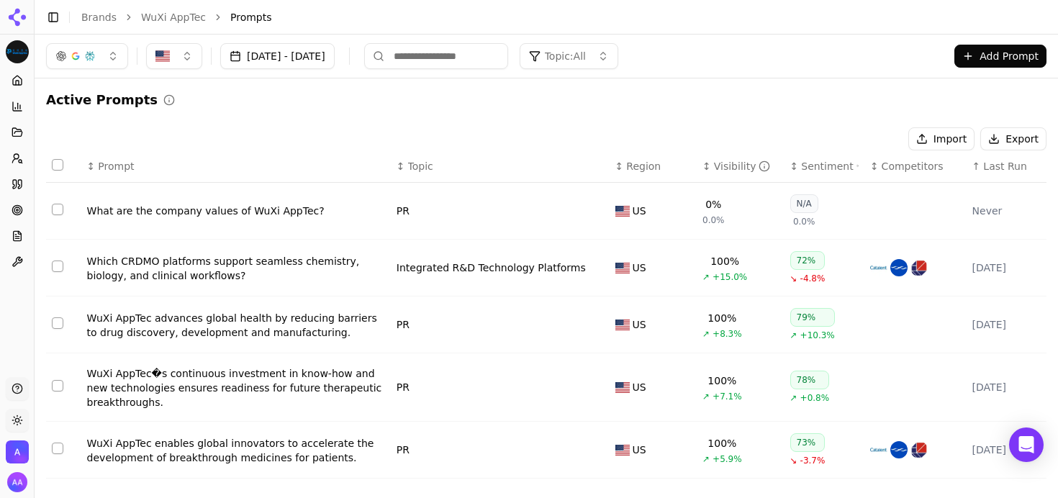
click at [819, 165] on div "Sentiment" at bounding box center [830, 166] width 58 height 14
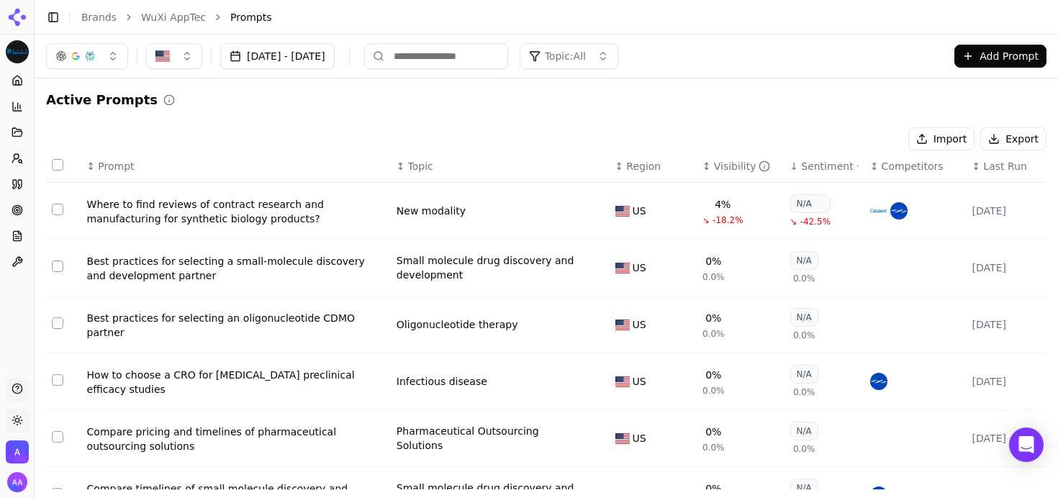
click at [818, 167] on div "Sentiment" at bounding box center [830, 166] width 58 height 14
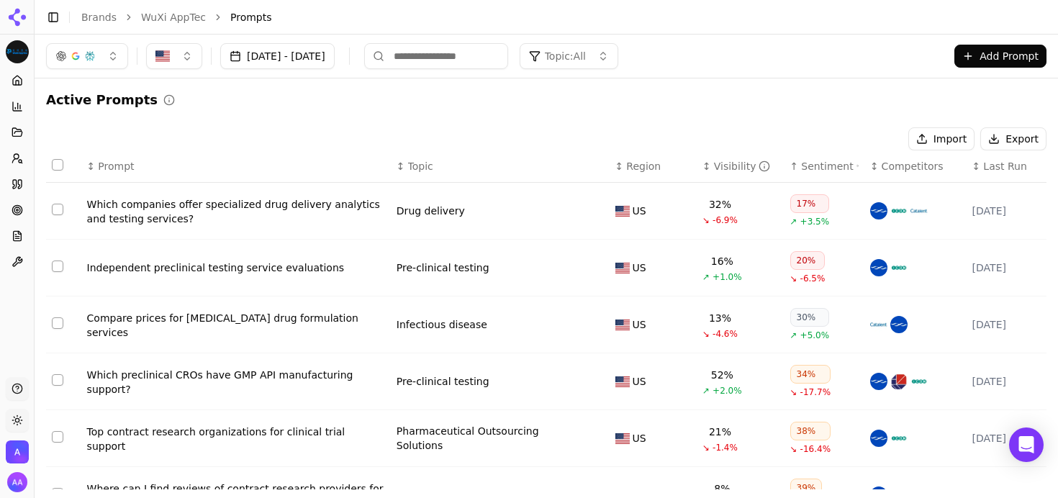
click at [214, 210] on div "Which companies offer specialized drug delivery analytics and testing services?" at bounding box center [236, 211] width 298 height 29
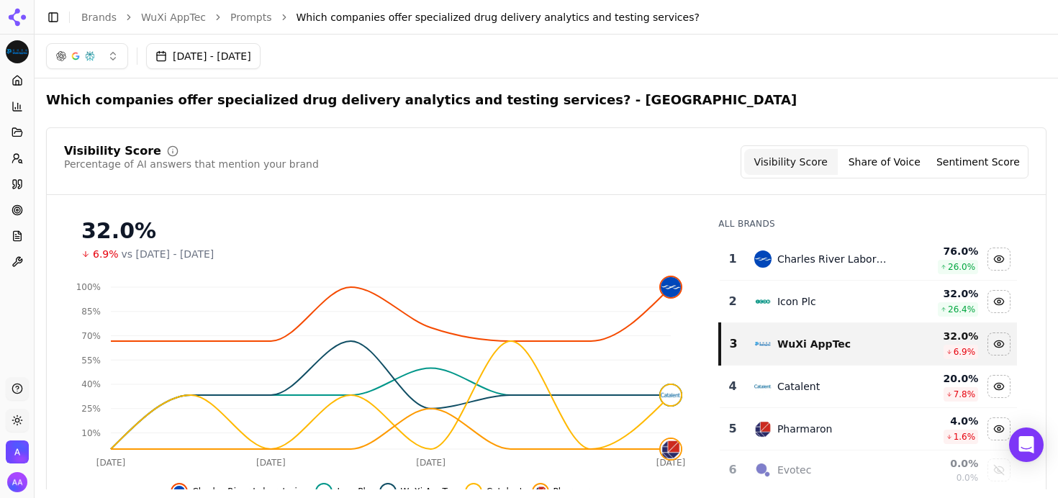
click at [19, 181] on icon at bounding box center [18, 184] width 12 height 12
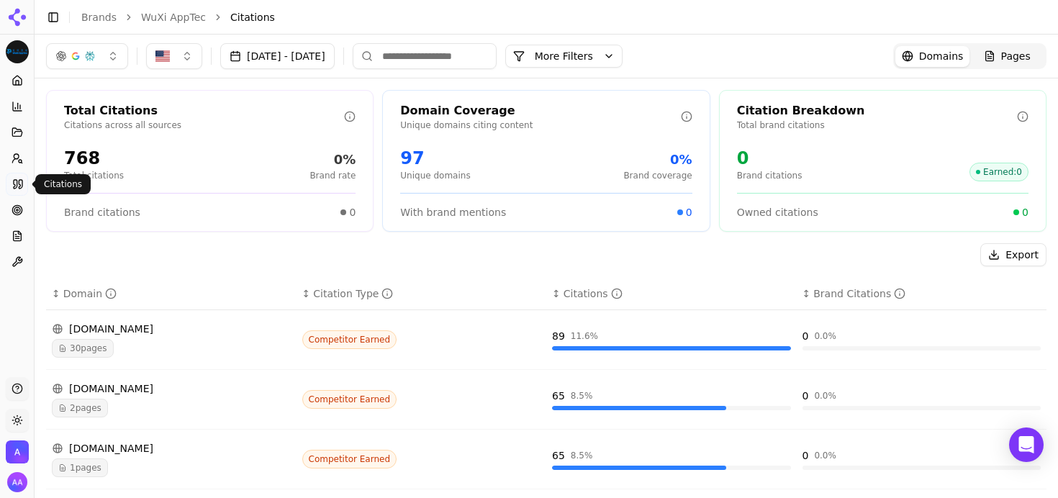
click at [413, 245] on div "Export" at bounding box center [546, 254] width 1000 height 23
click at [382, 226] on div "Domain Coverage Unique domains citing content 97 Unique domains 0% Brand covera…" at bounding box center [545, 161] width 327 height 142
drag, startPoint x: 364, startPoint y: 219, endPoint x: 286, endPoint y: 184, distance: 85.0
click at [286, 184] on div "Total Citations Citations across all sources 768 Total citations 0% Brand rate …" at bounding box center [209, 161] width 327 height 142
click at [270, 187] on div "Total Citations Citations across all sources 768 Total citations 0% Brand rate …" at bounding box center [209, 161] width 327 height 142
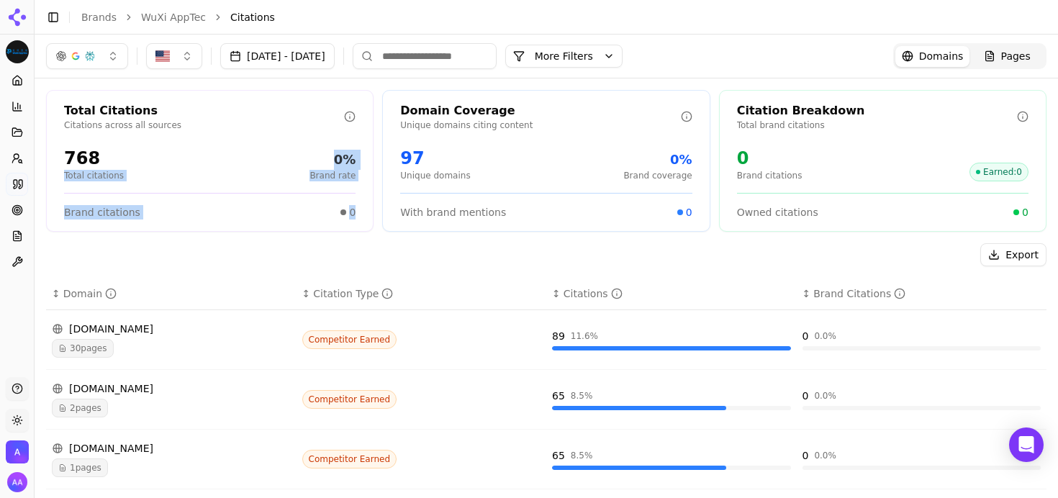
drag, startPoint x: 347, startPoint y: 217, endPoint x: 168, endPoint y: 159, distance: 188.4
click at [161, 159] on div "Total Citations Citations across all sources 768 Total citations 0% Brand rate …" at bounding box center [209, 161] width 327 height 142
click at [370, 260] on div "Export" at bounding box center [546, 254] width 1000 height 23
drag, startPoint x: 352, startPoint y: 217, endPoint x: 155, endPoint y: 174, distance: 201.6
click at [155, 174] on div "Total Citations Citations across all sources 768 Total citations 0% Brand rate …" at bounding box center [209, 161] width 327 height 142
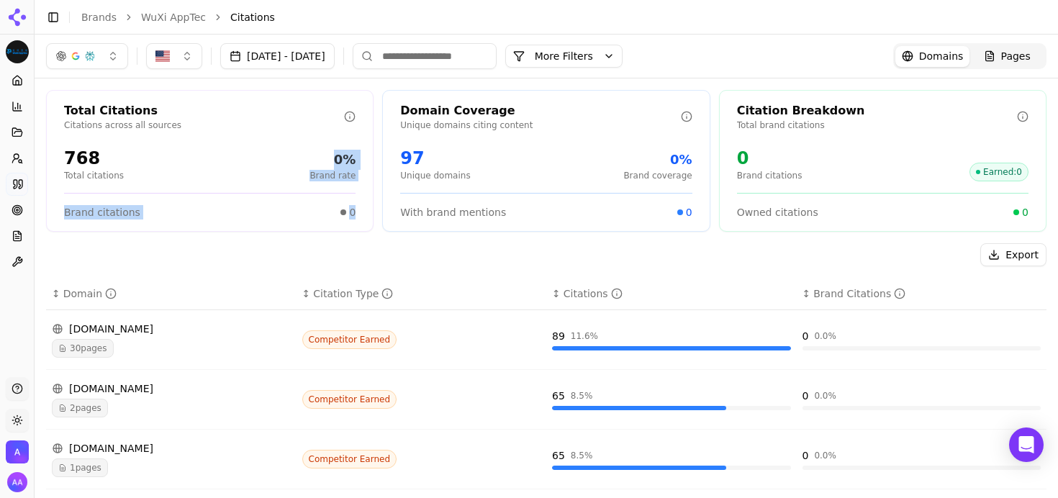
click at [183, 170] on div "768 Total citations 0% Brand rate" at bounding box center [209, 164] width 291 height 35
click at [687, 245] on div "Export" at bounding box center [546, 254] width 1000 height 23
drag, startPoint x: 19, startPoint y: 156, endPoint x: 31, endPoint y: 172, distance: 20.0
click at [18, 158] on icon at bounding box center [18, 159] width 12 height 12
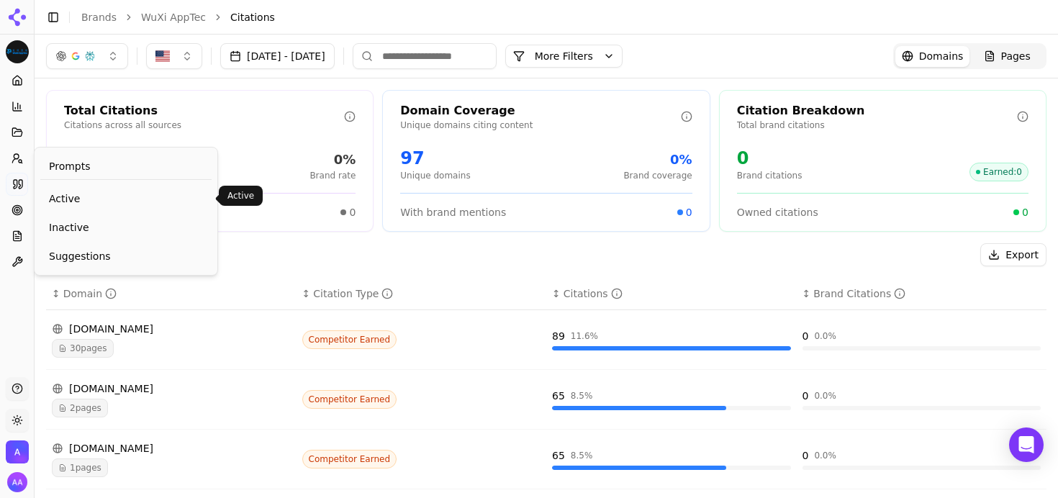
click at [77, 191] on link "Active" at bounding box center [125, 199] width 171 height 26
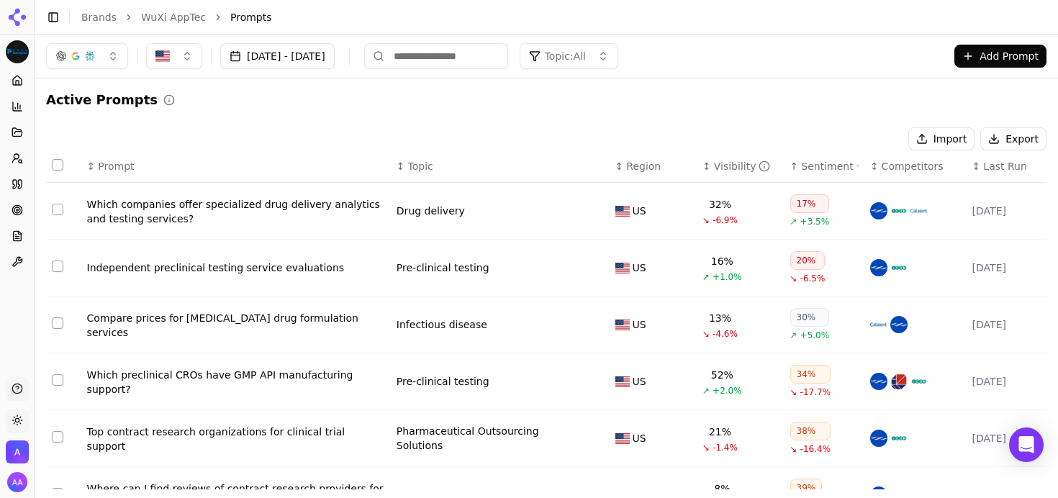
click at [983, 168] on span "Last Run" at bounding box center [1004, 166] width 43 height 14
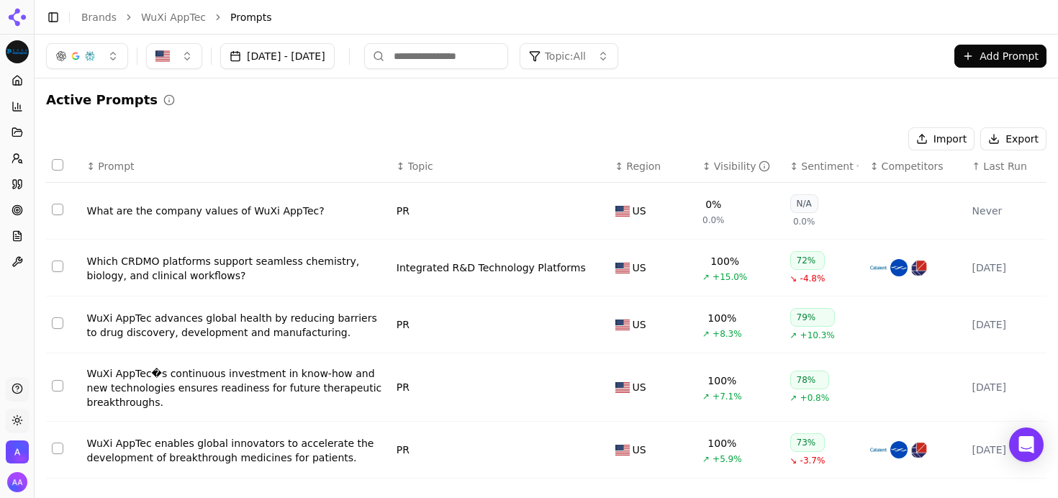
click at [983, 168] on span "Last Run" at bounding box center [1004, 166] width 43 height 14
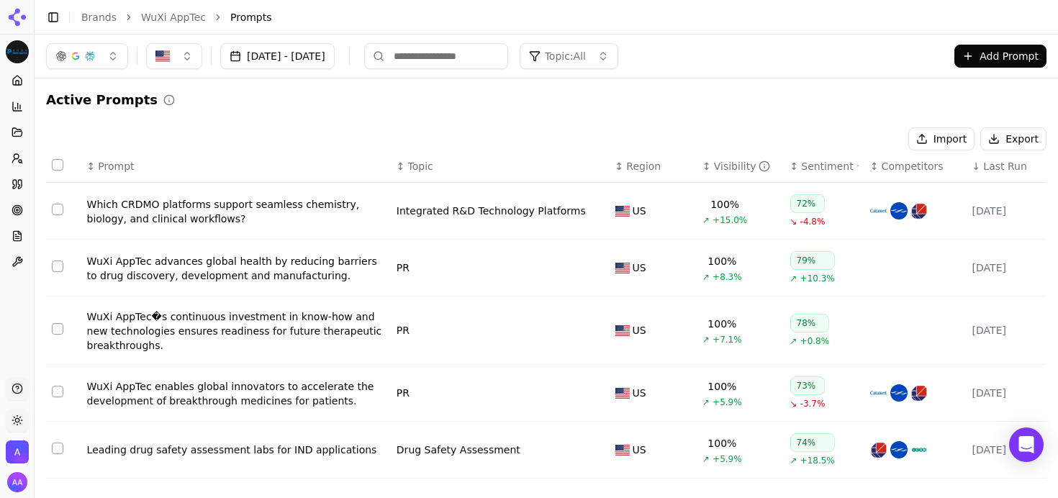
click at [983, 168] on span "Last Run" at bounding box center [1004, 166] width 43 height 14
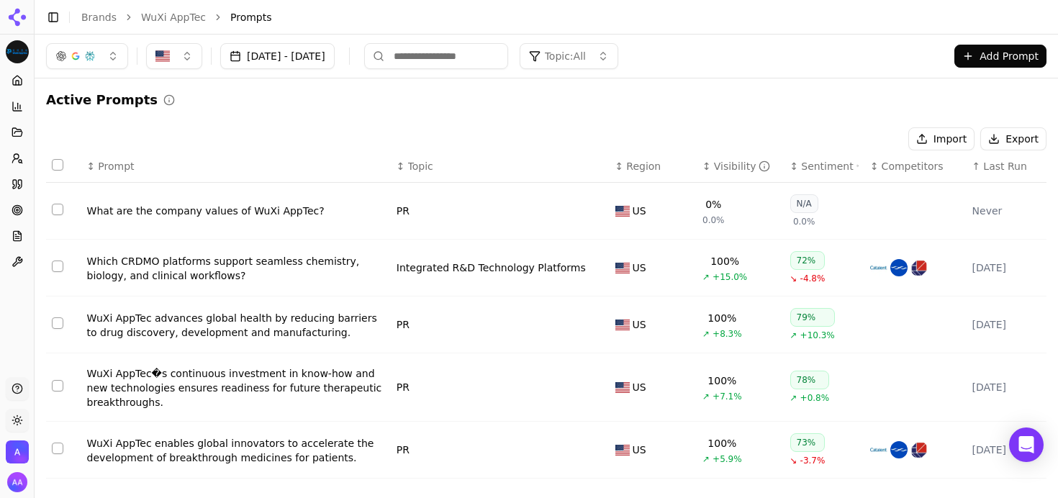
click at [147, 137] on div "Import Export" at bounding box center [546, 138] width 1000 height 23
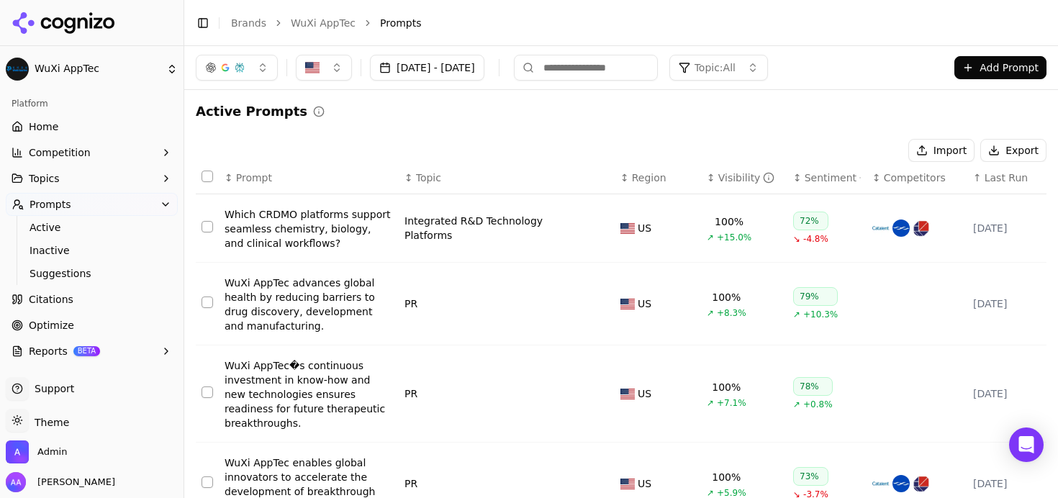
click at [1006, 179] on span "Last Run" at bounding box center [1005, 177] width 43 height 14
click at [637, 78] on input at bounding box center [586, 68] width 144 height 26
type input "******"
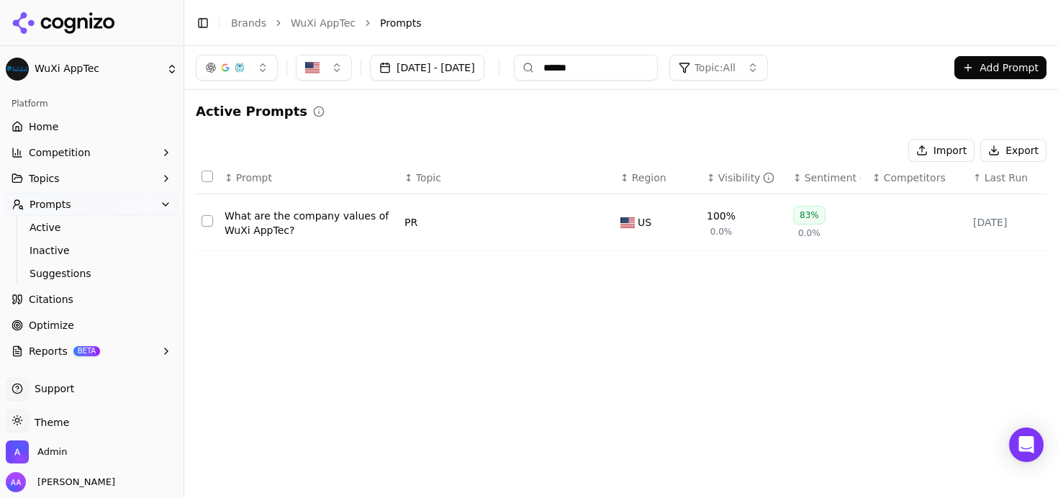
click at [295, 227] on div "What are the company values of WuXi AppTec?" at bounding box center [308, 223] width 168 height 29
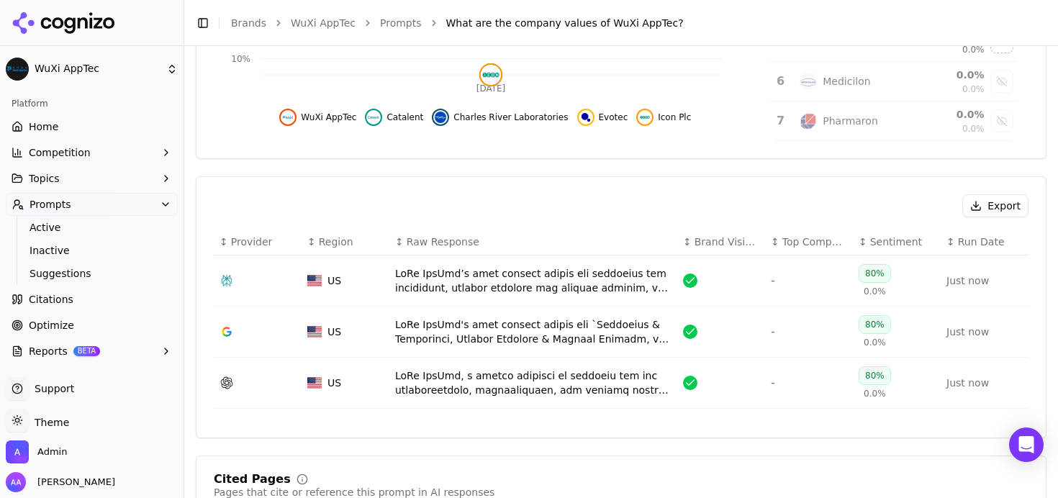
scroll to position [412, 0]
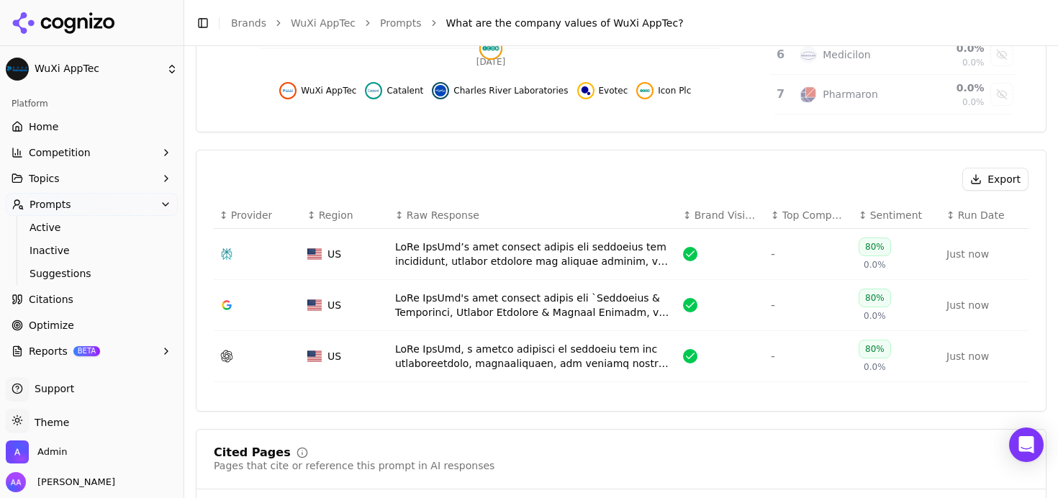
click at [549, 345] on div "Data table" at bounding box center [533, 356] width 276 height 29
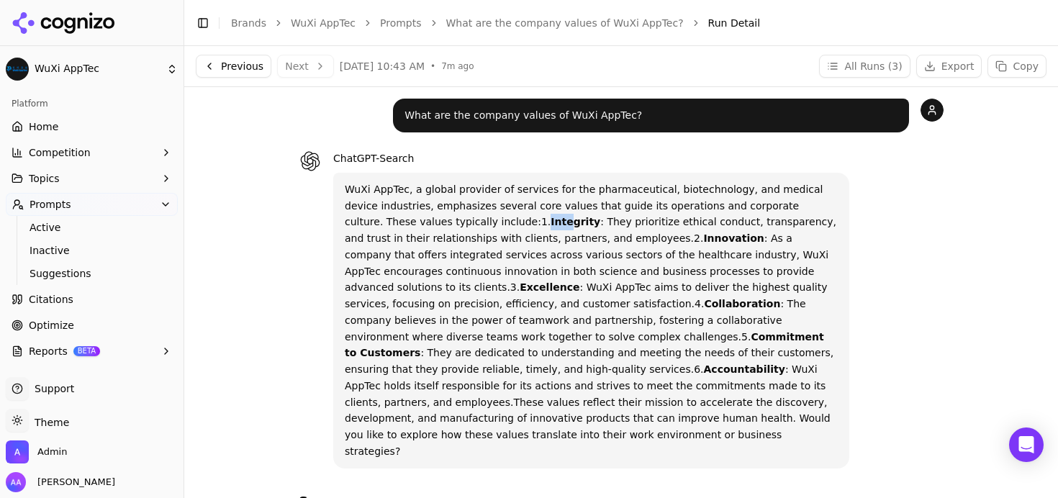
drag, startPoint x: 426, startPoint y: 221, endPoint x: 447, endPoint y: 224, distance: 21.8
click at [447, 224] on p "WuXi AppTec, a global provider of services for the pharmaceutical, biotechnolog…" at bounding box center [591, 320] width 493 height 278
click at [630, 24] on link "What are the company values of WuXi AppTec?" at bounding box center [564, 23] width 237 height 14
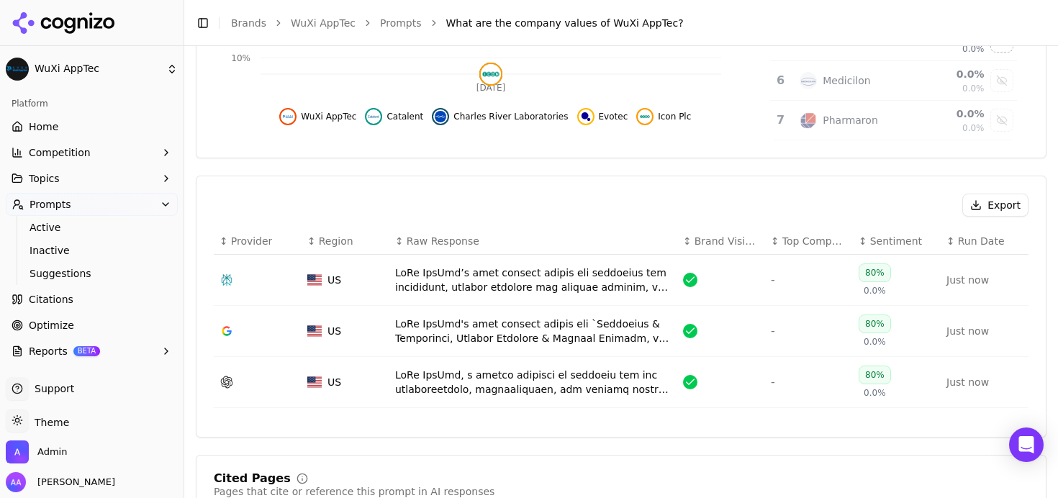
scroll to position [465, 0]
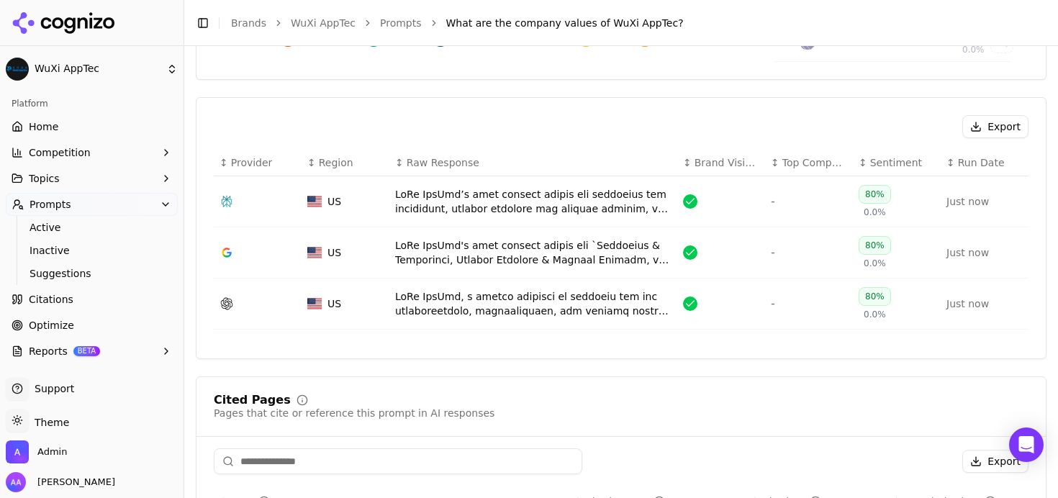
click at [521, 243] on div "Data table" at bounding box center [533, 252] width 276 height 29
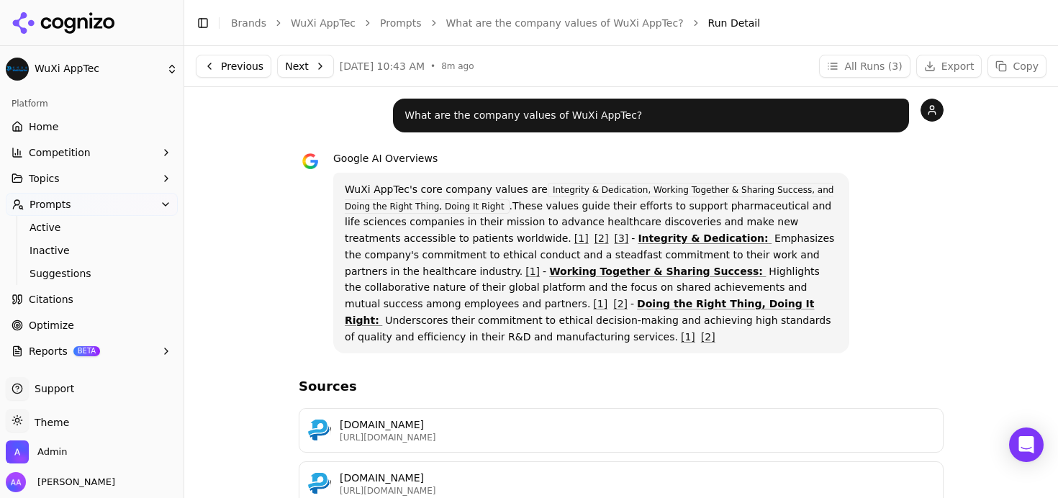
click at [559, 24] on link "What are the company values of WuXi AppTec?" at bounding box center [564, 23] width 237 height 14
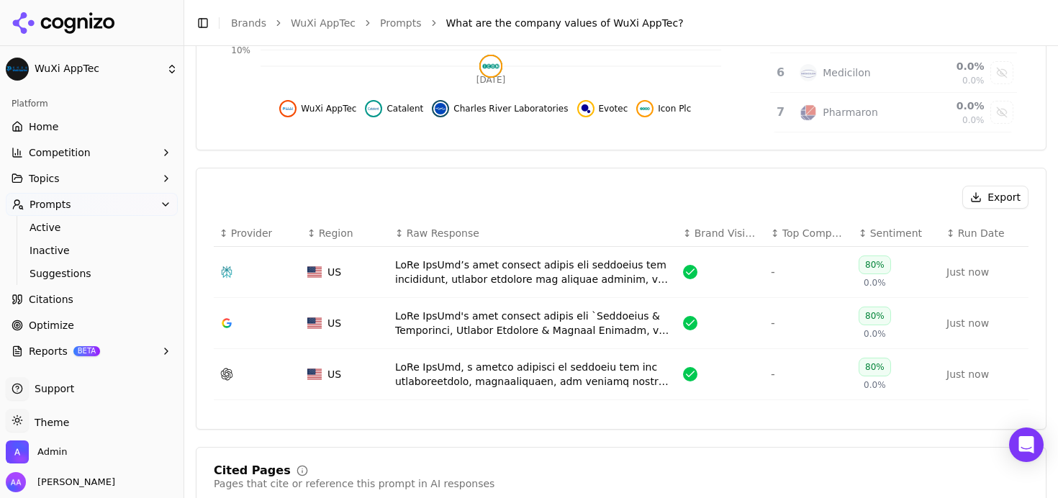
scroll to position [505, 0]
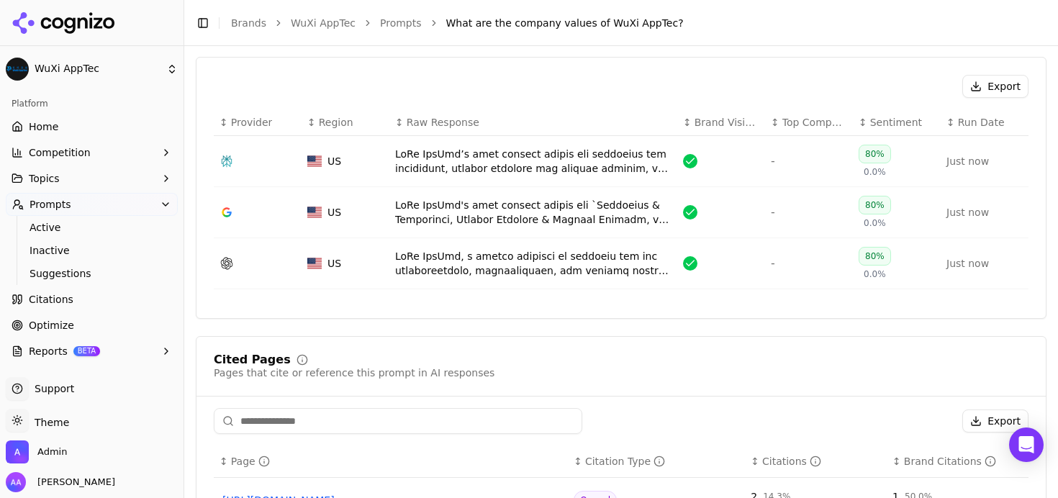
click at [515, 164] on div "Data table" at bounding box center [533, 161] width 276 height 29
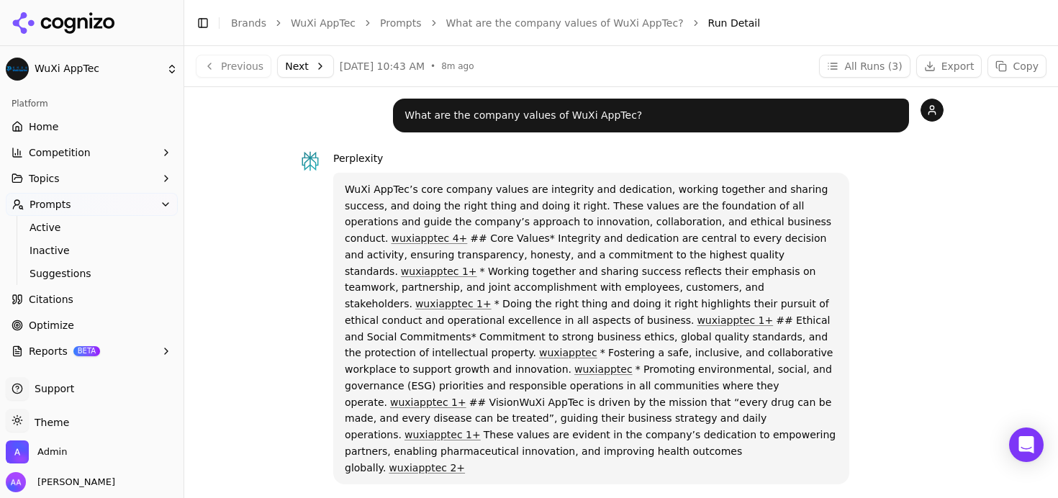
click at [569, 21] on link "What are the company values of WuXi AppTec?" at bounding box center [564, 23] width 237 height 14
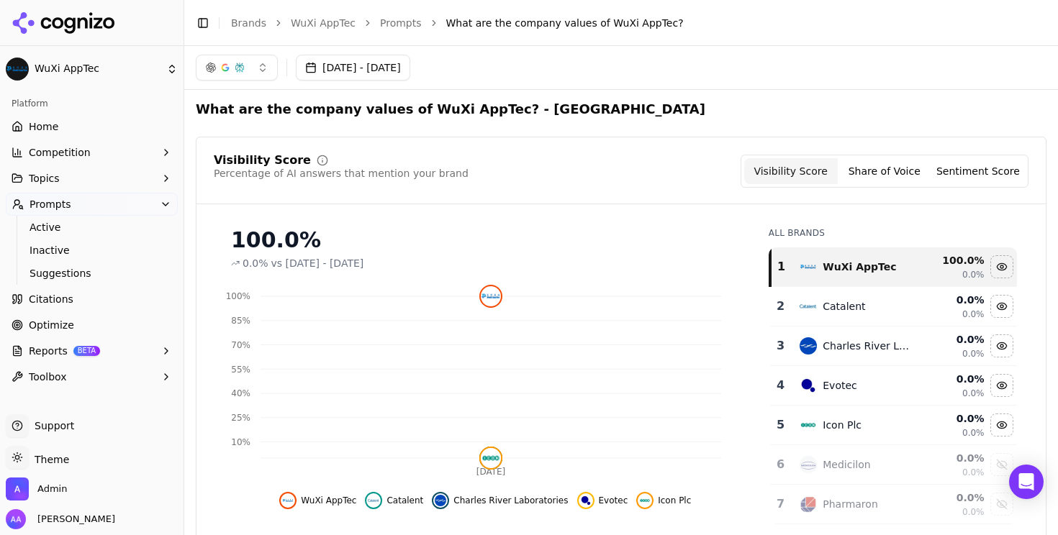
scroll to position [3, 0]
